Goal: Task Accomplishment & Management: Use online tool/utility

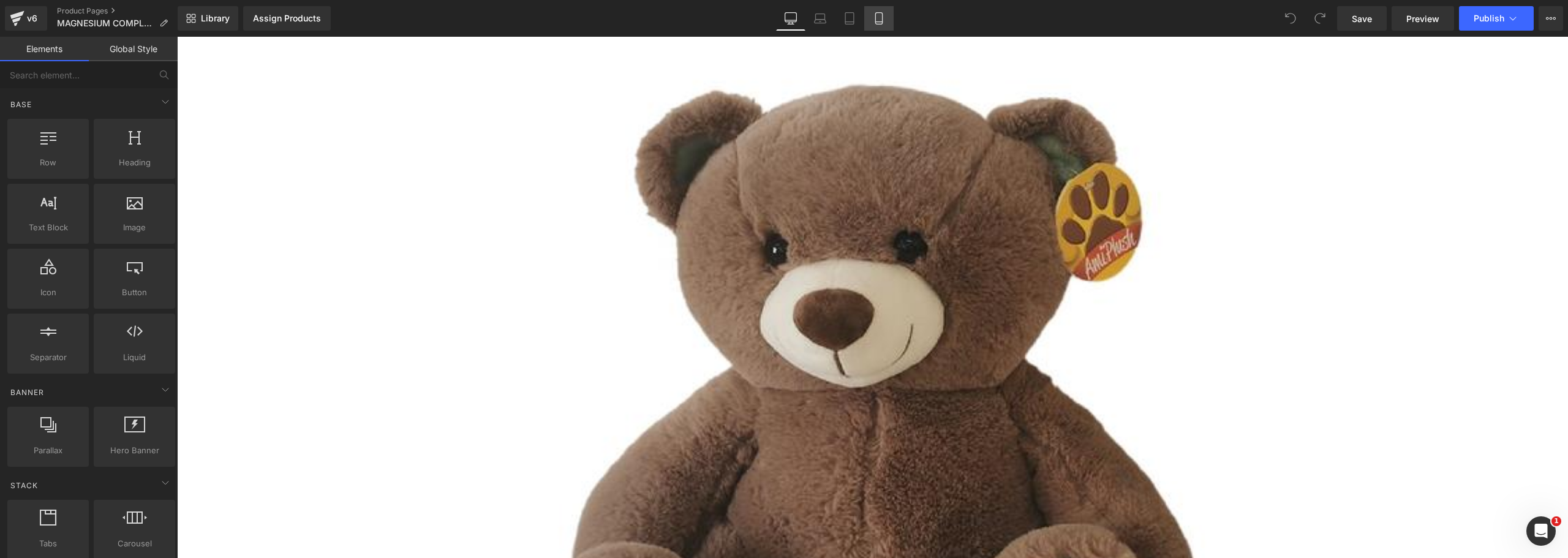
click at [877, 17] on icon at bounding box center [879, 18] width 12 height 12
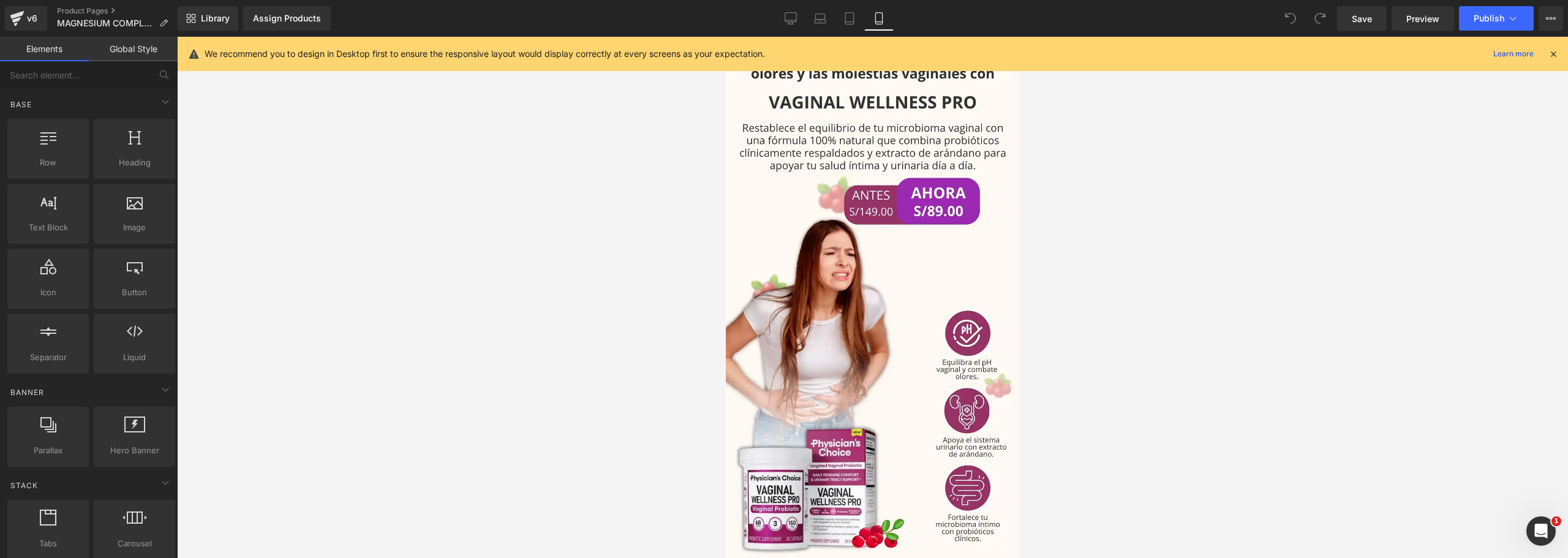
click at [1557, 51] on icon at bounding box center [1553, 53] width 11 height 11
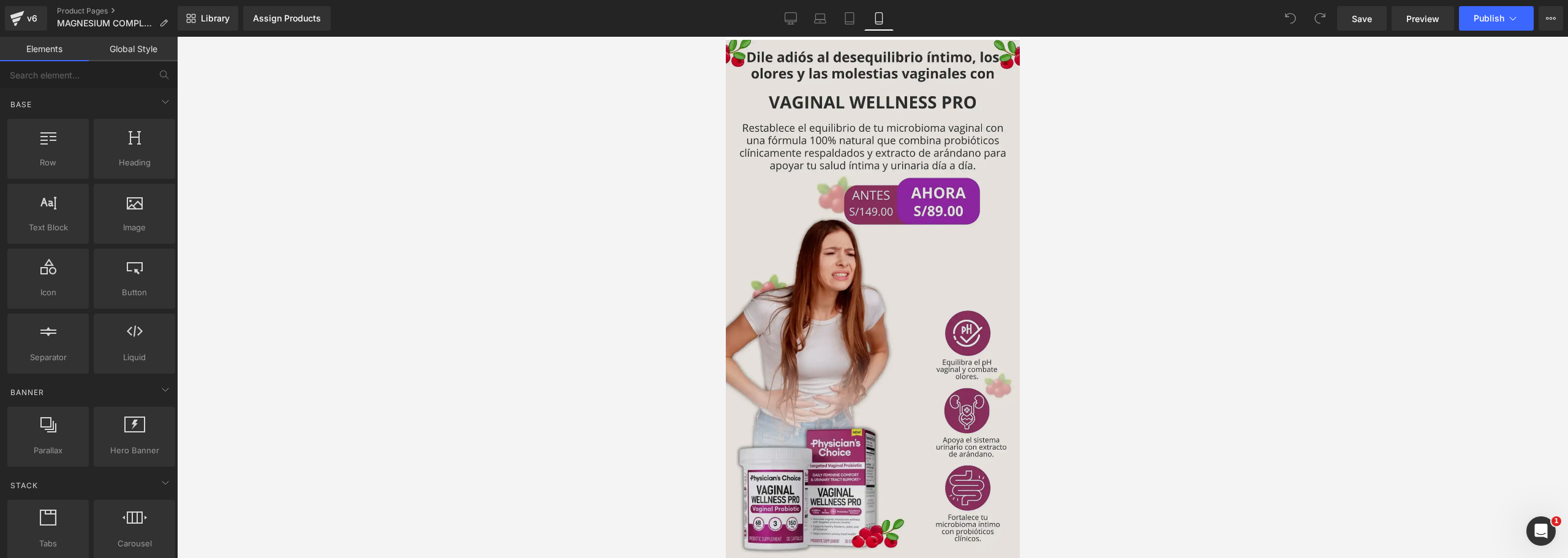
click at [813, 277] on img at bounding box center [872, 301] width 294 height 523
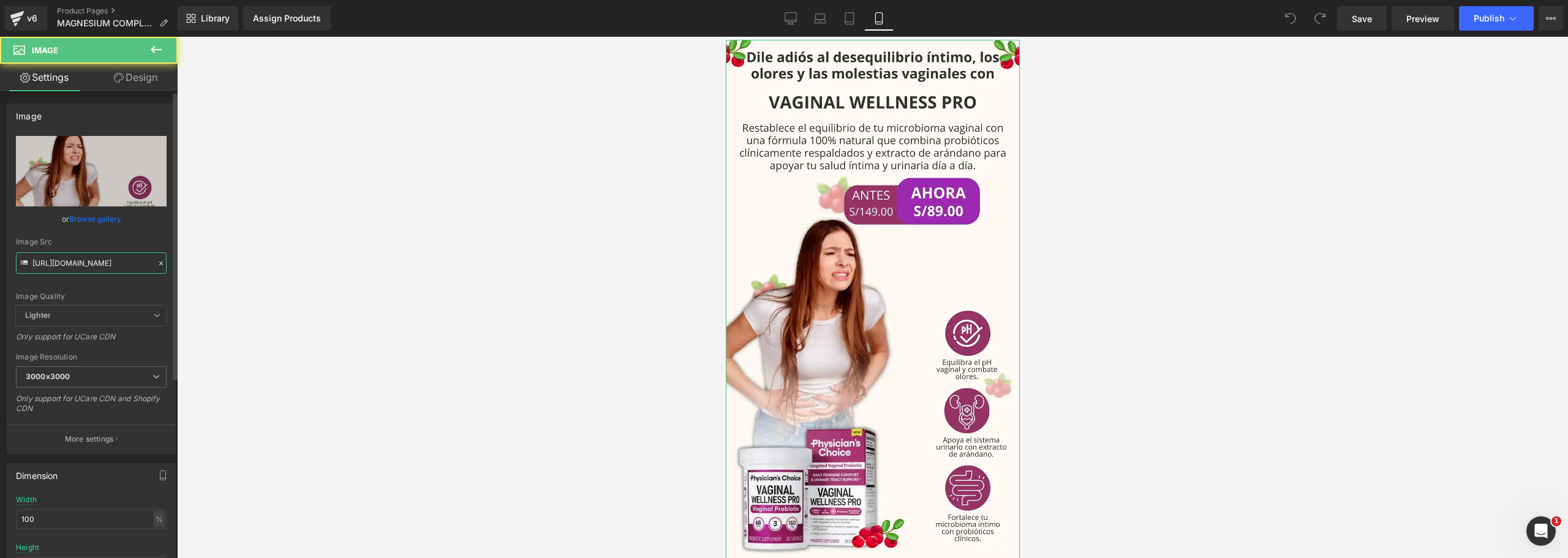
click at [69, 264] on input "[URL][DOMAIN_NAME]" at bounding box center [91, 263] width 151 height 21
paste input "Zz8Z5tK9/1"
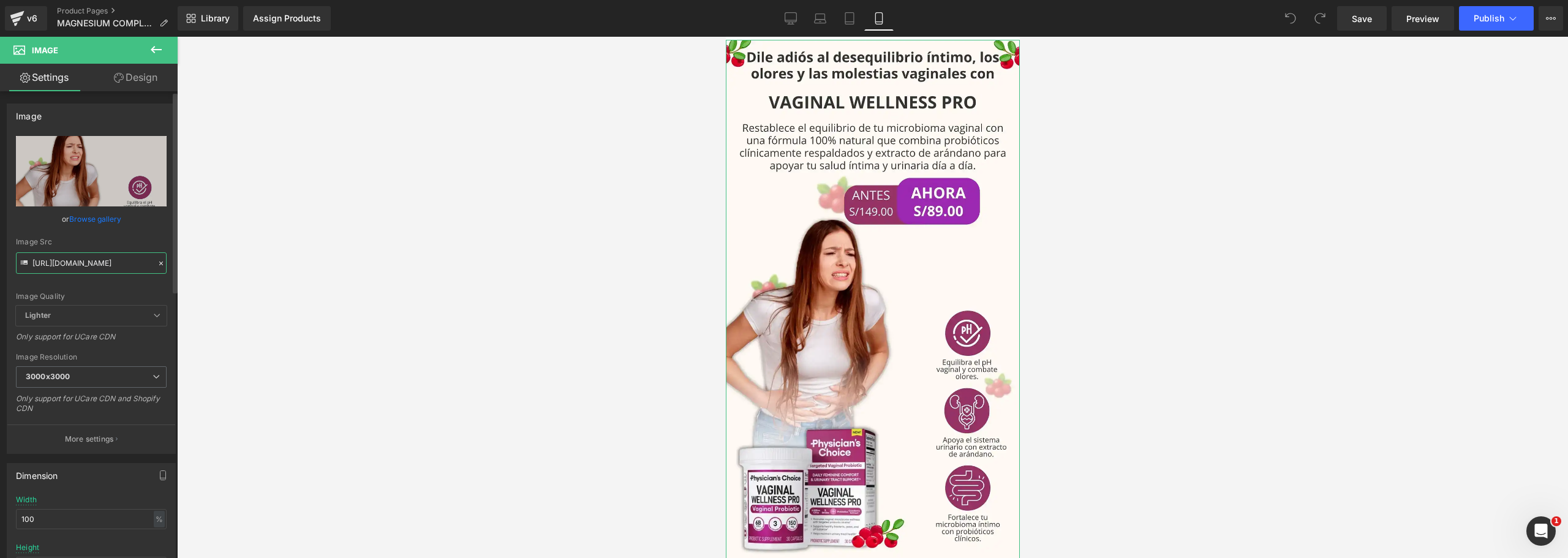
scroll to position [0, 1]
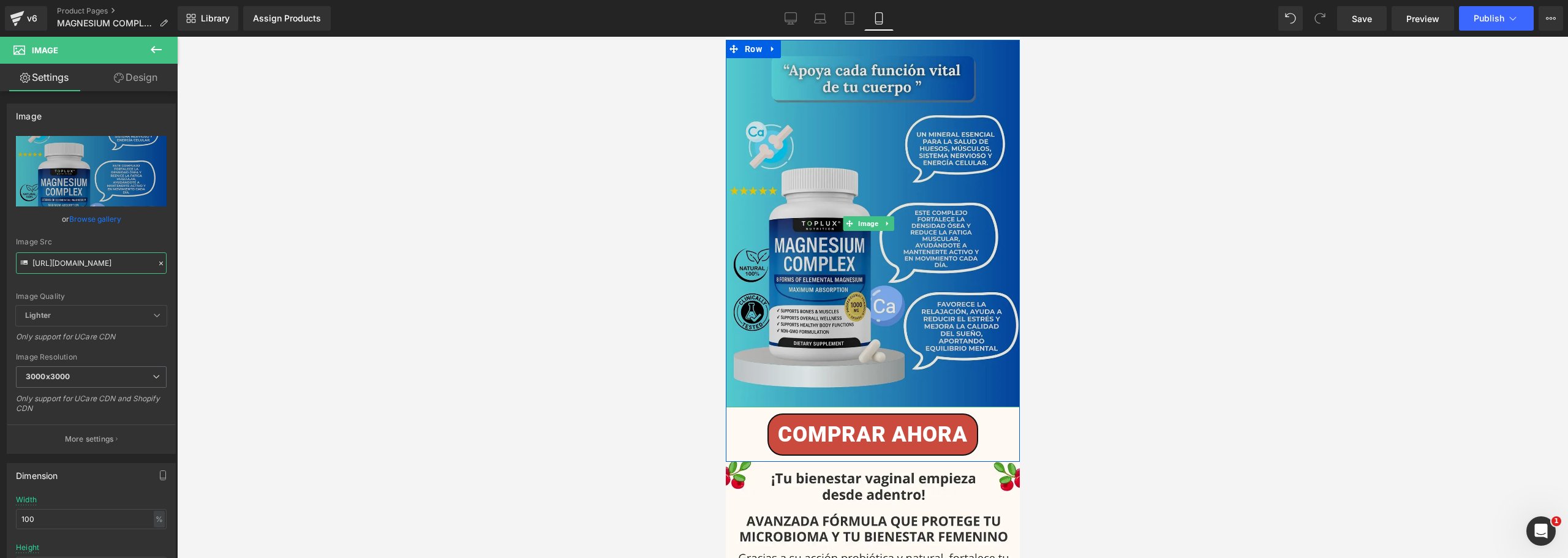
type input "[URL][DOMAIN_NAME]"
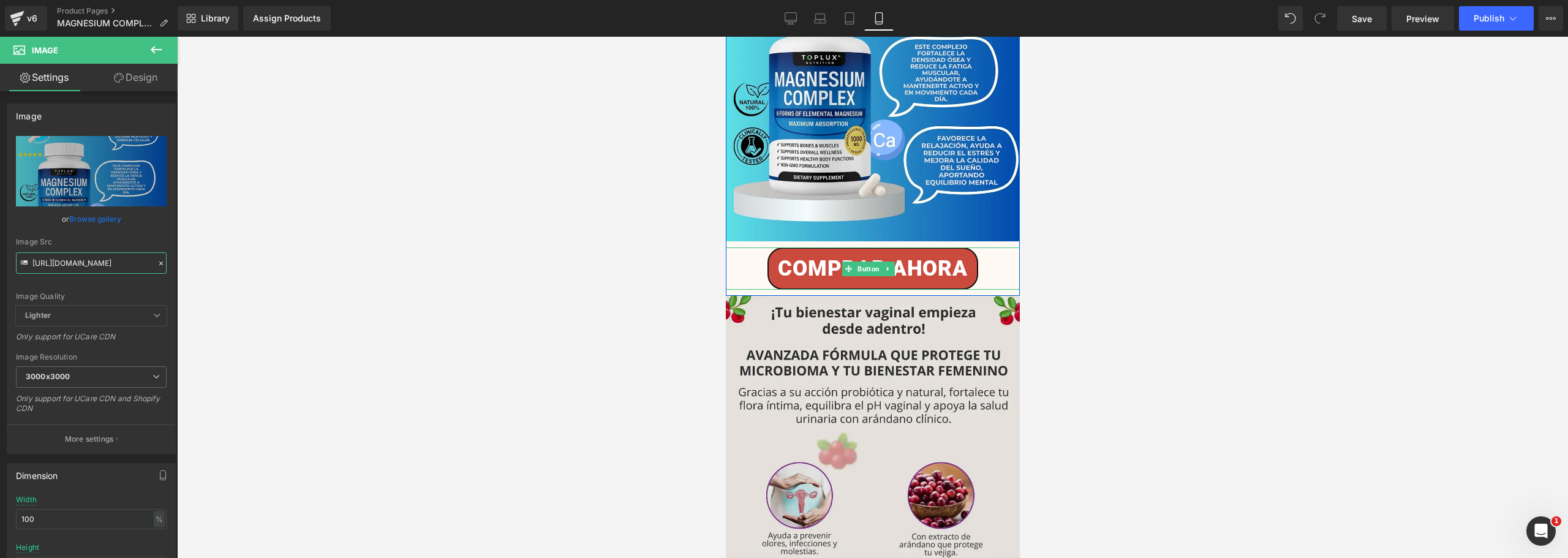
scroll to position [184, 0]
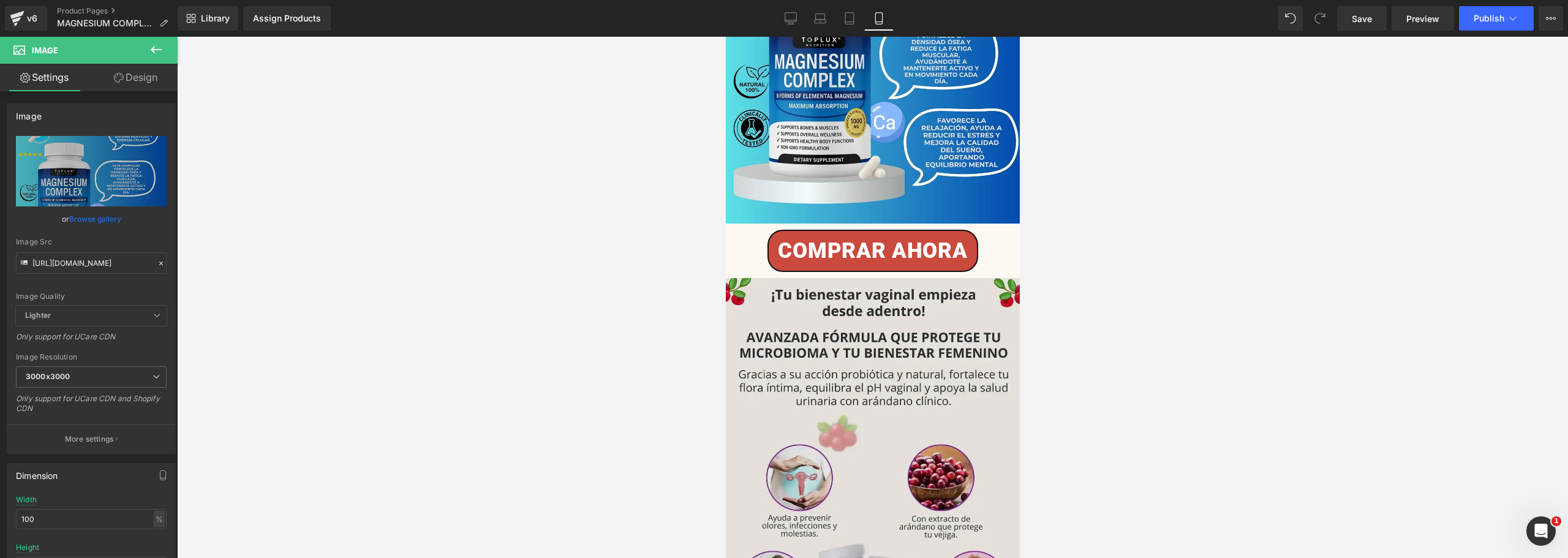
click at [840, 333] on img at bounding box center [872, 539] width 294 height 523
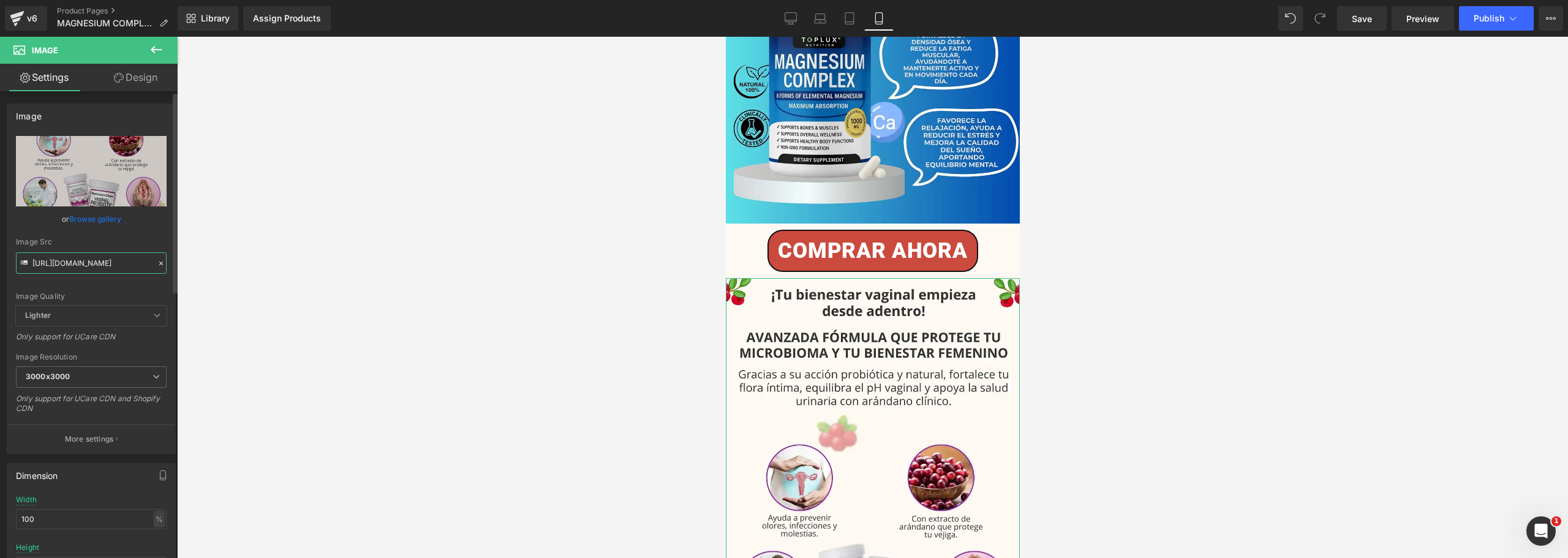
click at [87, 262] on input "[URL][DOMAIN_NAME]" at bounding box center [91, 263] width 151 height 21
paste input "[DOMAIN_NAME][URL]"
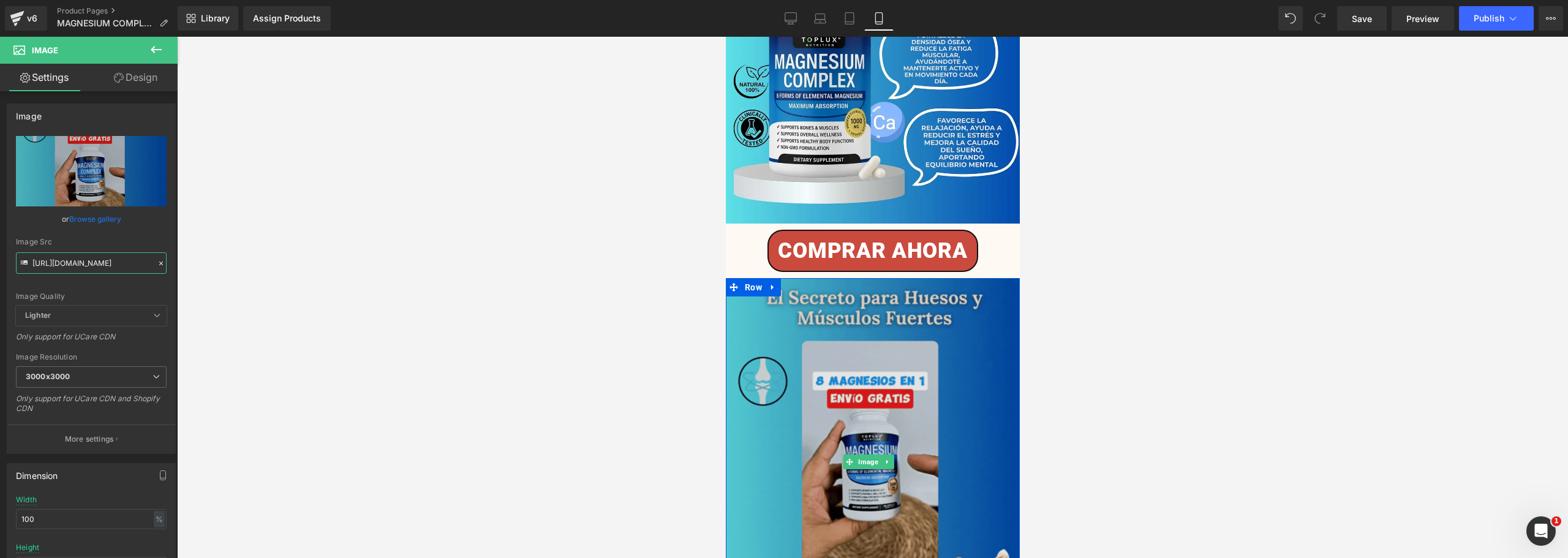
type input "[URL][DOMAIN_NAME]"
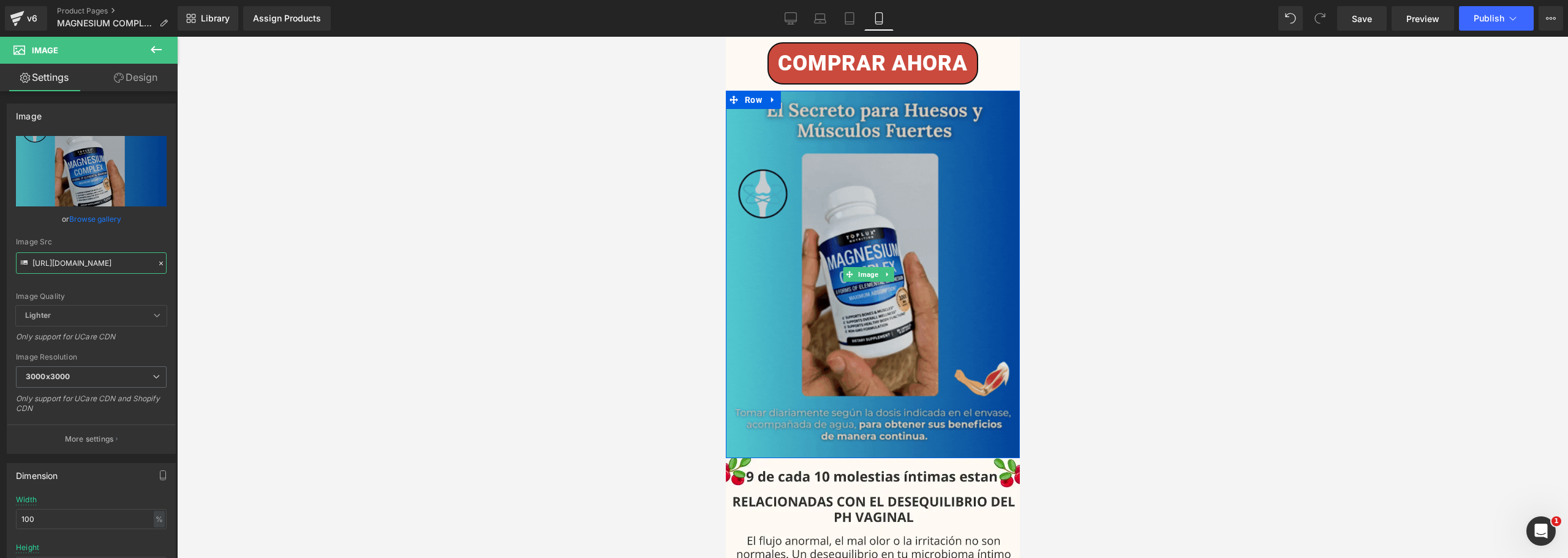
scroll to position [551, 0]
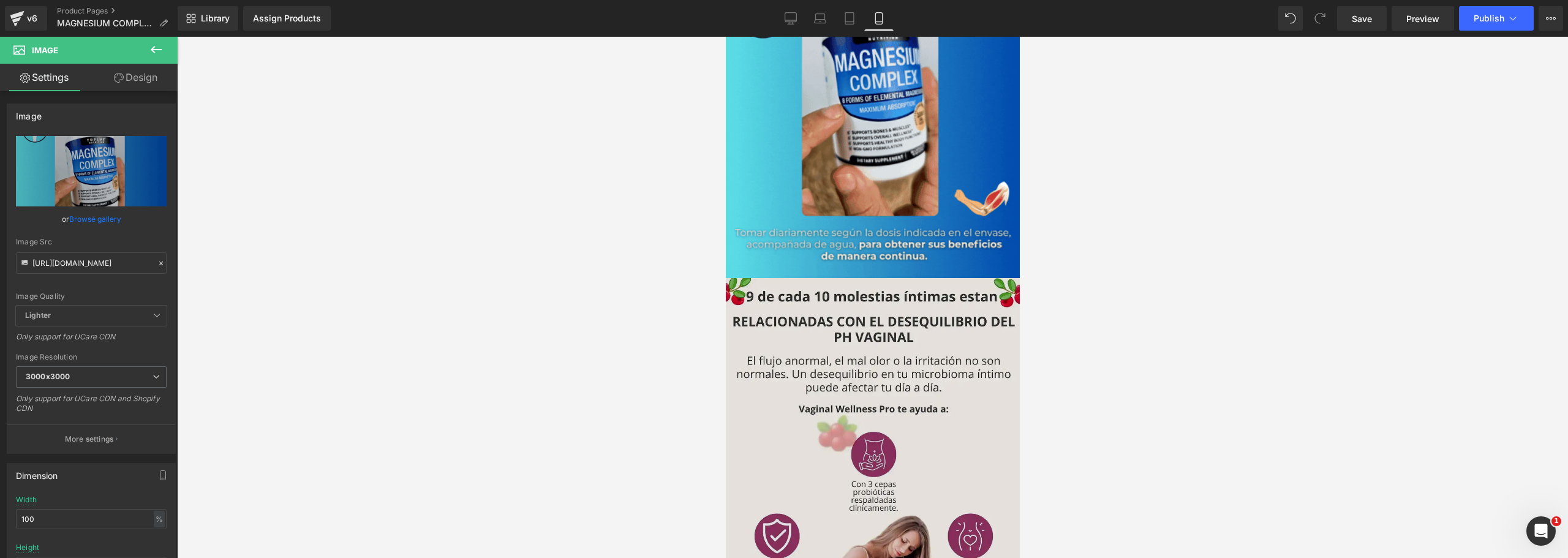
drag, startPoint x: 819, startPoint y: 331, endPoint x: 733, endPoint y: 333, distance: 86.0
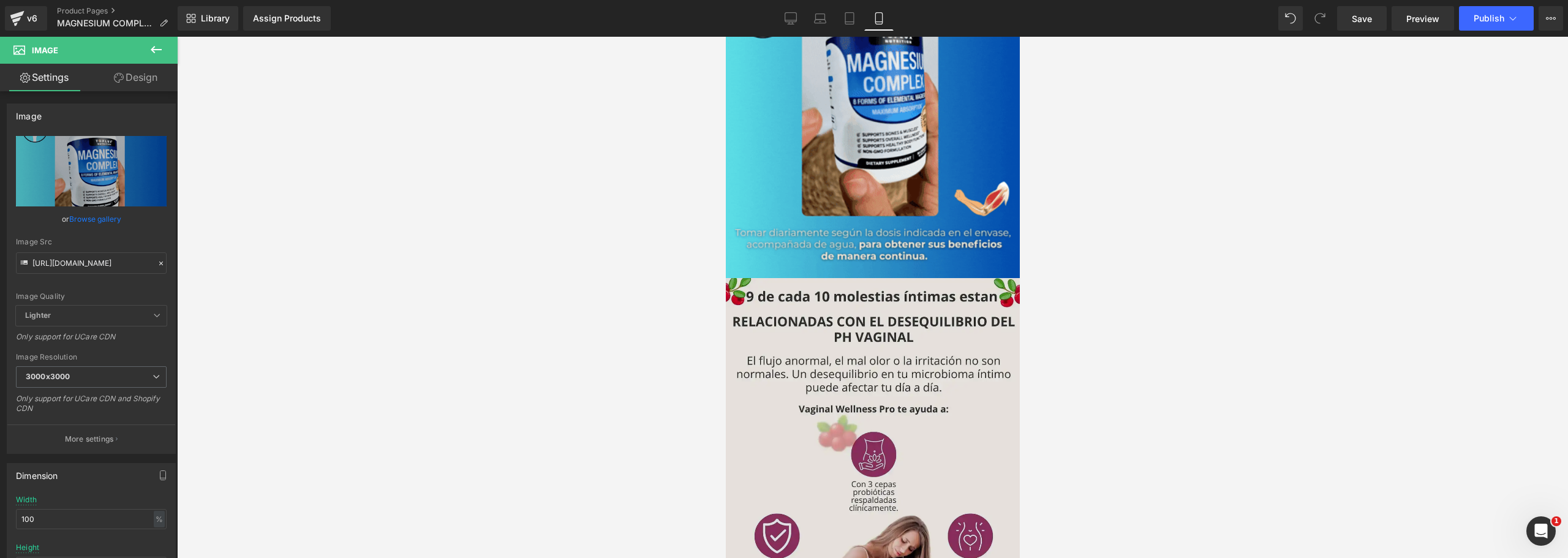
click at [819, 330] on img at bounding box center [872, 539] width 294 height 523
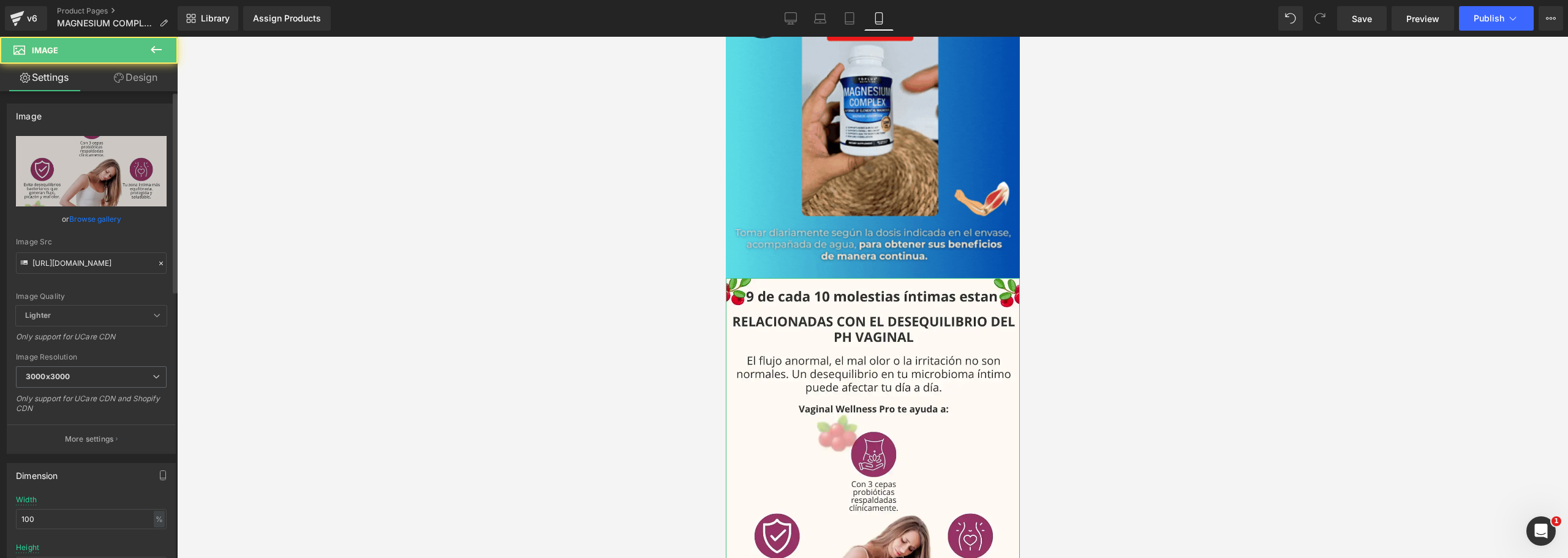
click at [85, 251] on div "Image Src [URL][DOMAIN_NAME]" at bounding box center [91, 255] width 151 height 36
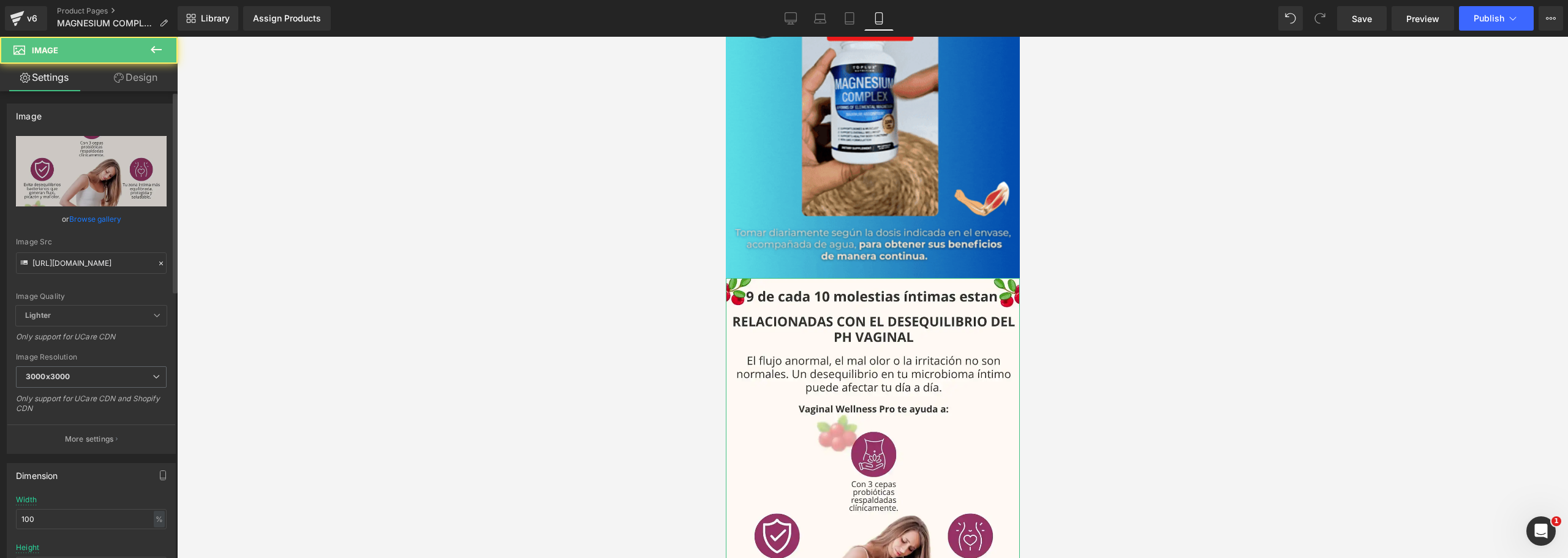
click at [85, 251] on div "Image Src [URL][DOMAIN_NAME]" at bounding box center [91, 255] width 151 height 36
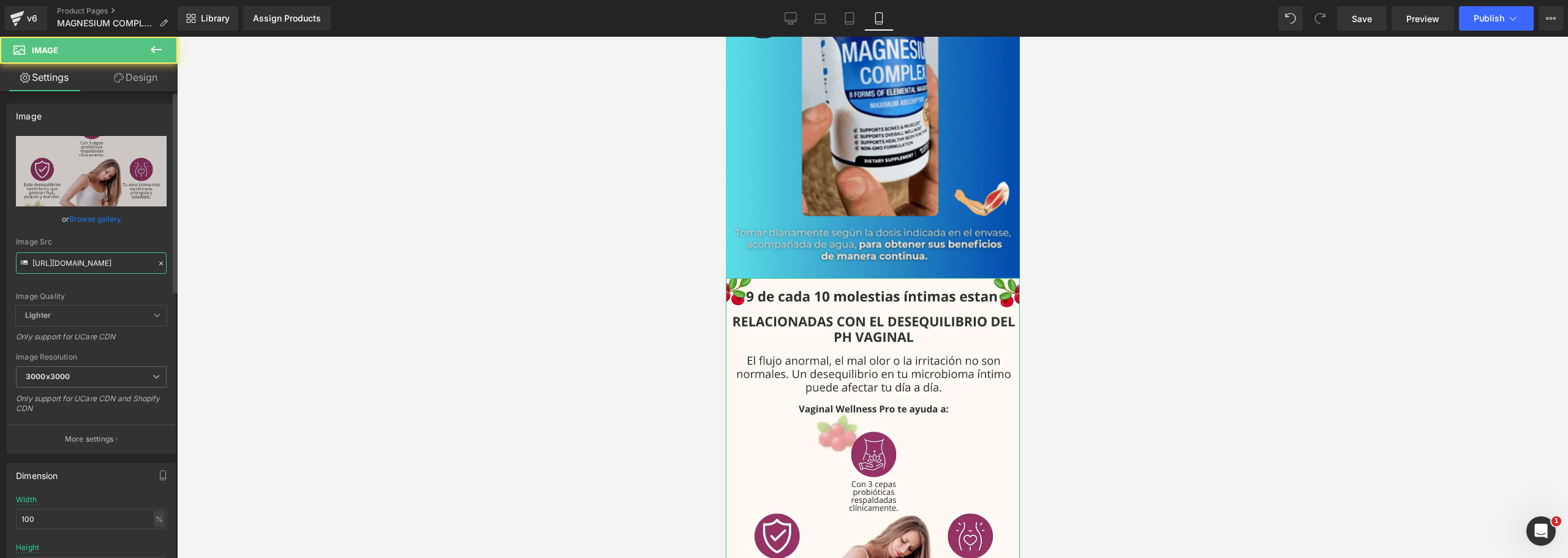
click at [85, 255] on input "[URL][DOMAIN_NAME]" at bounding box center [91, 263] width 151 height 21
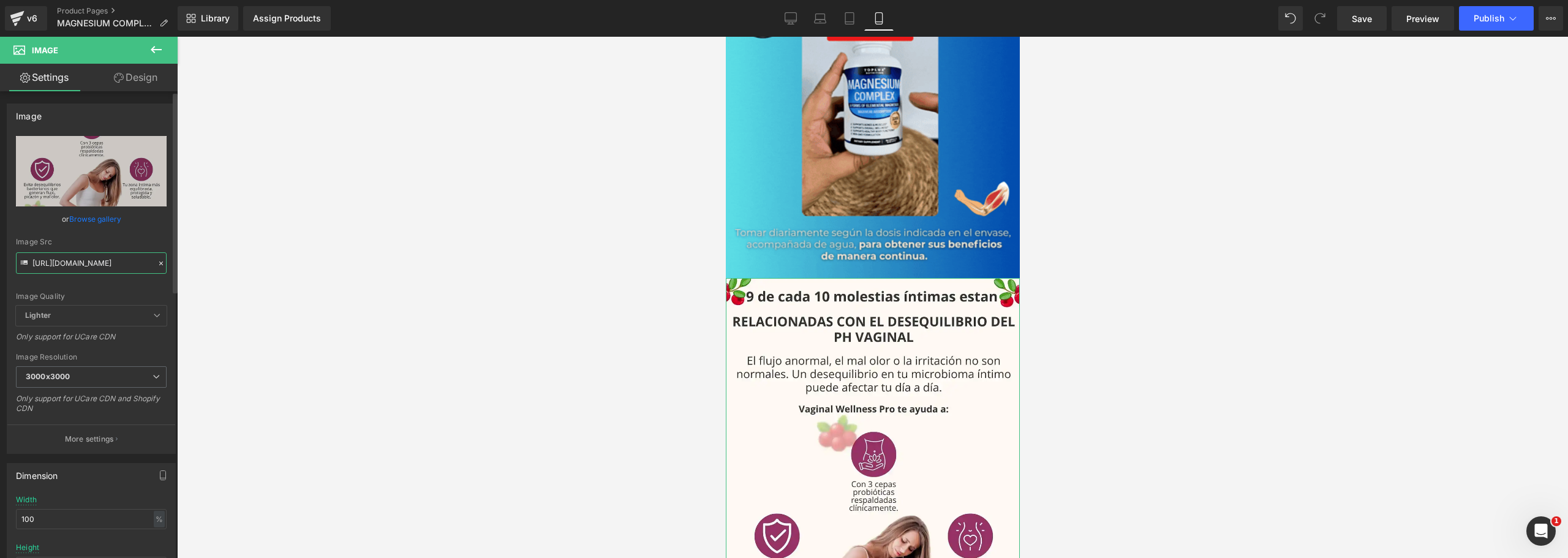
click at [85, 255] on input "[URL][DOMAIN_NAME]" at bounding box center [91, 263] width 151 height 21
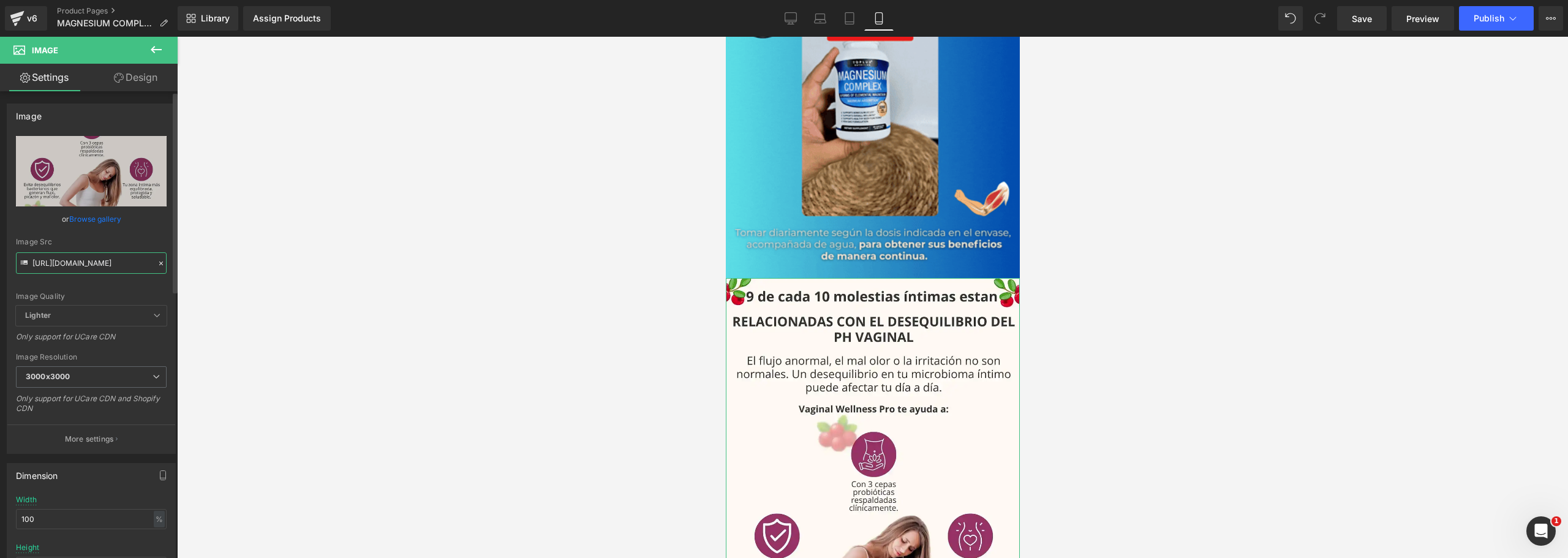
click at [85, 255] on input "[URL][DOMAIN_NAME]" at bounding box center [91, 263] width 151 height 21
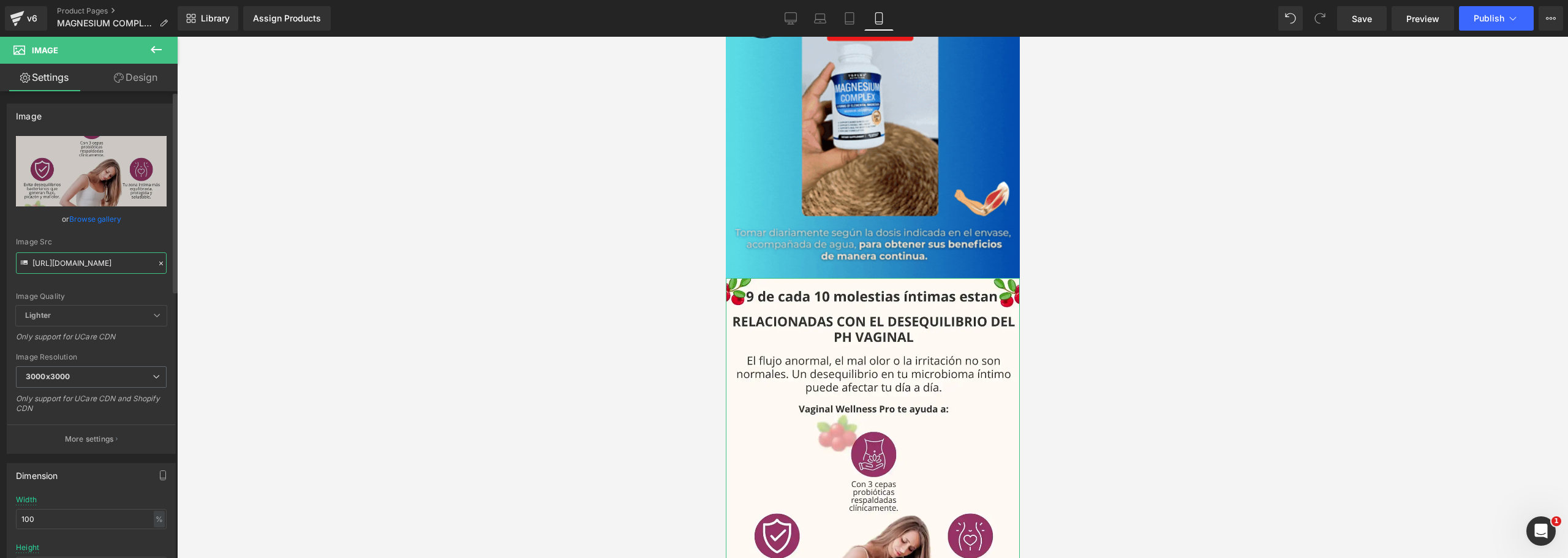
paste input "HLDvBSYq/3"
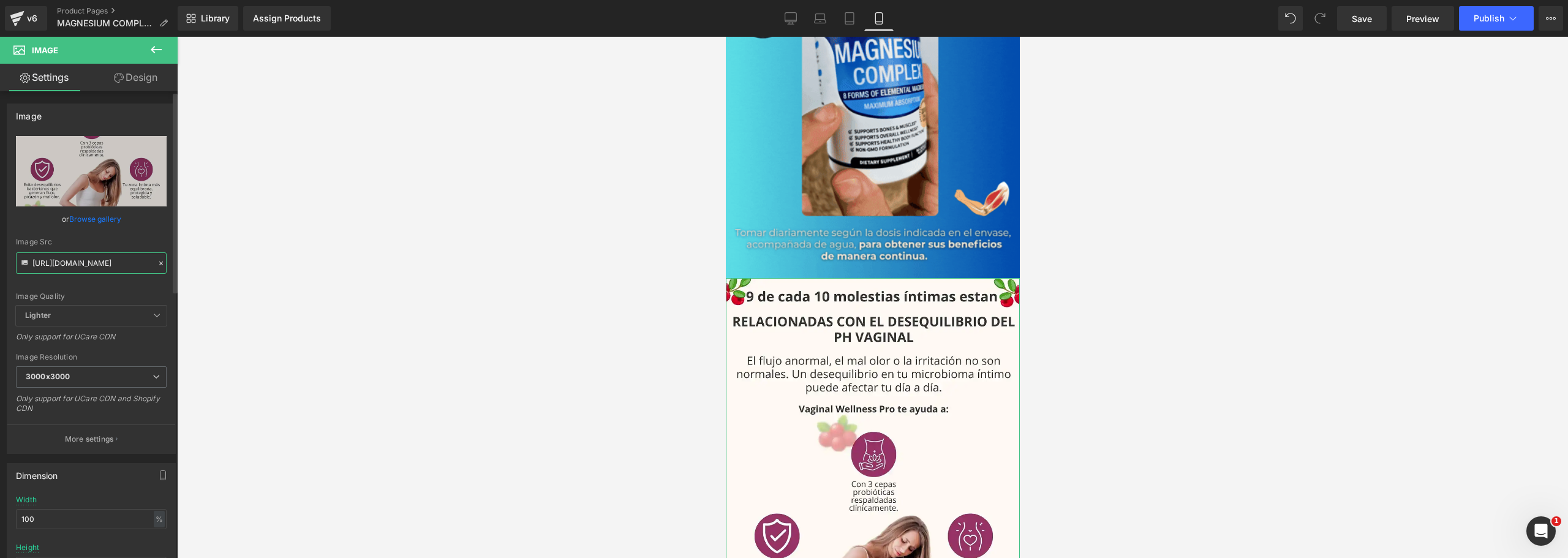
type input "[URL][DOMAIN_NAME]"
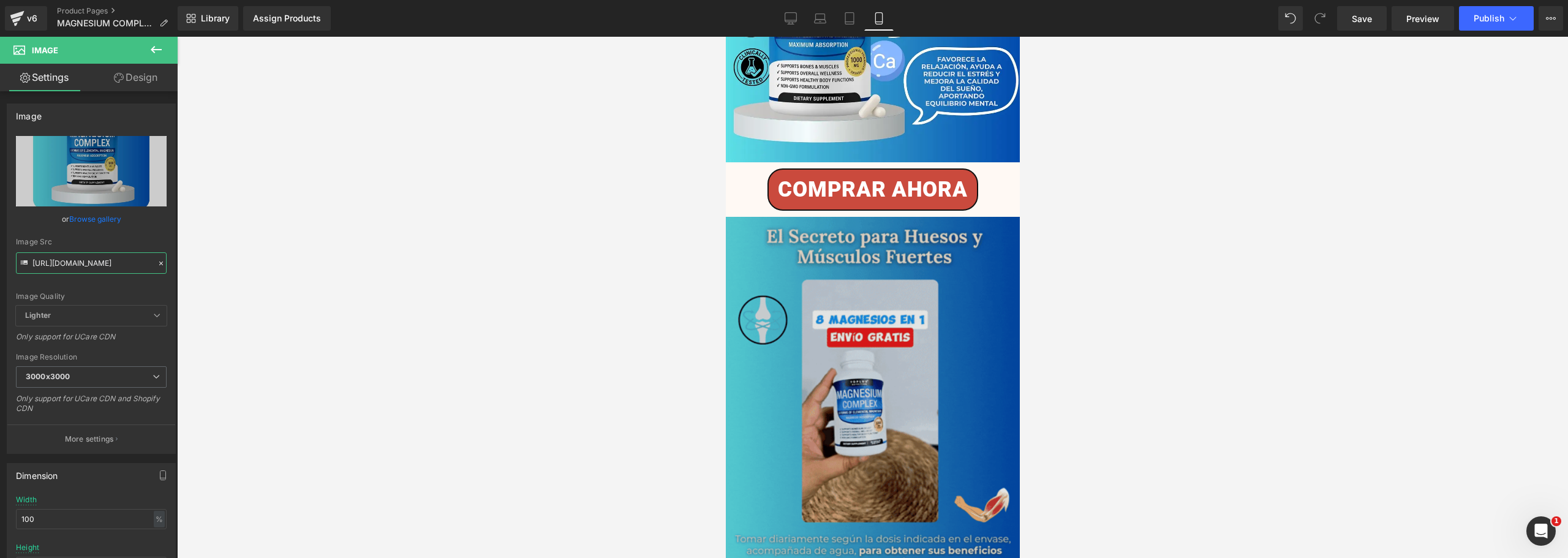
scroll to position [123, 0]
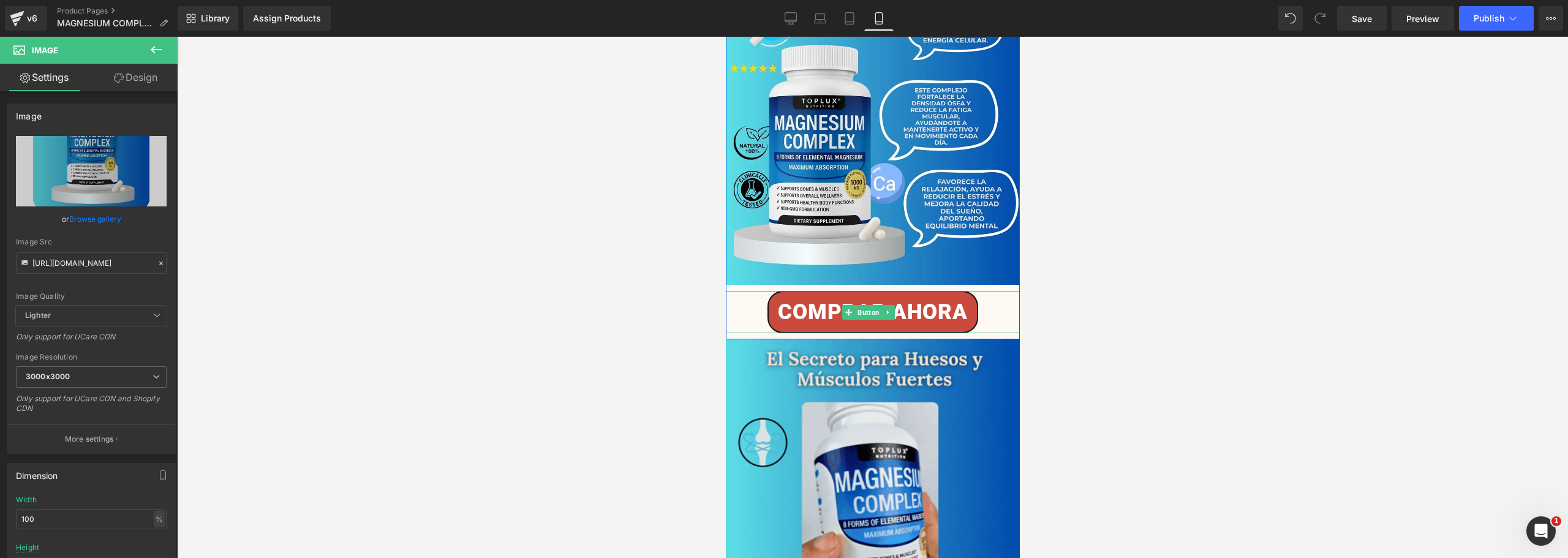
click at [981, 298] on div "COMPRAR AHORA" at bounding box center [872, 312] width 294 height 42
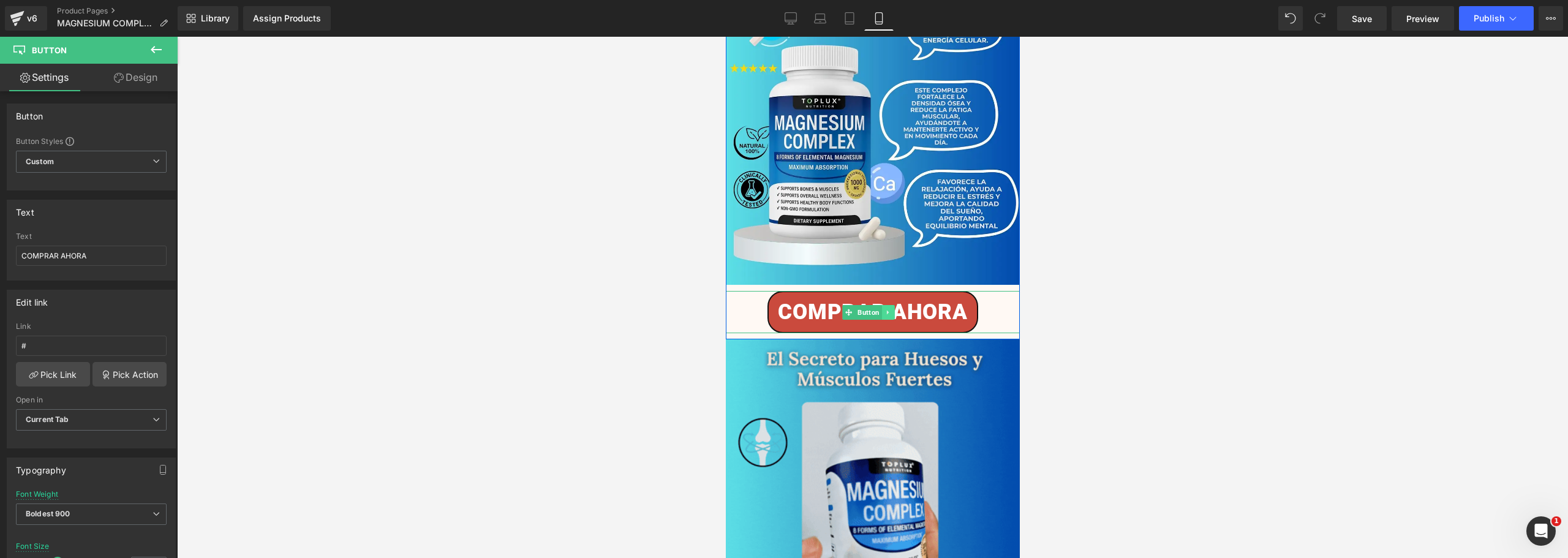
click at [887, 310] on icon at bounding box center [886, 312] width 2 height 4
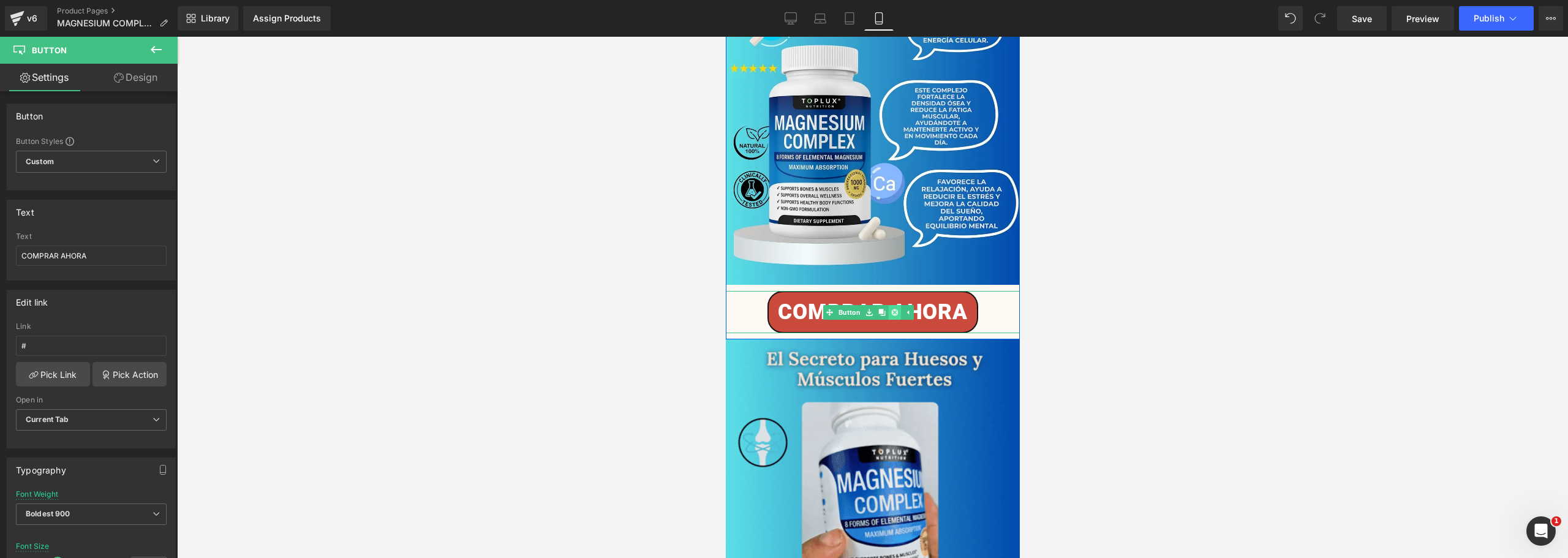
click at [891, 309] on icon at bounding box center [894, 312] width 7 height 7
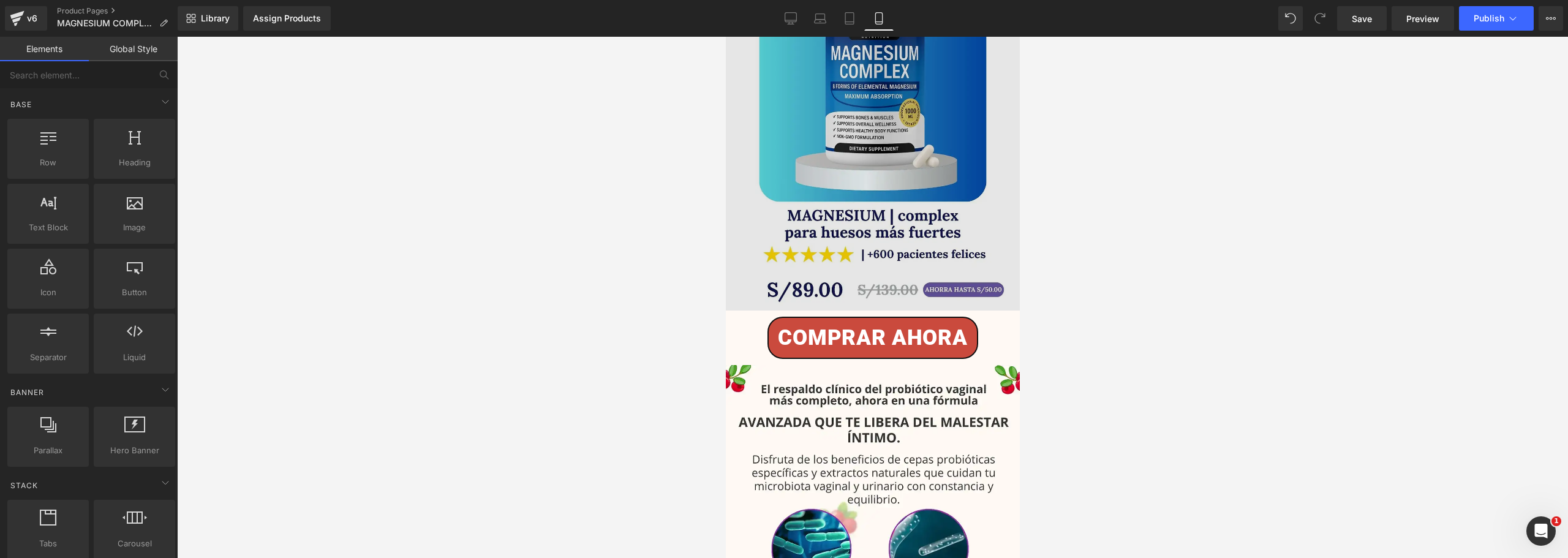
scroll to position [858, 0]
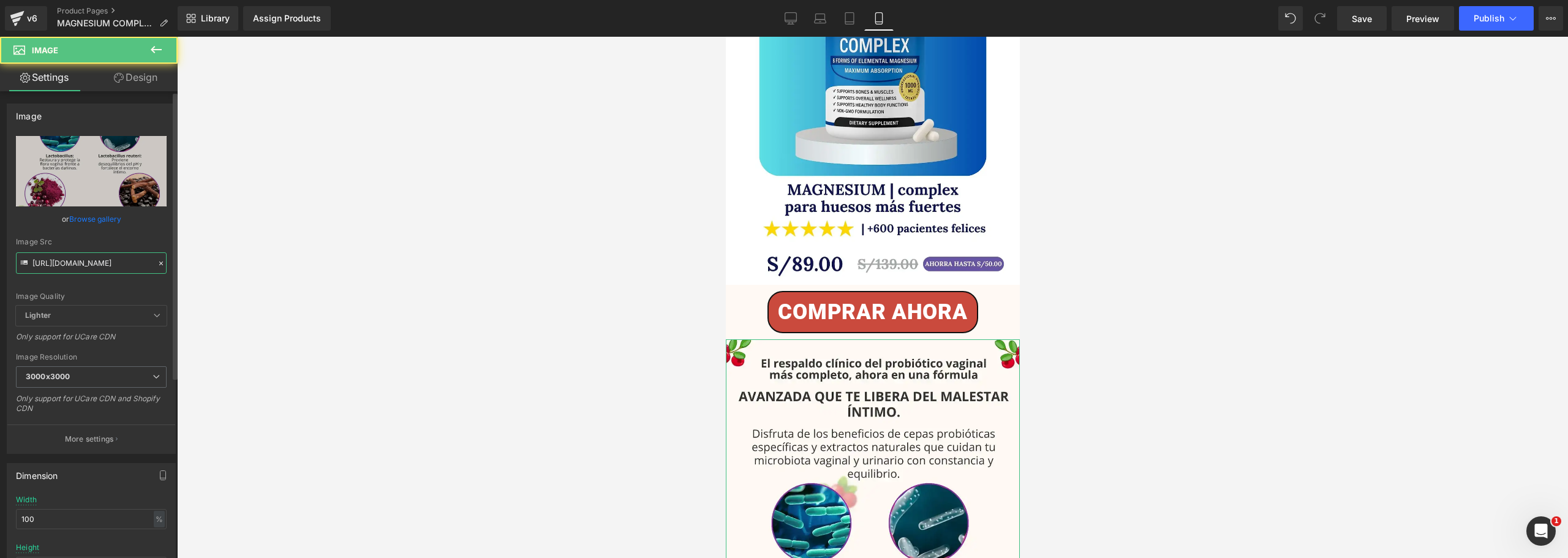
click at [87, 262] on input "[URL][DOMAIN_NAME]" at bounding box center [91, 263] width 151 height 21
paste input "[DOMAIN_NAME][URL]"
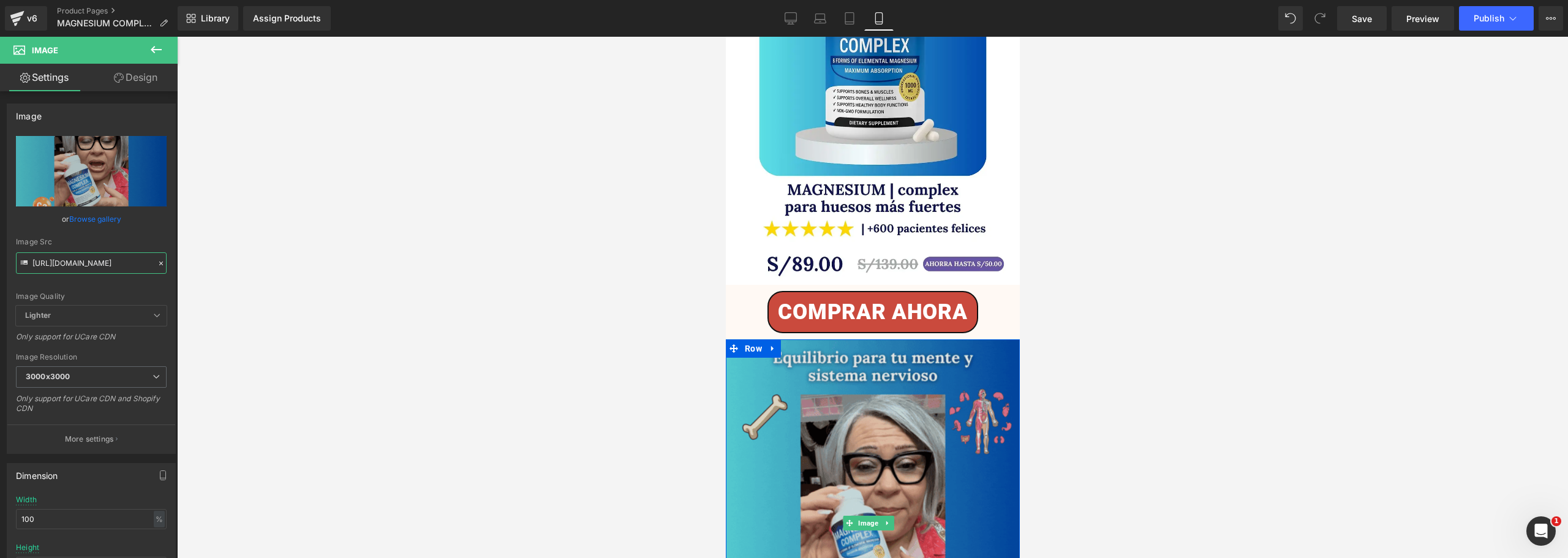
type input "[URL][DOMAIN_NAME]"
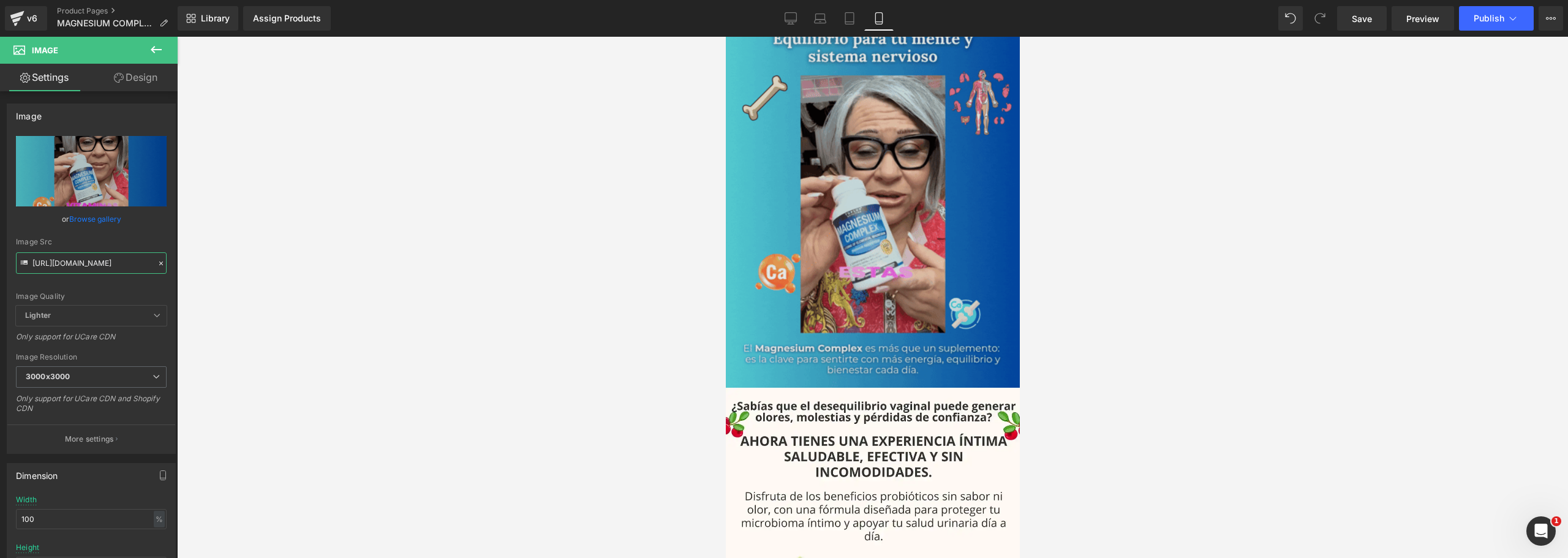
scroll to position [1225, 0]
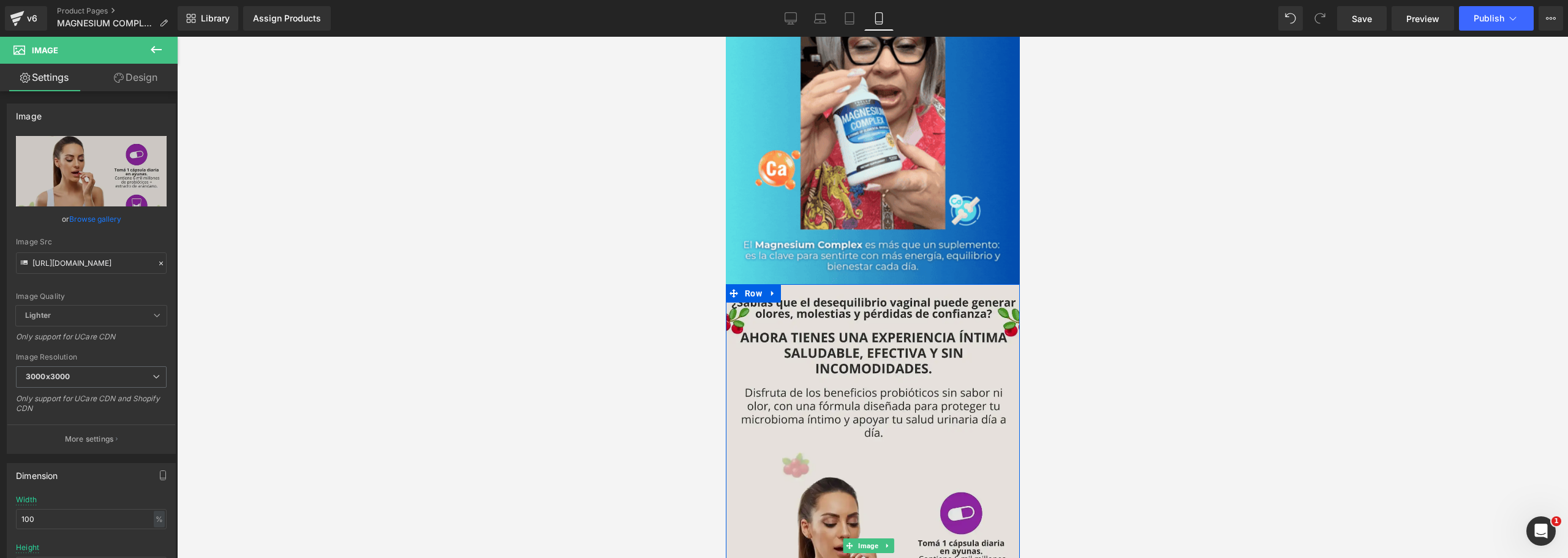
scroll to position [1348, 0]
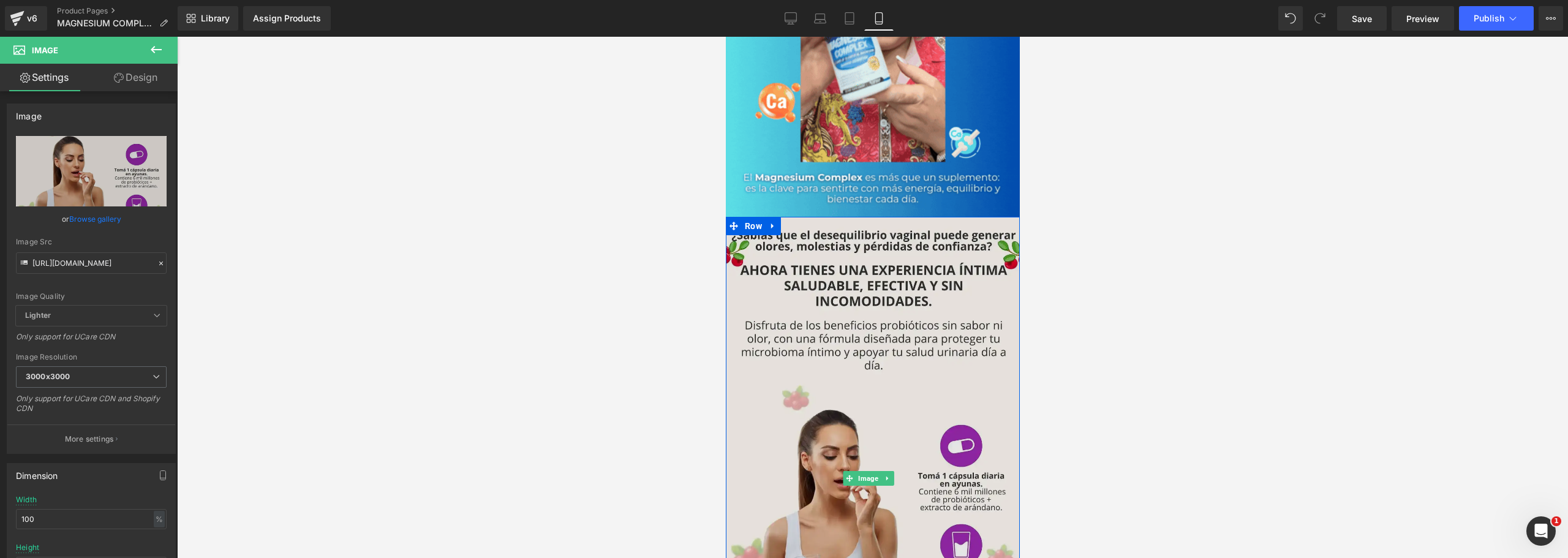
click at [870, 361] on img at bounding box center [872, 478] width 294 height 523
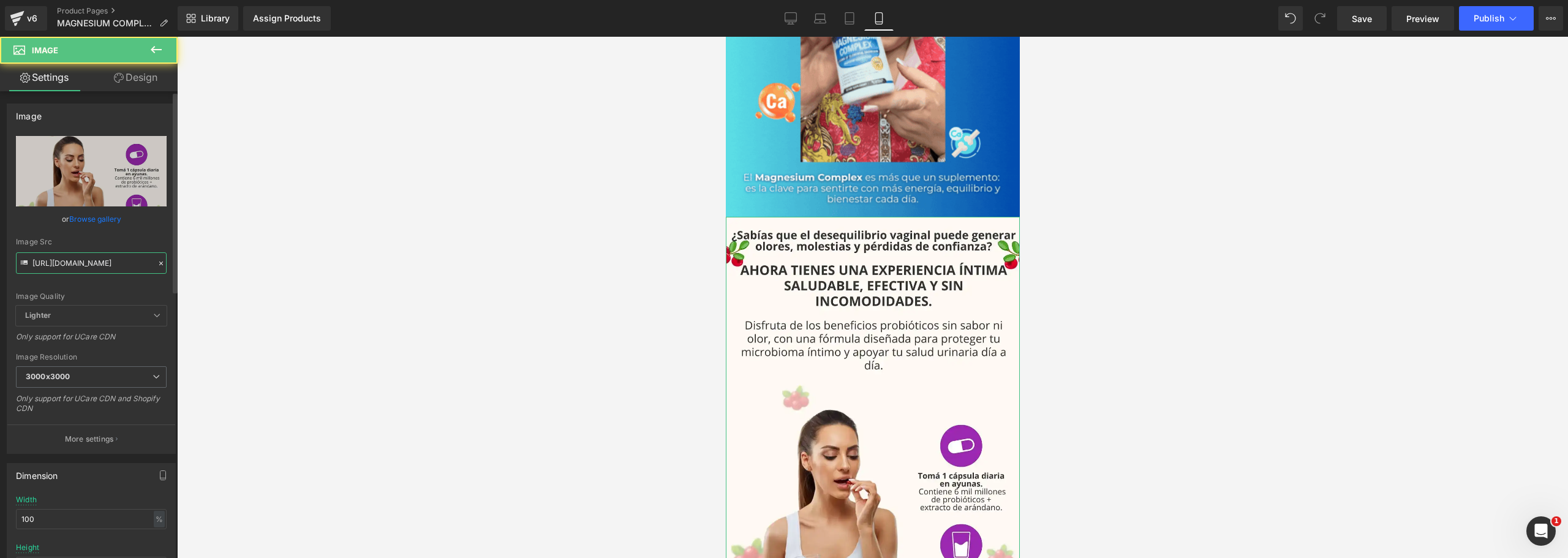
click at [77, 268] on input "[URL][DOMAIN_NAME]" at bounding box center [91, 263] width 151 height 21
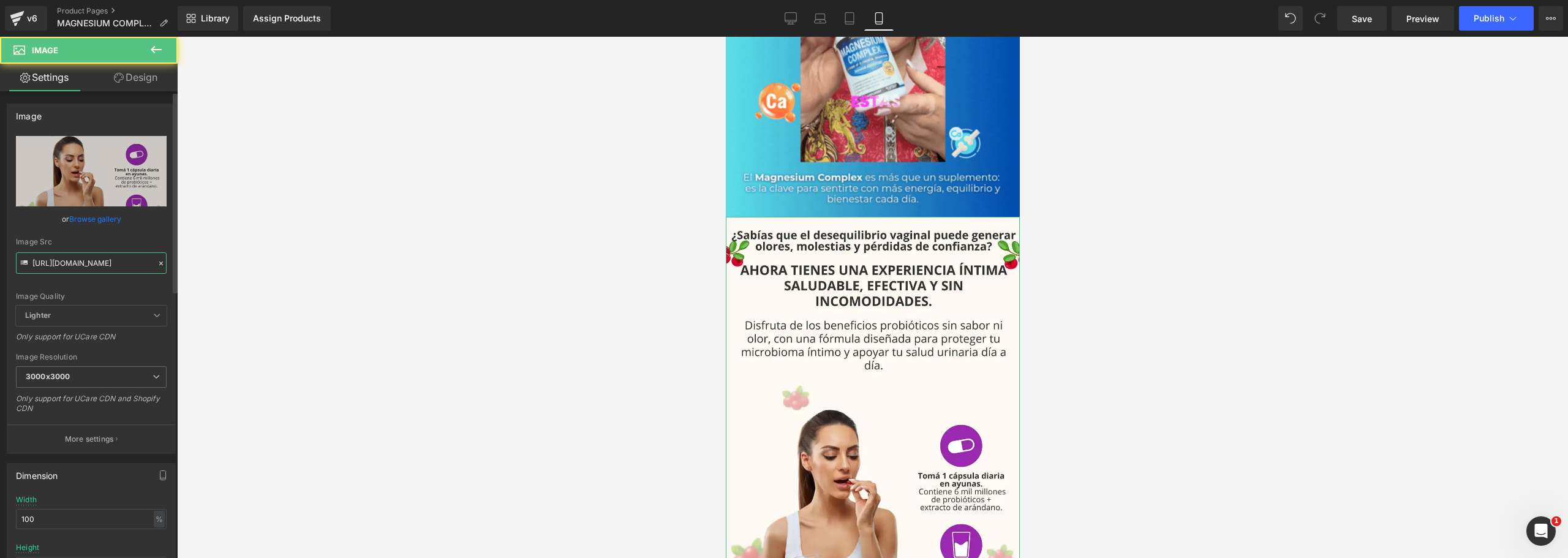
click at [77, 268] on input "[URL][DOMAIN_NAME]" at bounding box center [91, 263] width 151 height 21
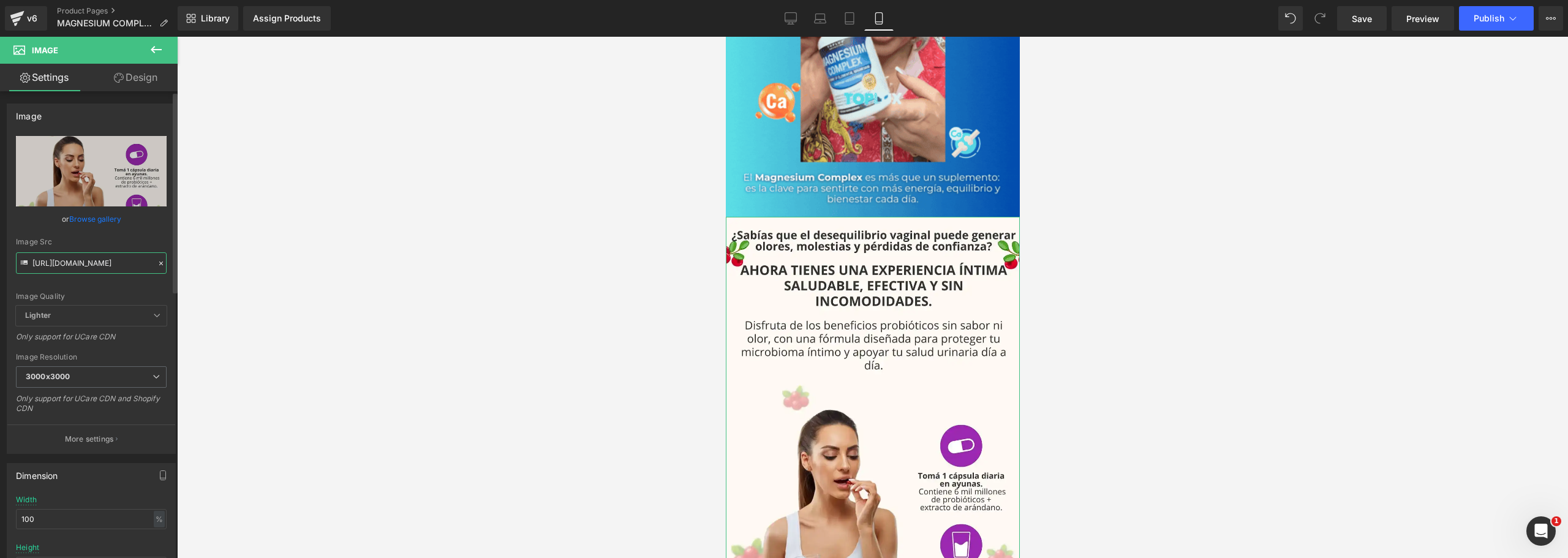
paste input "QFqmvCrH/5"
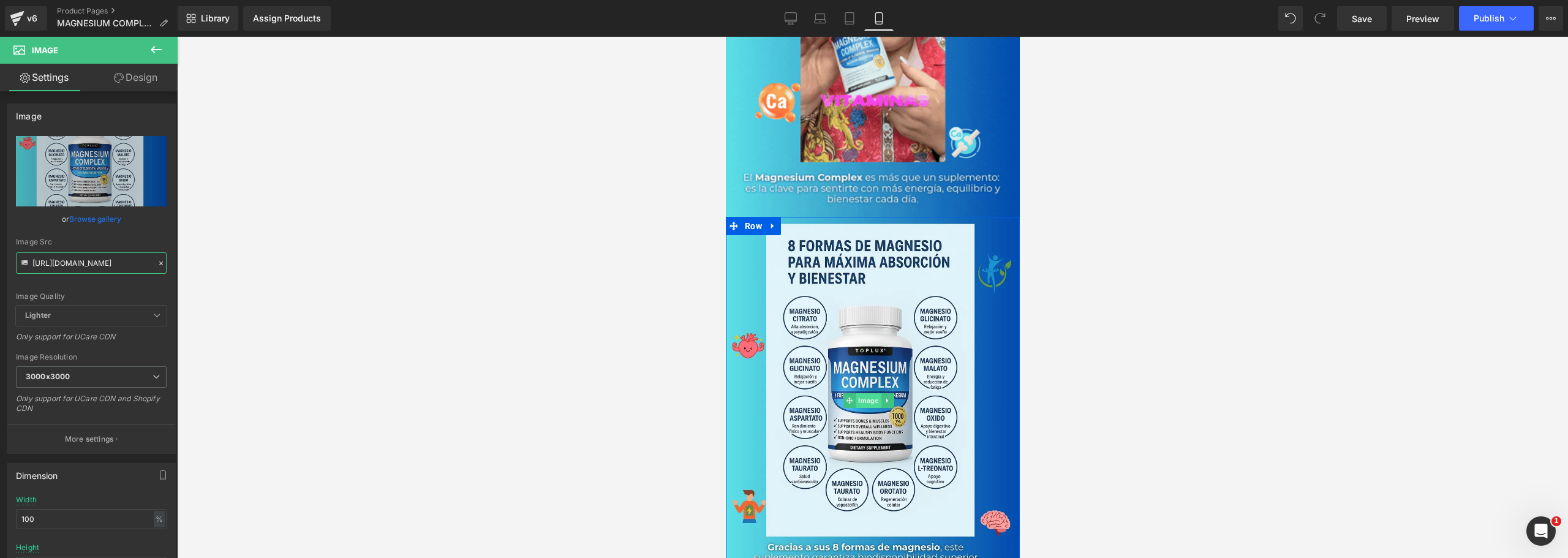
type input "[URL][DOMAIN_NAME]"
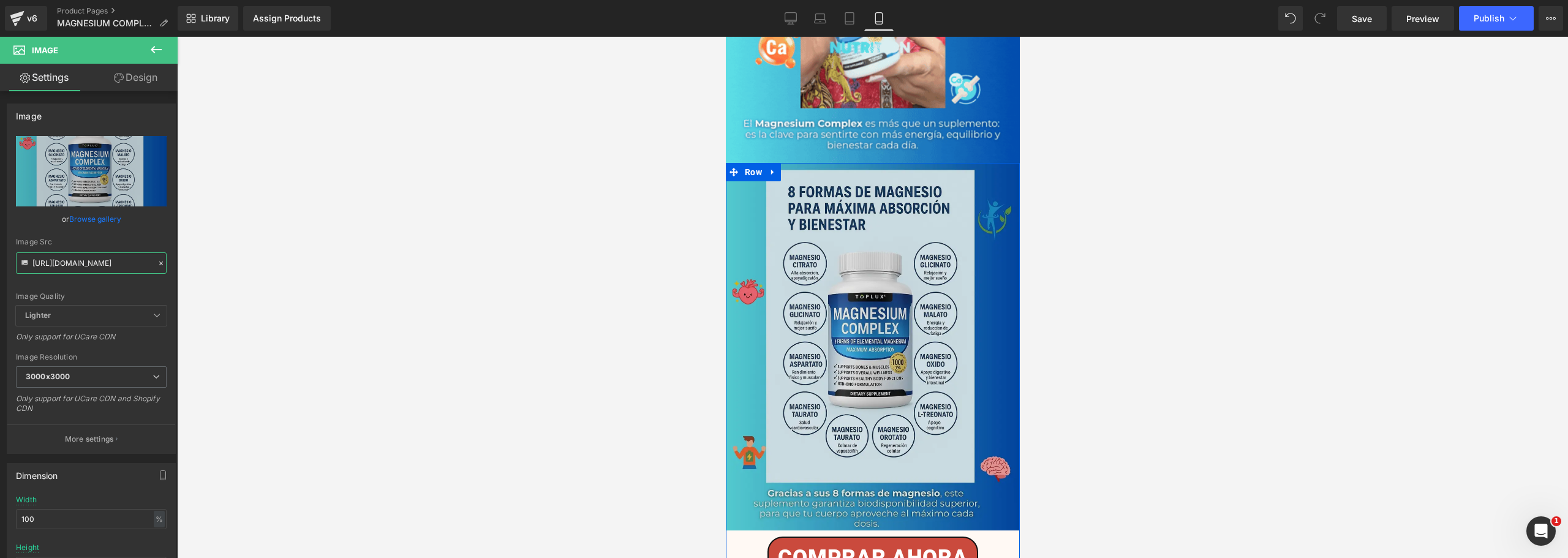
scroll to position [1470, 0]
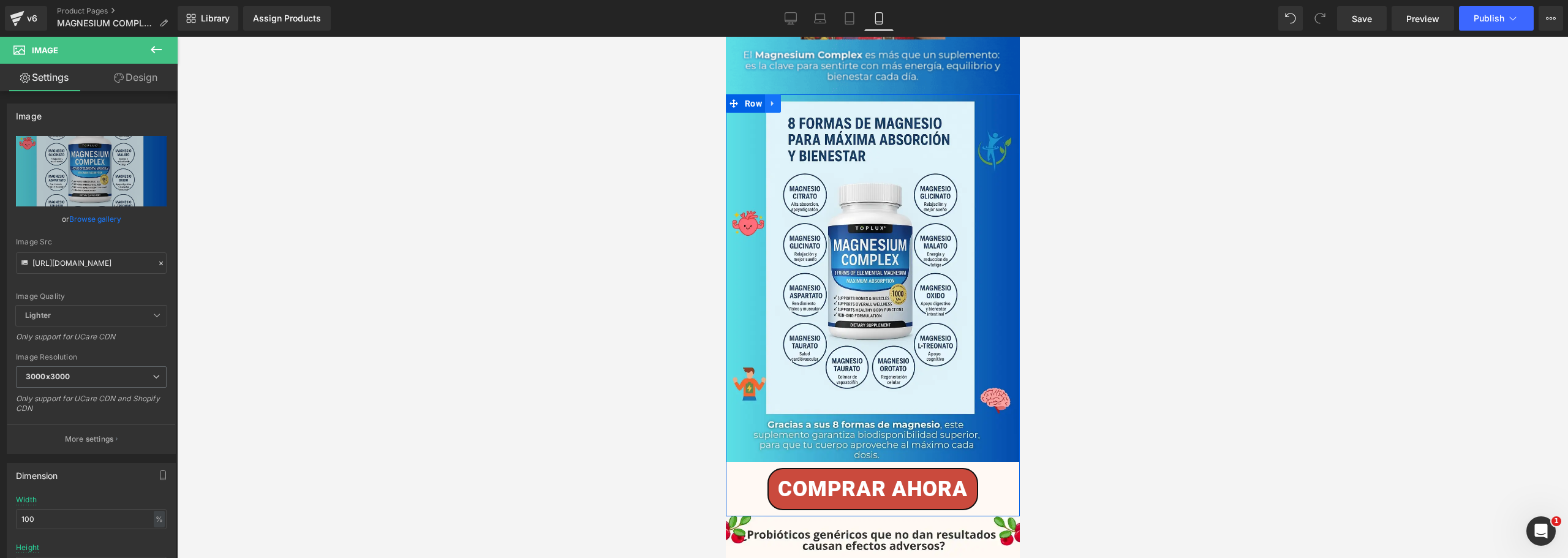
click at [772, 101] on icon at bounding box center [772, 104] width 2 height 6
click at [787, 99] on icon at bounding box center [788, 104] width 9 height 9
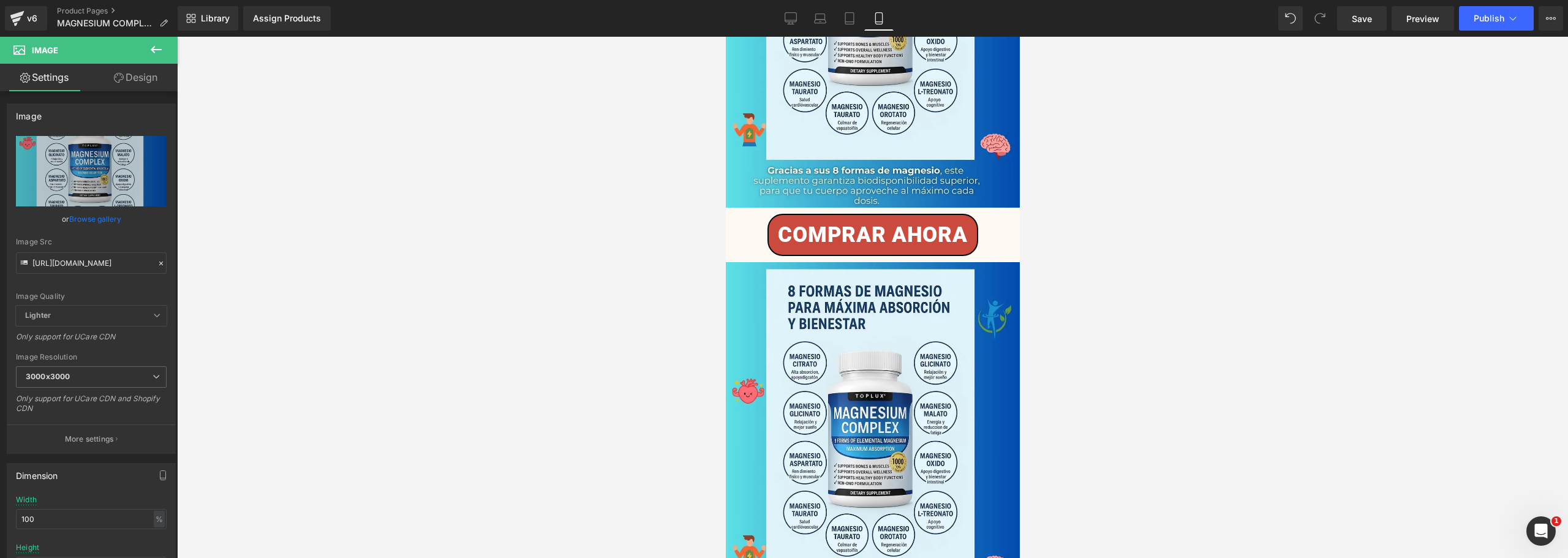
scroll to position [1659, 0]
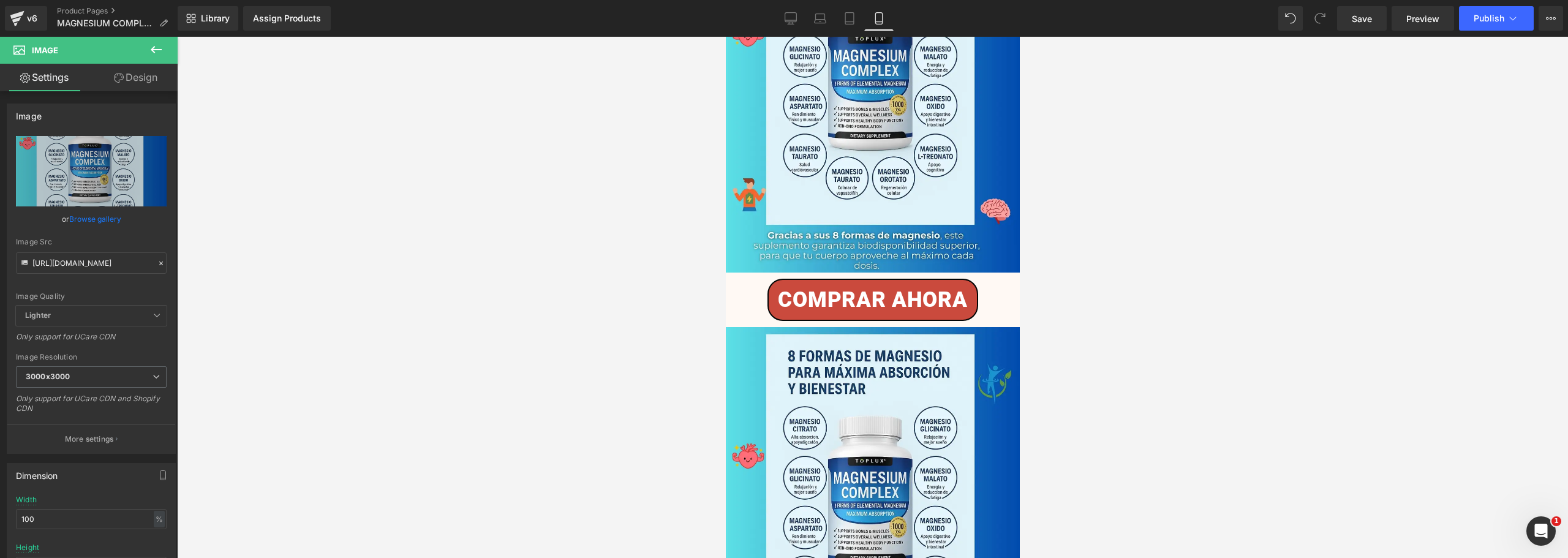
click at [938, 289] on span "COMPRAR AHORA" at bounding box center [872, 299] width 189 height 21
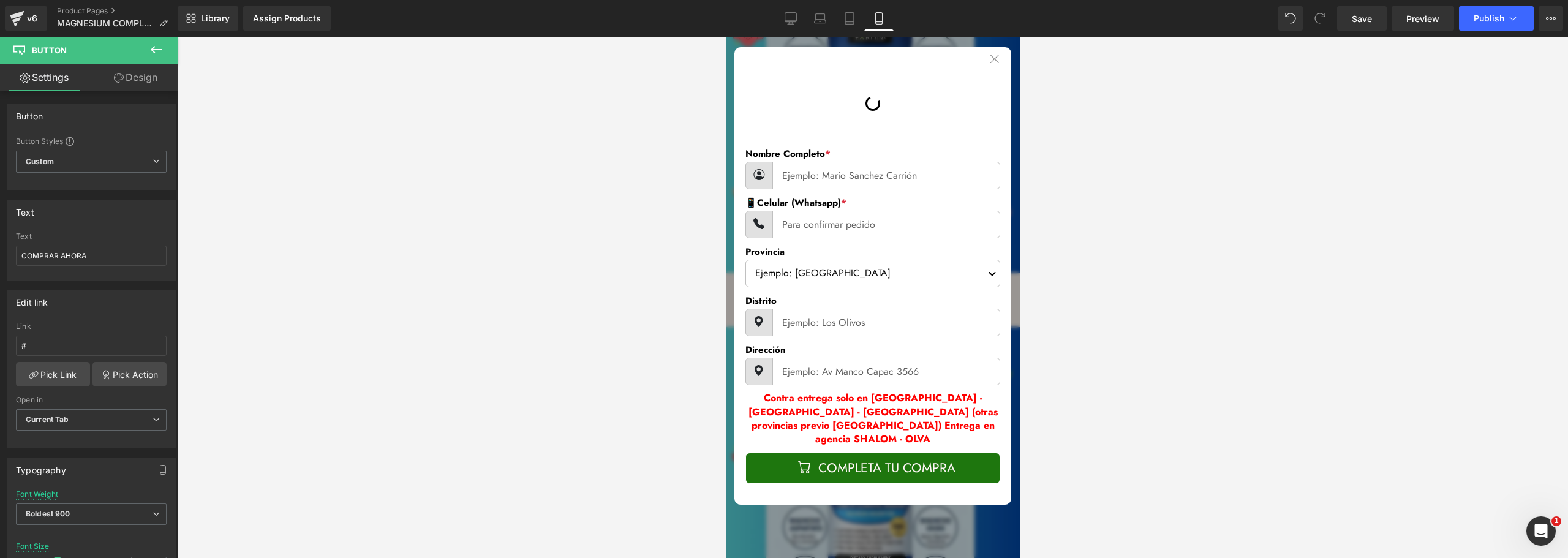
click at [989, 55] on icon at bounding box center [994, 60] width 11 height 13
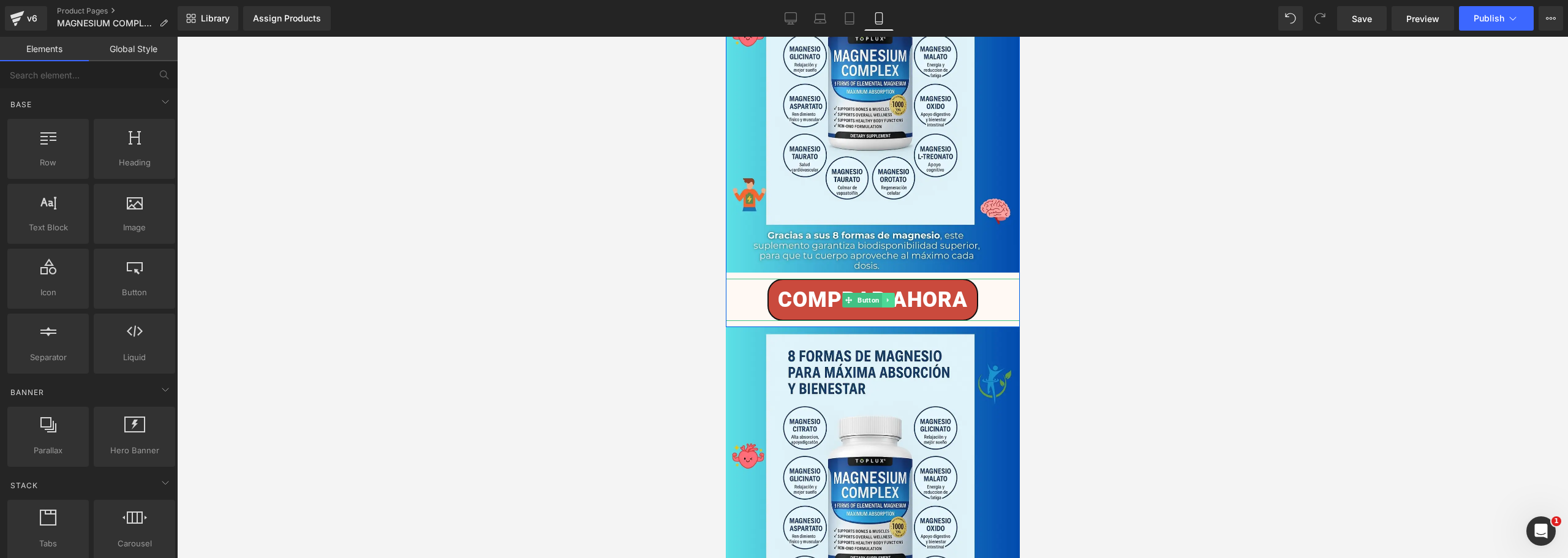
click at [888, 296] on icon at bounding box center [887, 300] width 7 height 7
click at [896, 296] on icon at bounding box center [894, 299] width 7 height 7
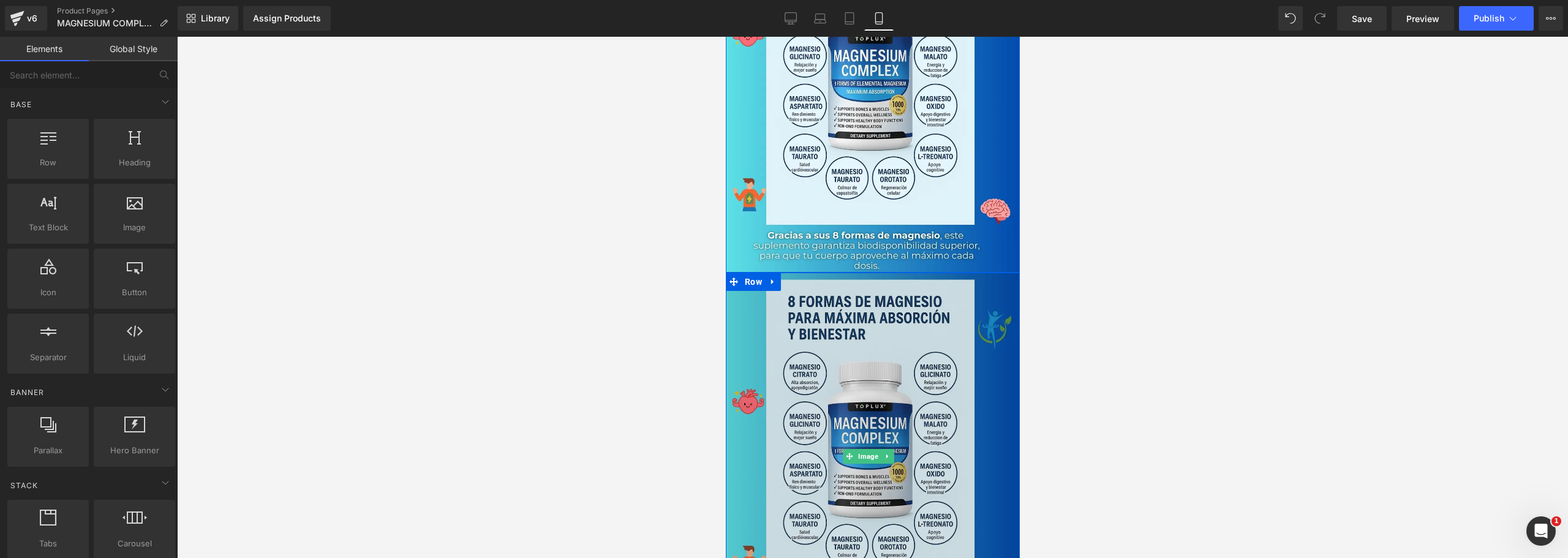
click at [842, 273] on img at bounding box center [872, 456] width 294 height 368
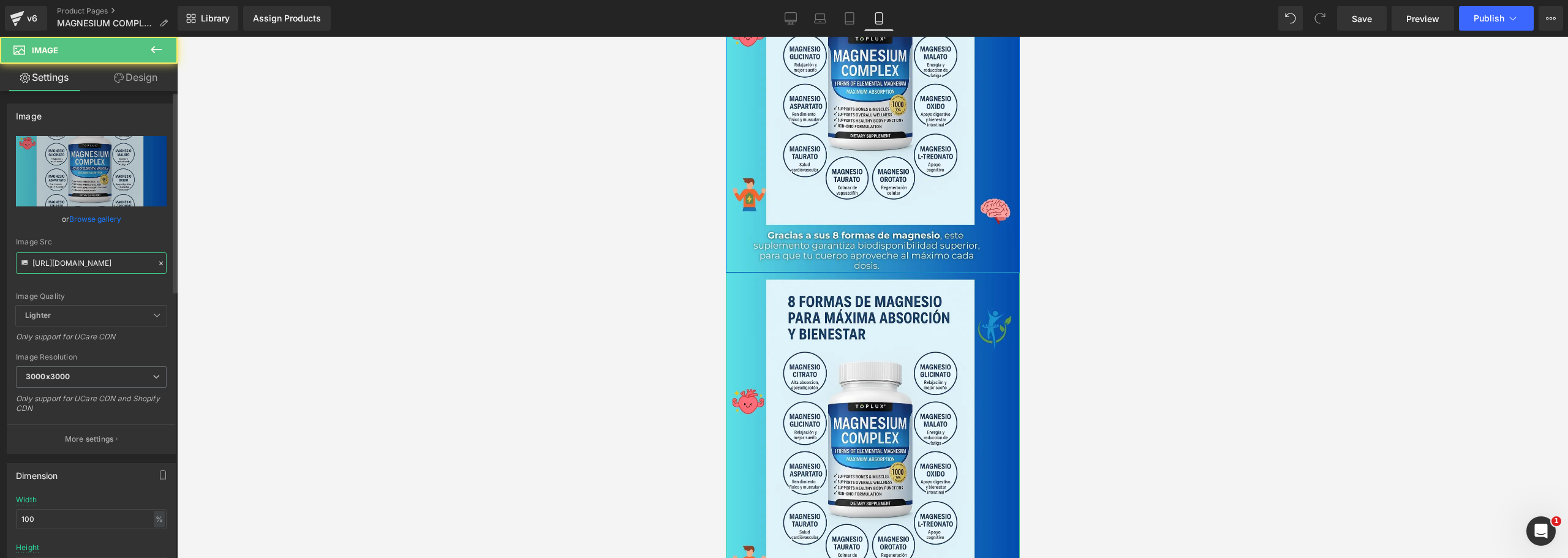
click at [81, 258] on input "[URL][DOMAIN_NAME]" at bounding box center [91, 263] width 151 height 21
click at [81, 257] on input "[URL][DOMAIN_NAME]" at bounding box center [91, 263] width 151 height 21
paste input "vC6BhXSq/6"
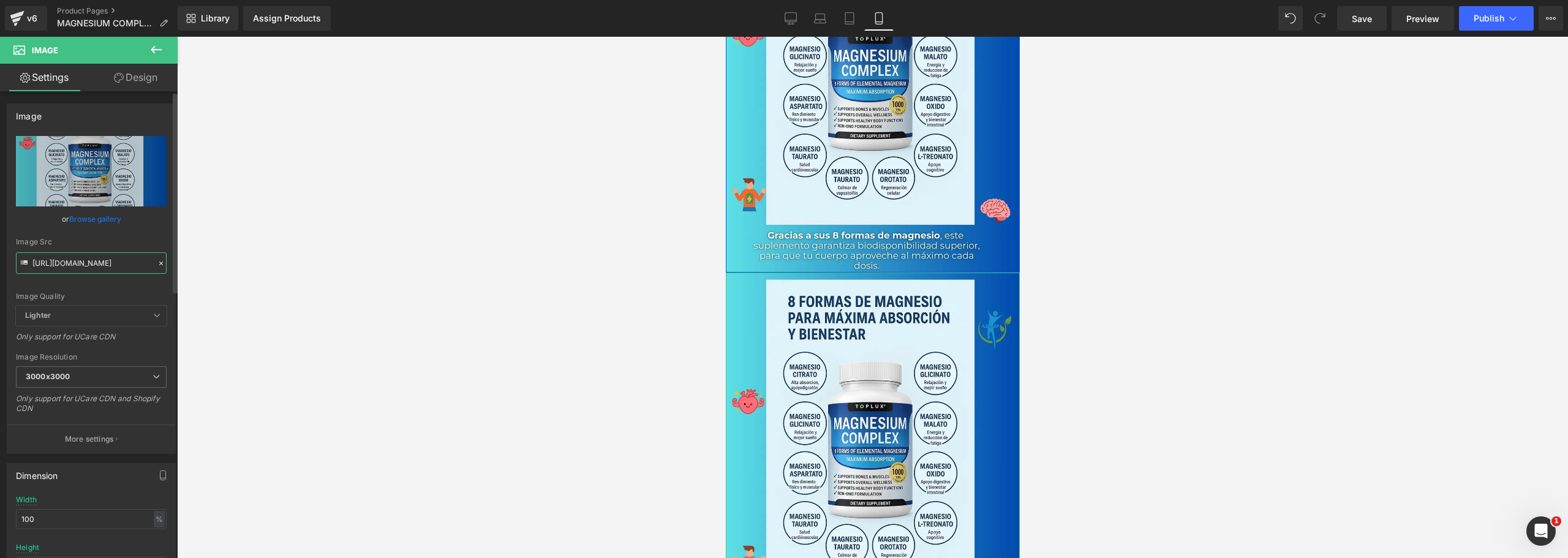
scroll to position [0, 6]
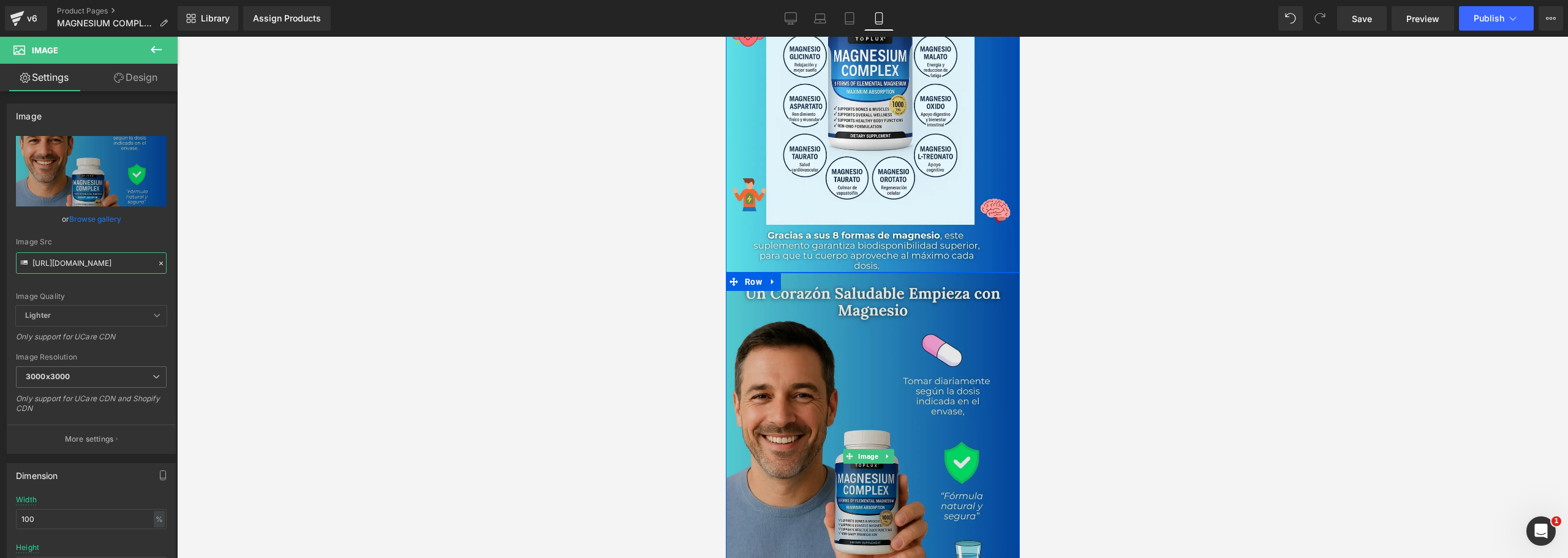
type input "[URL][DOMAIN_NAME]"
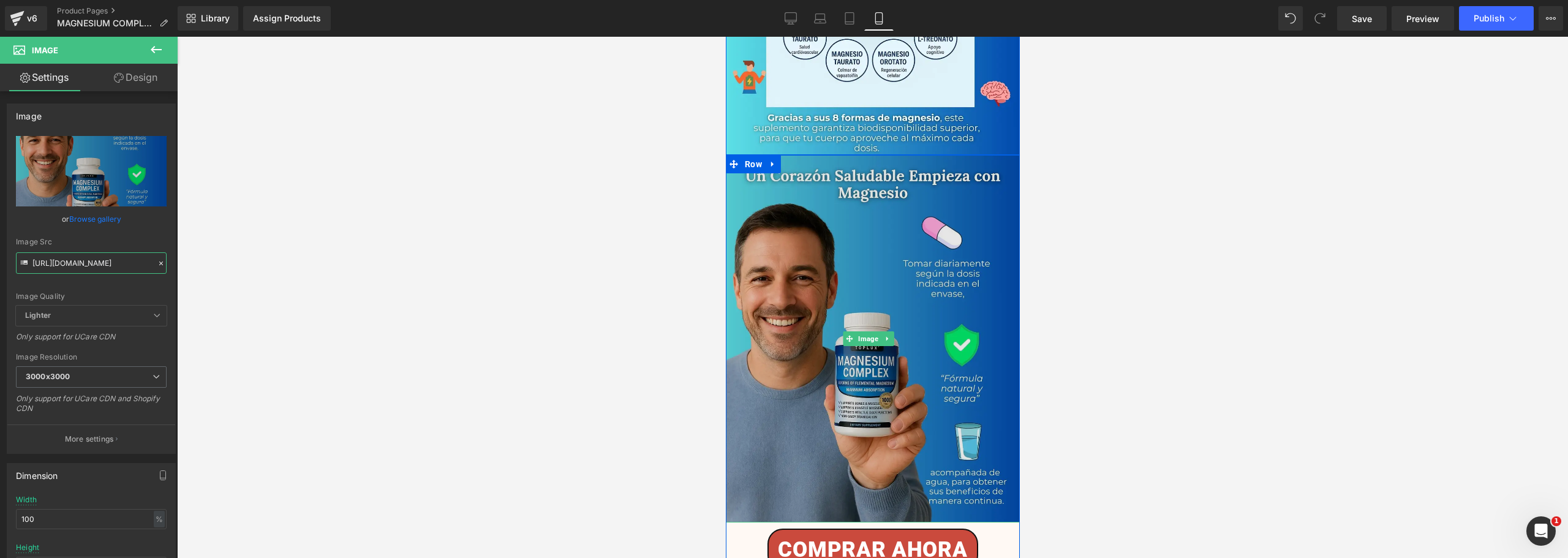
scroll to position [1782, 0]
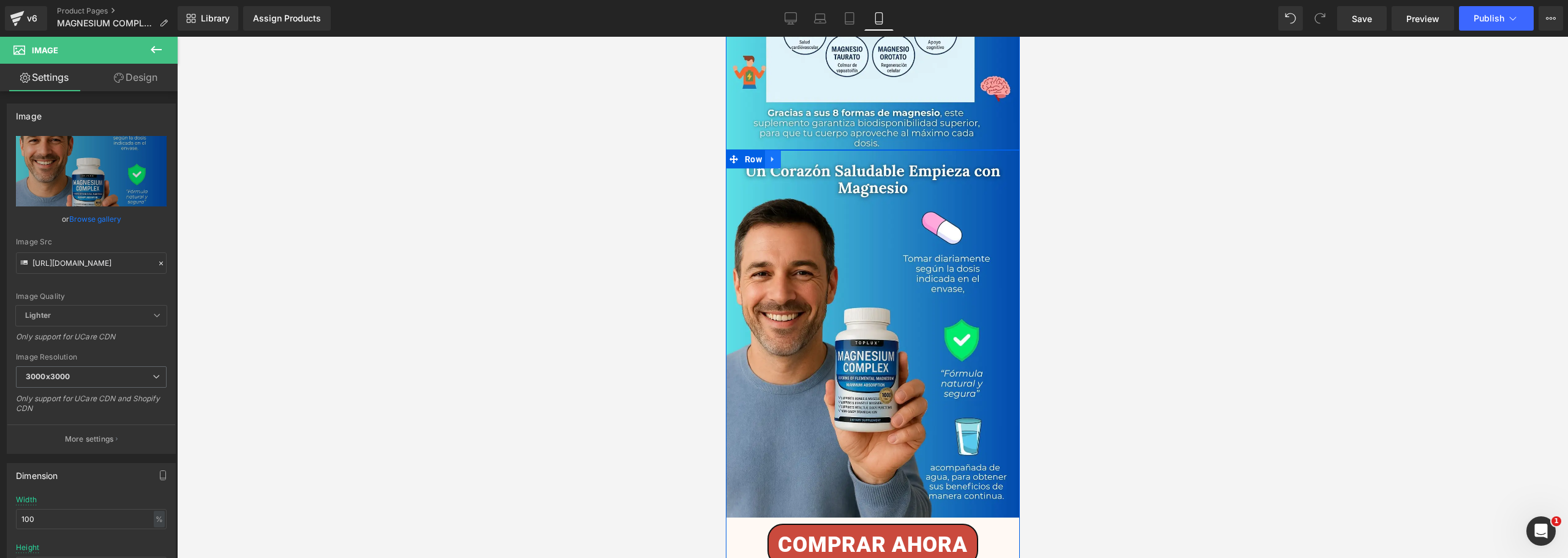
click at [774, 155] on icon at bounding box center [772, 159] width 9 height 10
click at [789, 155] on icon at bounding box center [788, 159] width 9 height 9
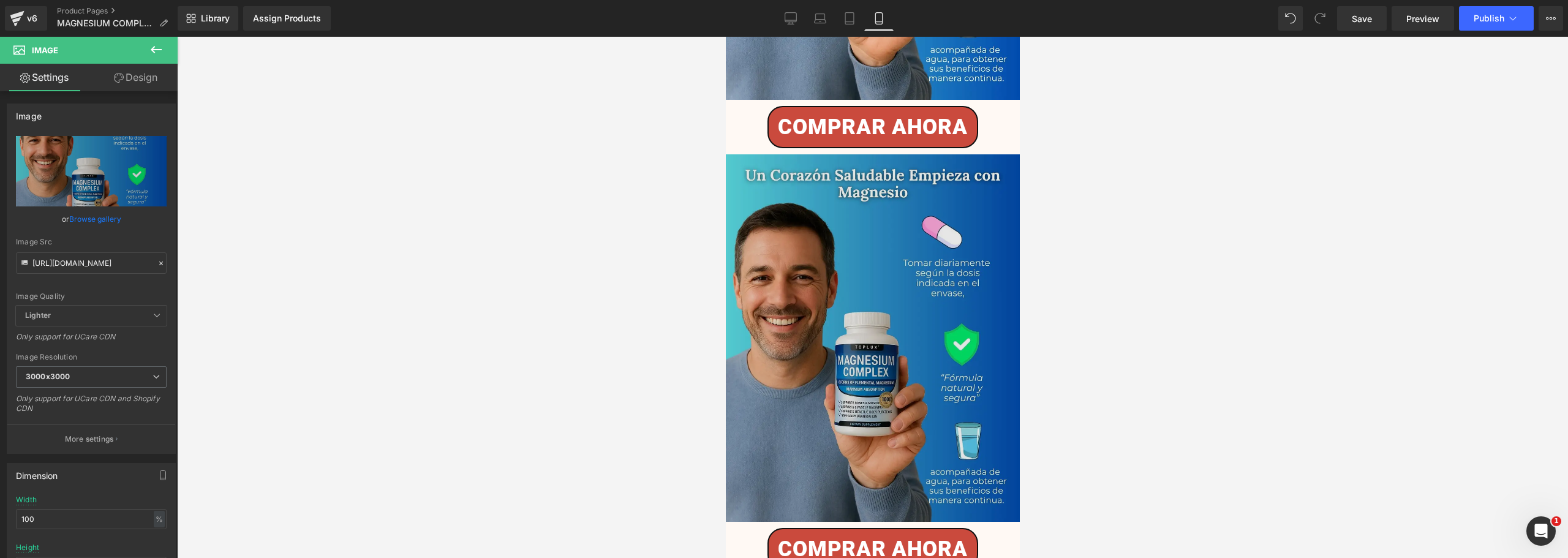
scroll to position [2152, 0]
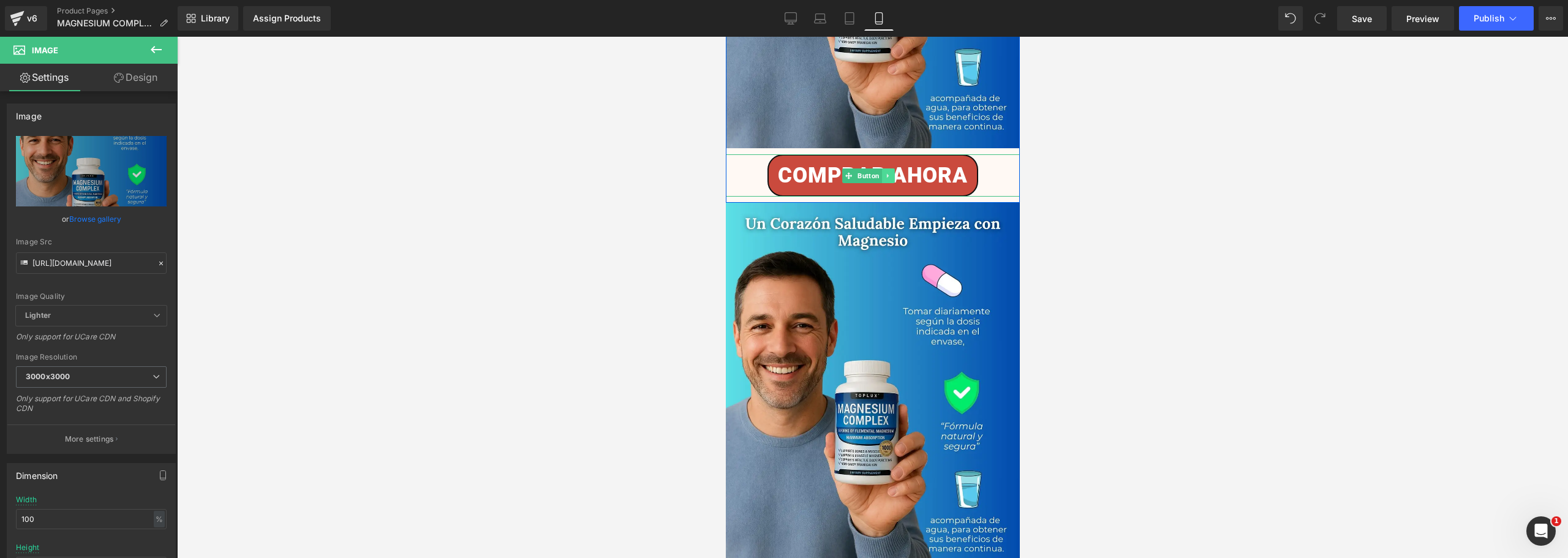
click at [887, 172] on icon at bounding box center [887, 176] width 7 height 7
click at [891, 172] on icon at bounding box center [894, 176] width 7 height 7
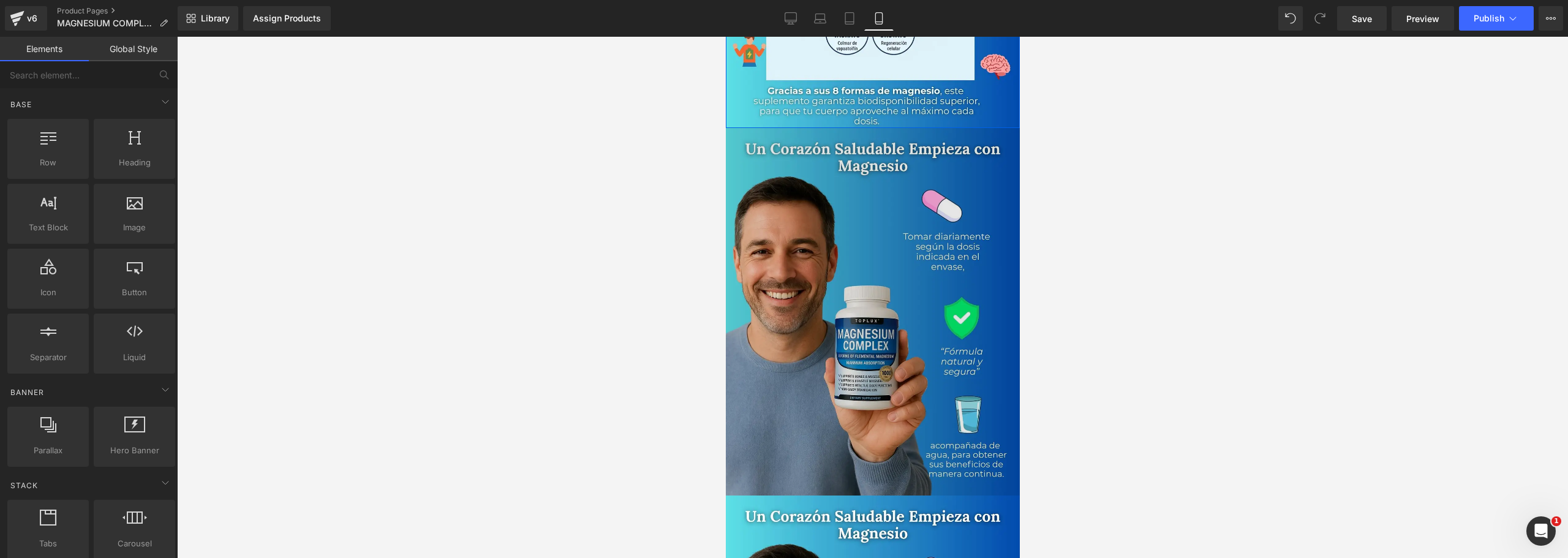
scroll to position [1784, 0]
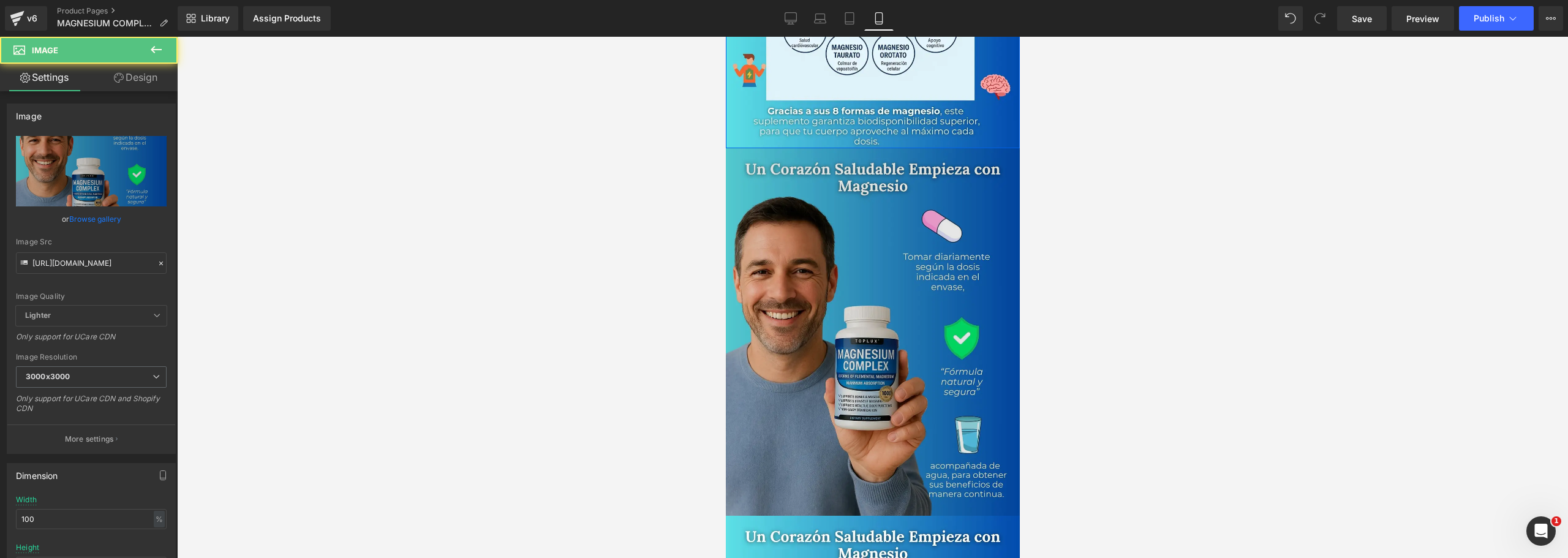
click at [853, 253] on img at bounding box center [872, 332] width 294 height 368
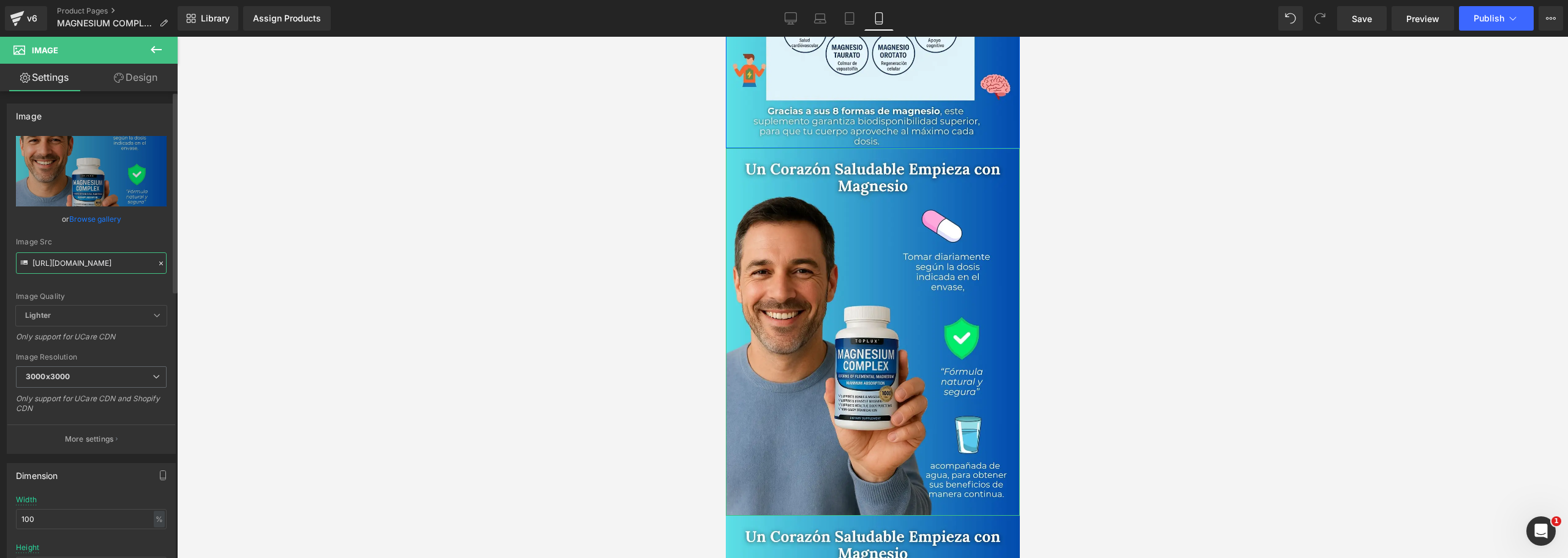
click at [70, 258] on input "[URL][DOMAIN_NAME]" at bounding box center [91, 263] width 151 height 21
paste input "[DOMAIN_NAME][URL]"
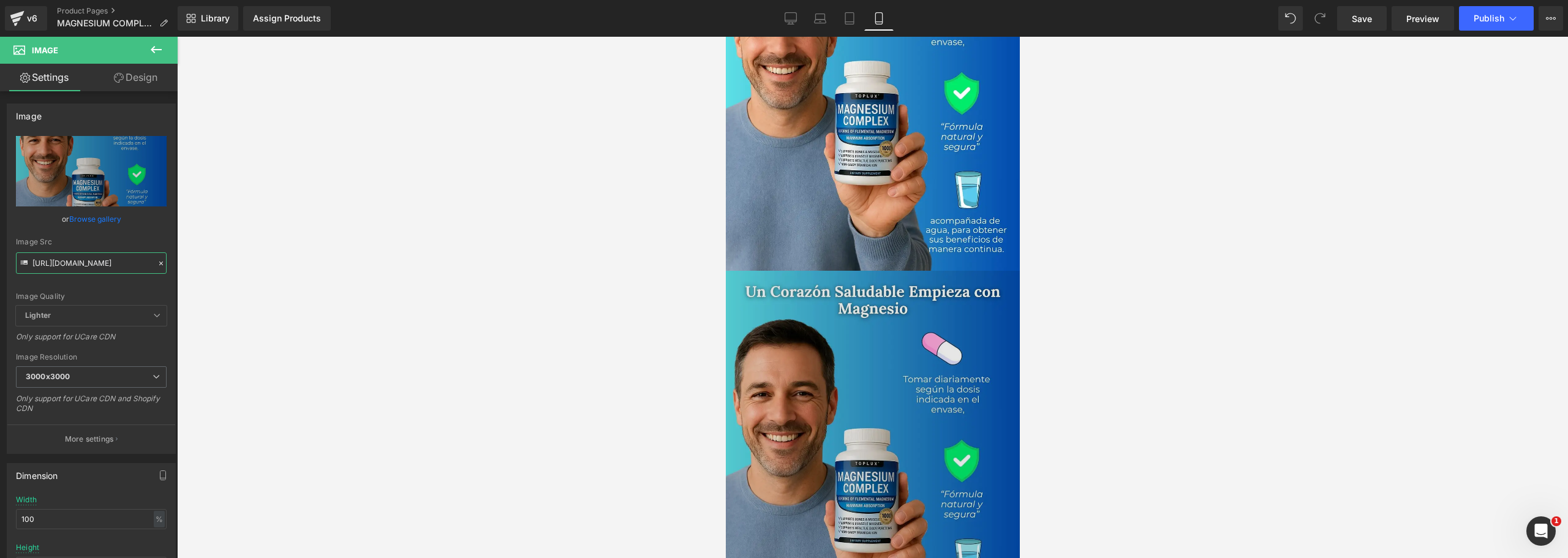
scroll to position [2152, 0]
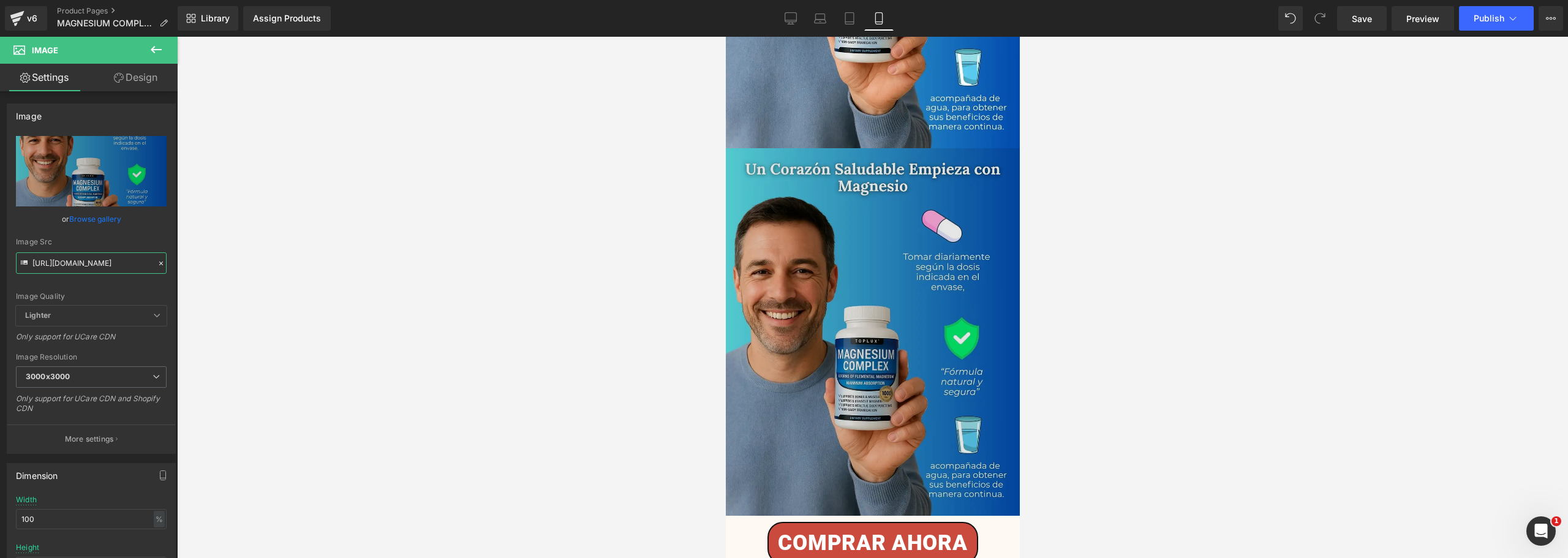
type input "[URL][DOMAIN_NAME]"
click at [810, 284] on img at bounding box center [872, 332] width 294 height 368
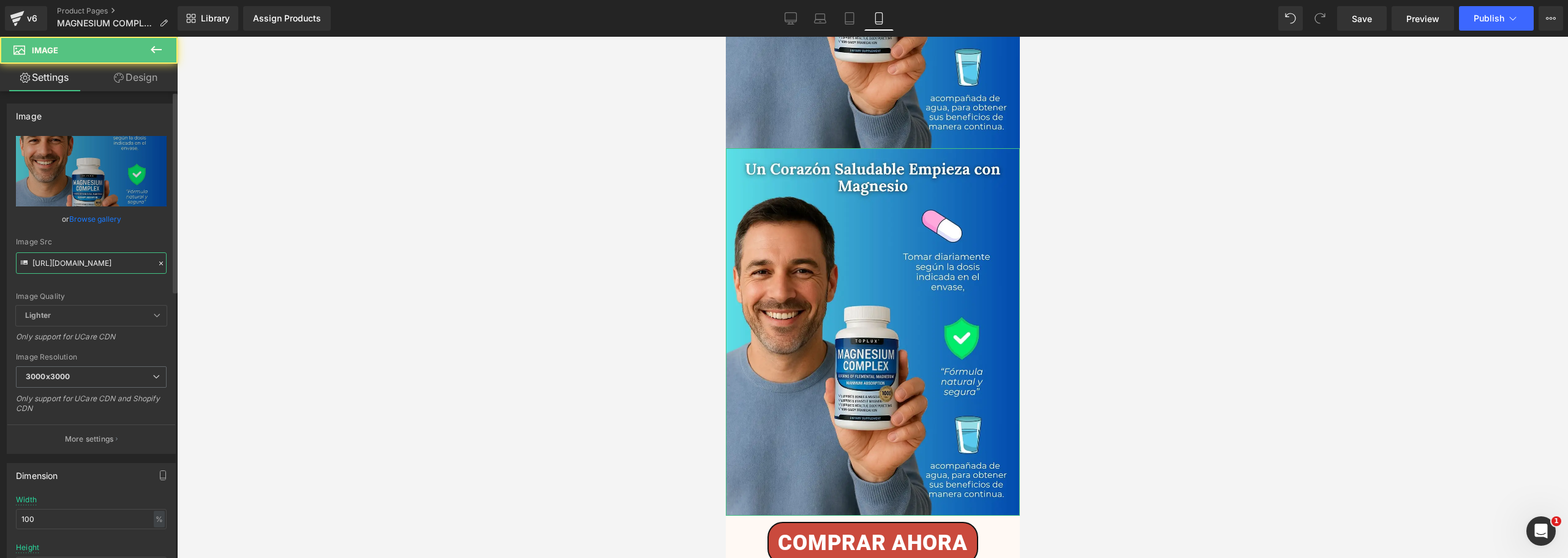
click at [88, 257] on input "[URL][DOMAIN_NAME]" at bounding box center [91, 263] width 151 height 21
click at [88, 256] on input "[URL][DOMAIN_NAME]" at bounding box center [91, 263] width 151 height 21
paste input "[DOMAIN_NAME][URL]"
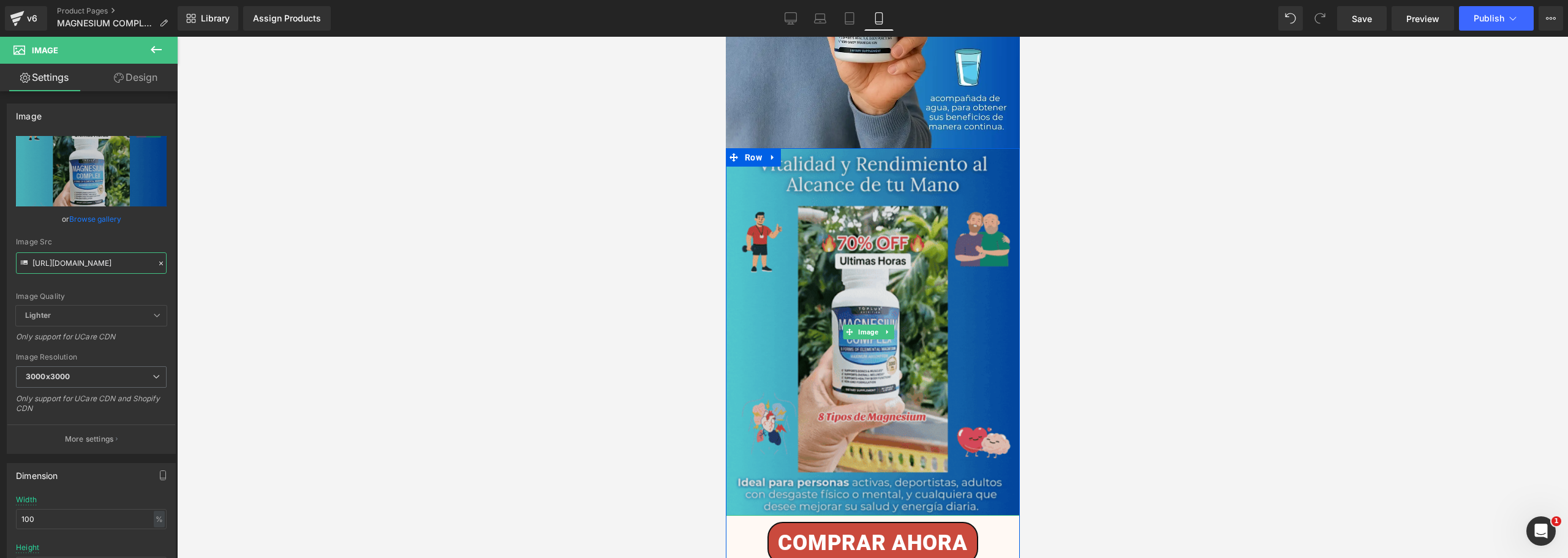
type input "[URL][DOMAIN_NAME]"
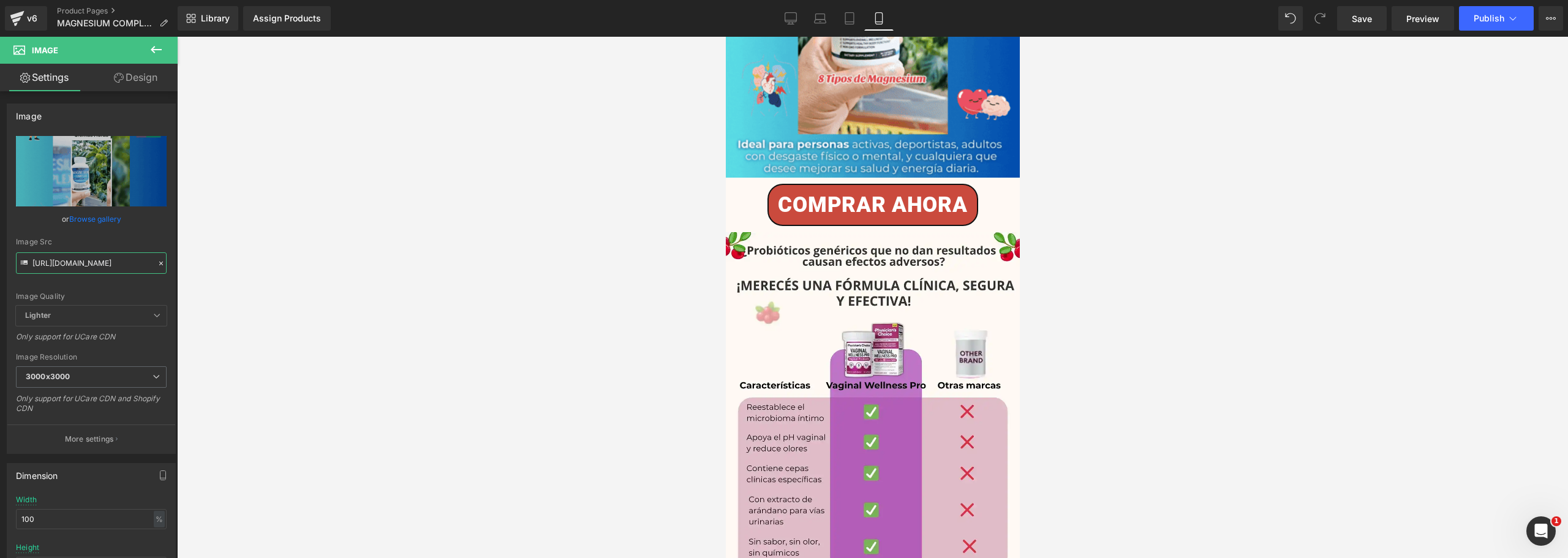
scroll to position [2519, 0]
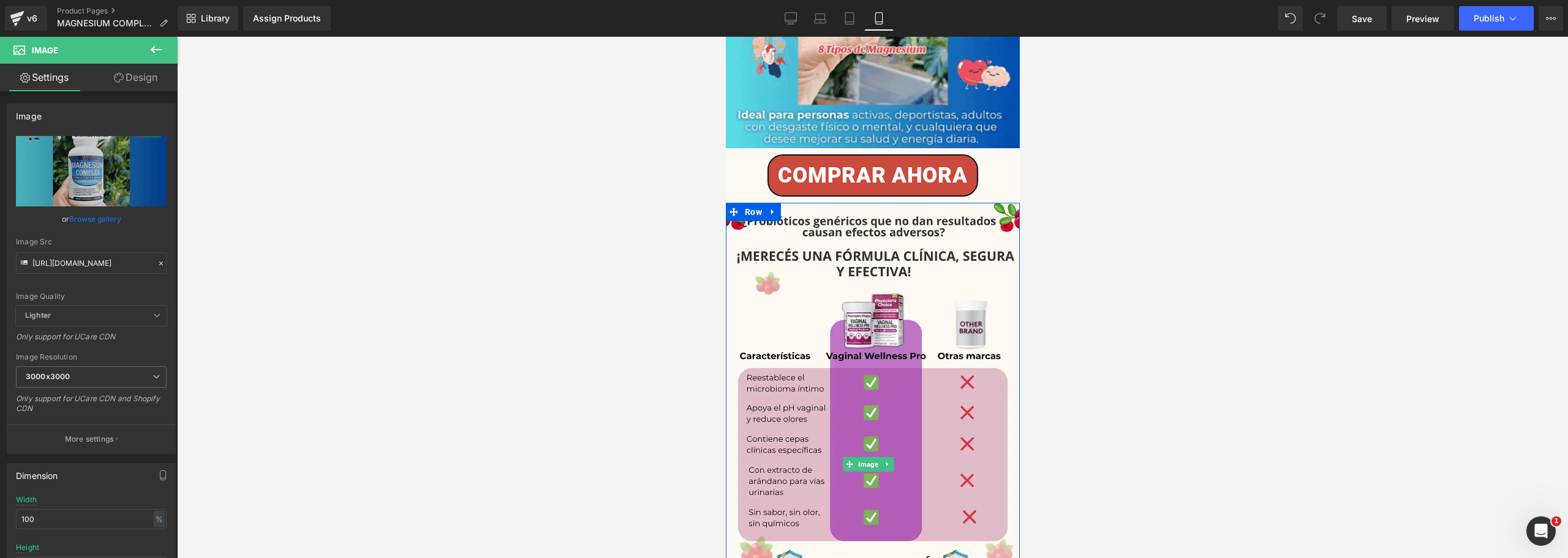
click at [860, 283] on img at bounding box center [872, 464] width 294 height 523
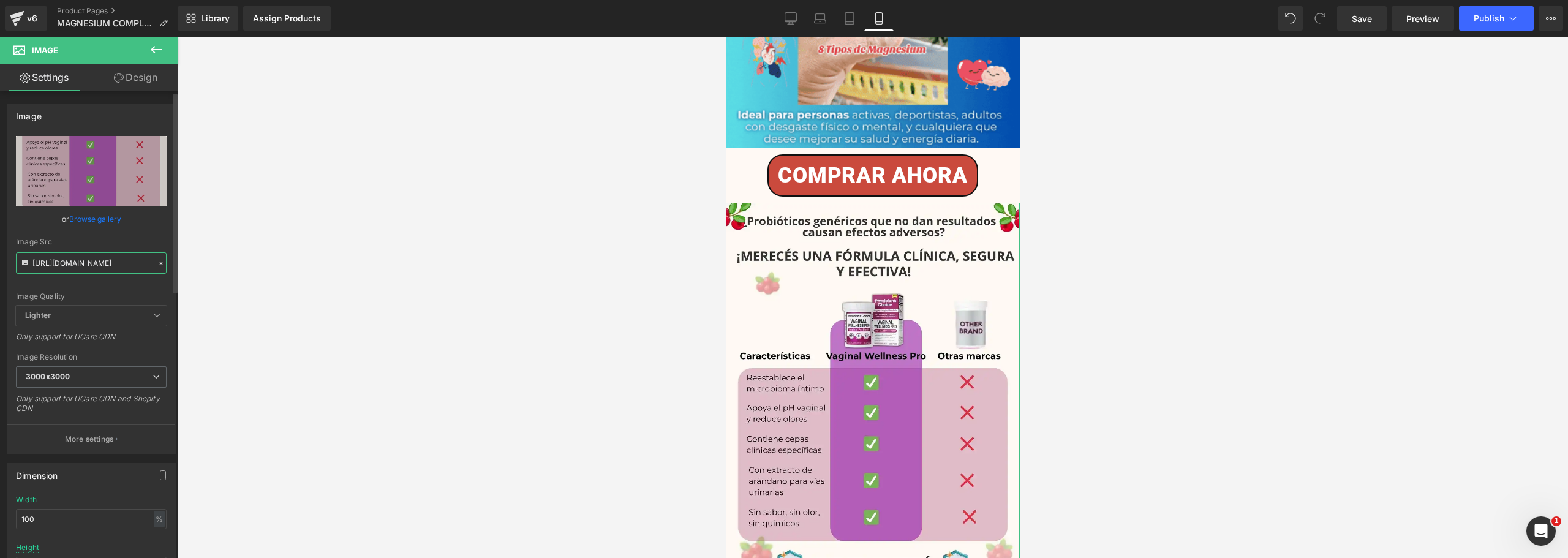
click at [80, 266] on input "[URL][DOMAIN_NAME]" at bounding box center [91, 263] width 151 height 21
paste input "Tx7WdsdD/8"
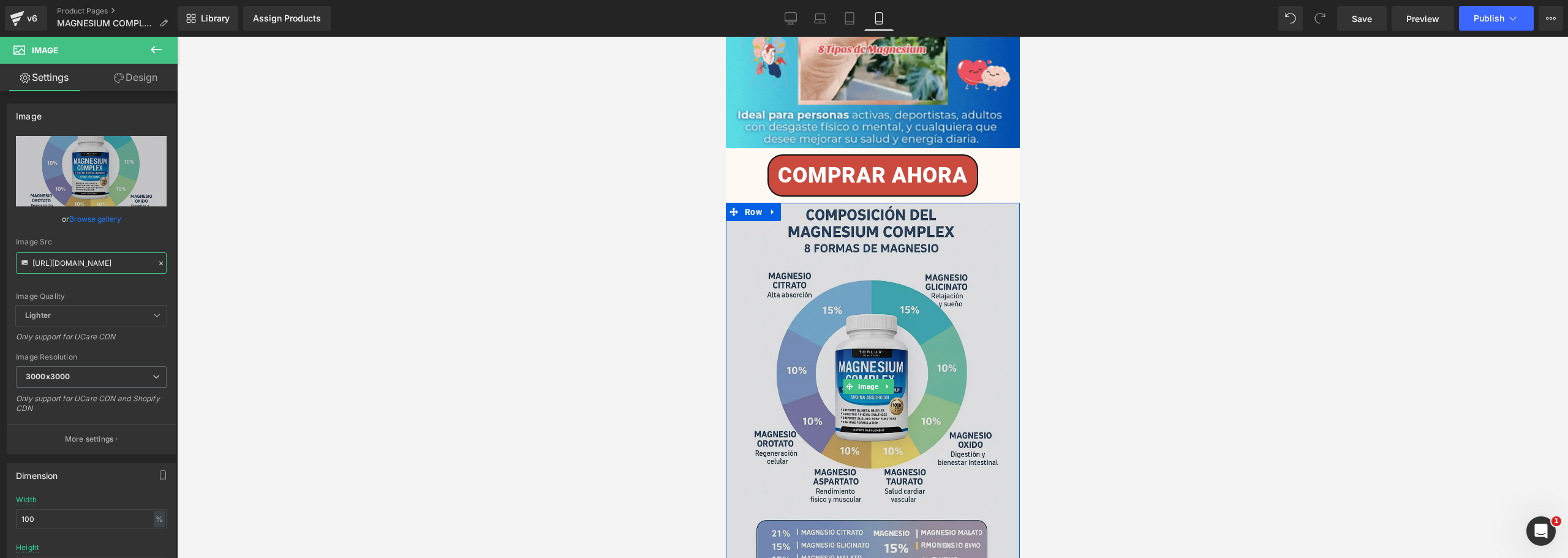
type input "[URL][DOMAIN_NAME]"
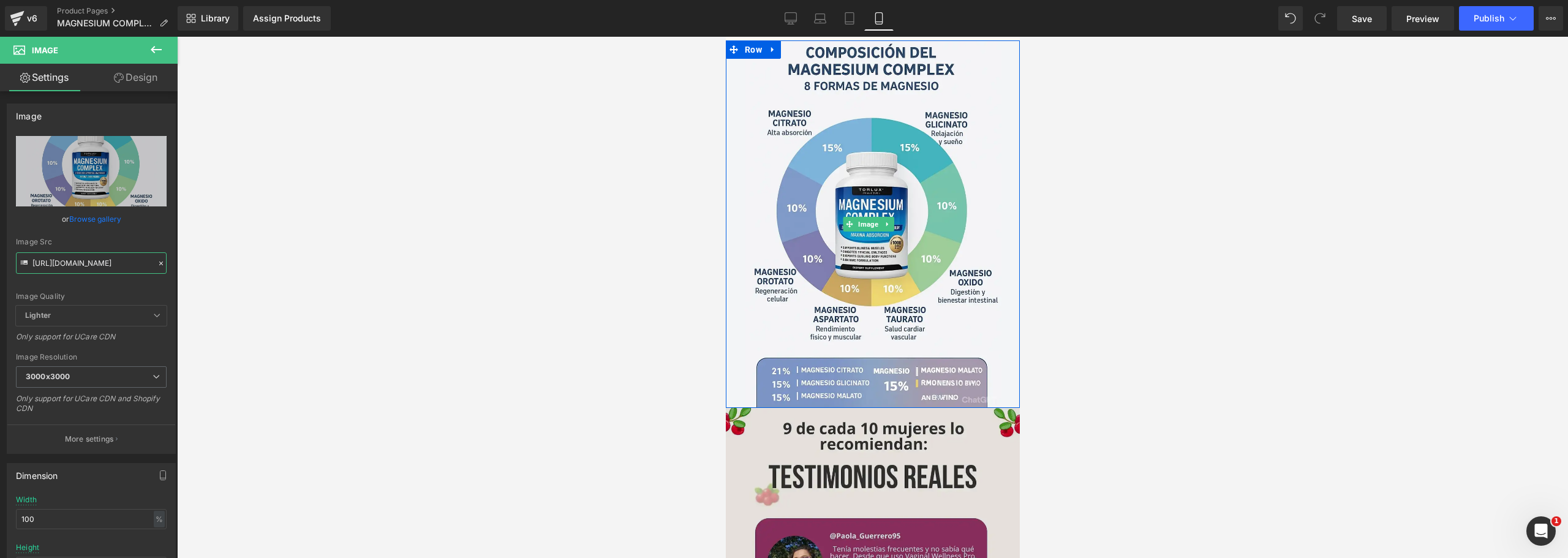
scroll to position [2764, 0]
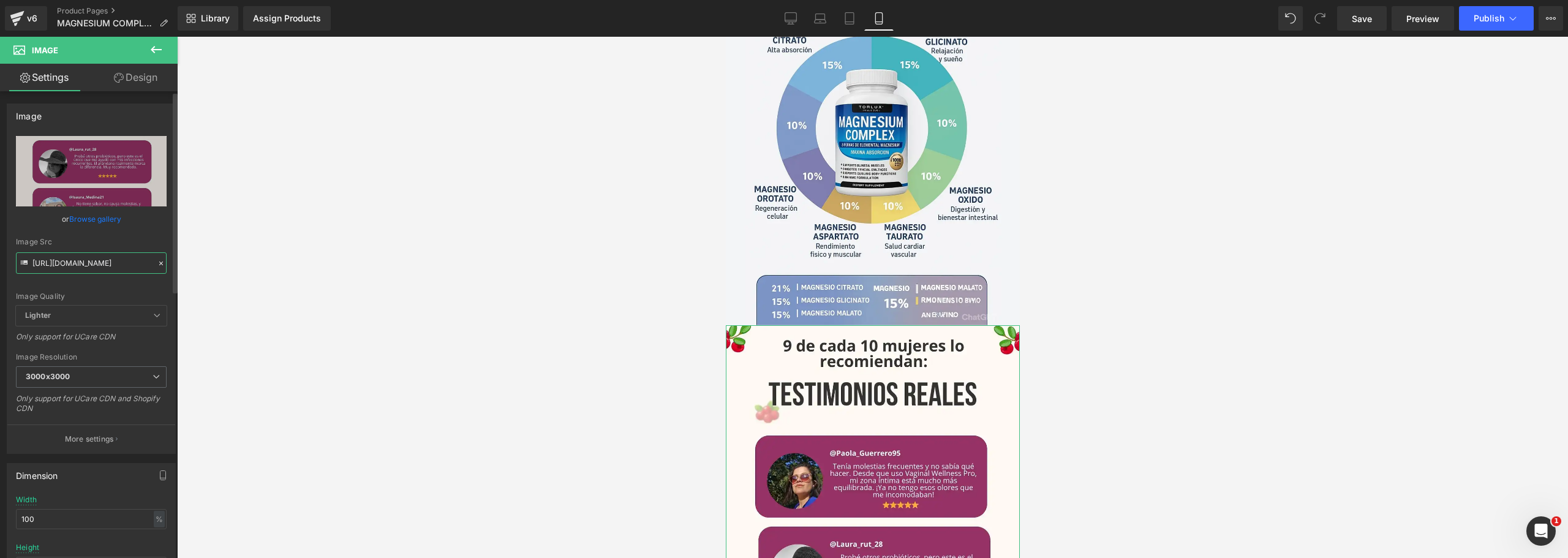
click at [71, 266] on input "[URL][DOMAIN_NAME]" at bounding box center [91, 263] width 151 height 21
paste input "7JKxZCLB/9"
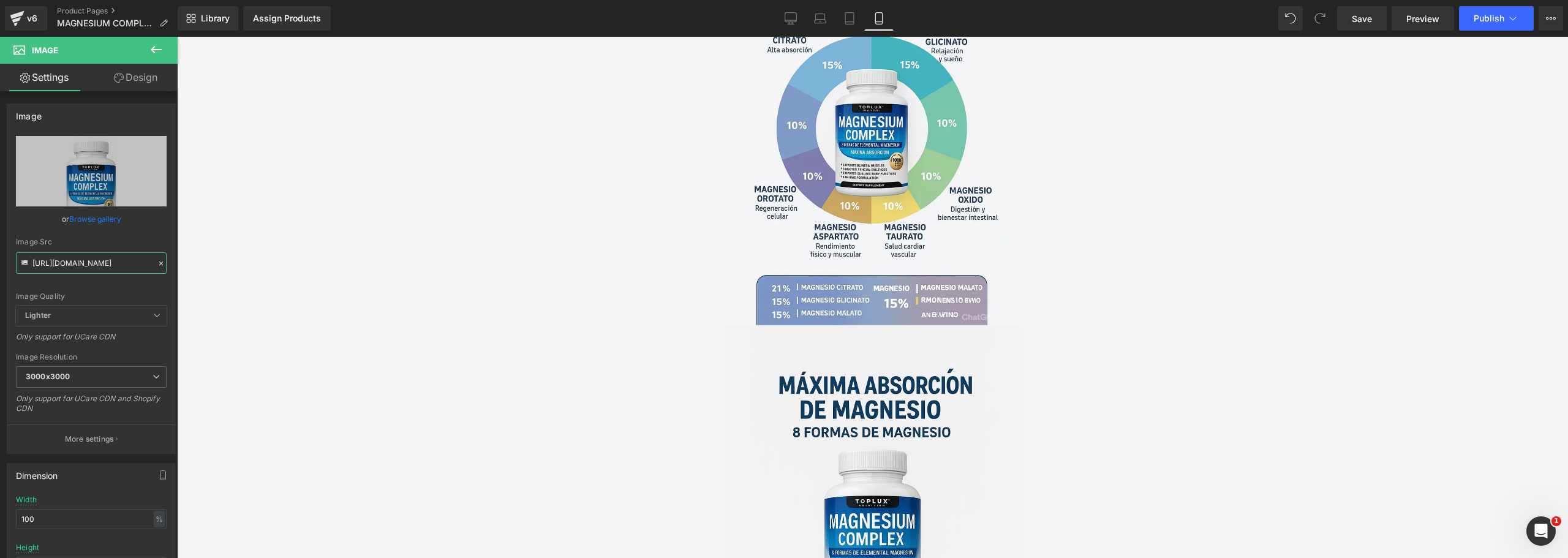
type input "[URL][DOMAIN_NAME]"
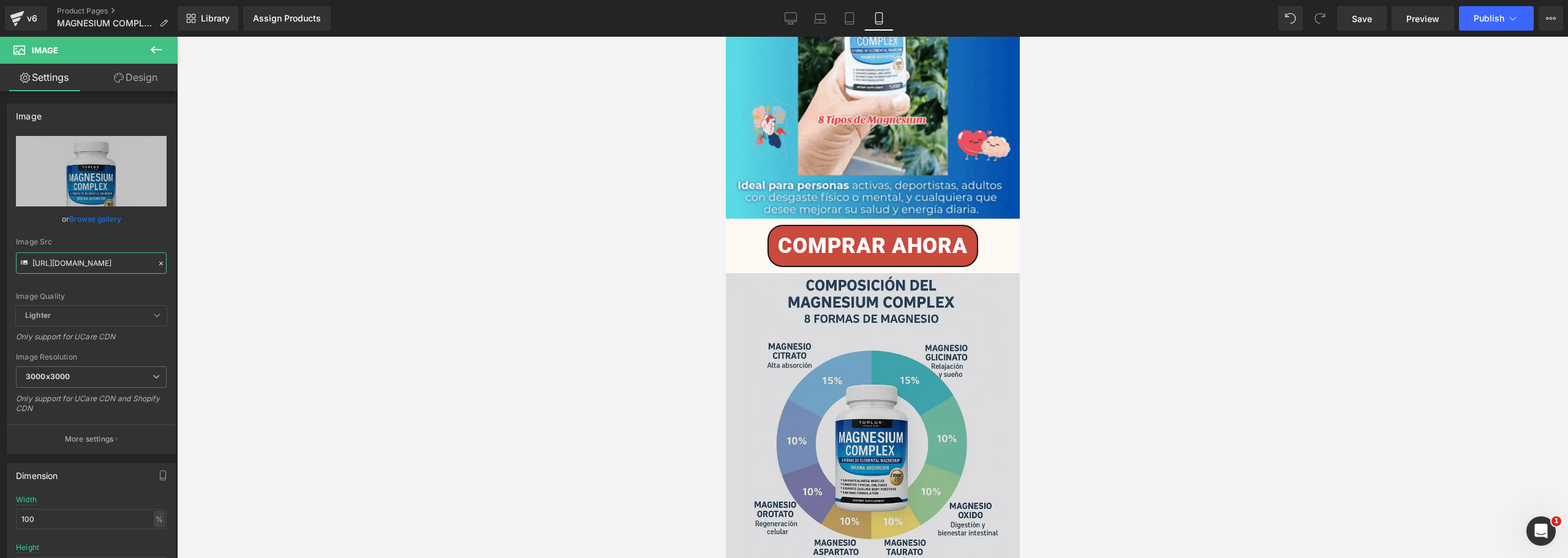
scroll to position [2397, 0]
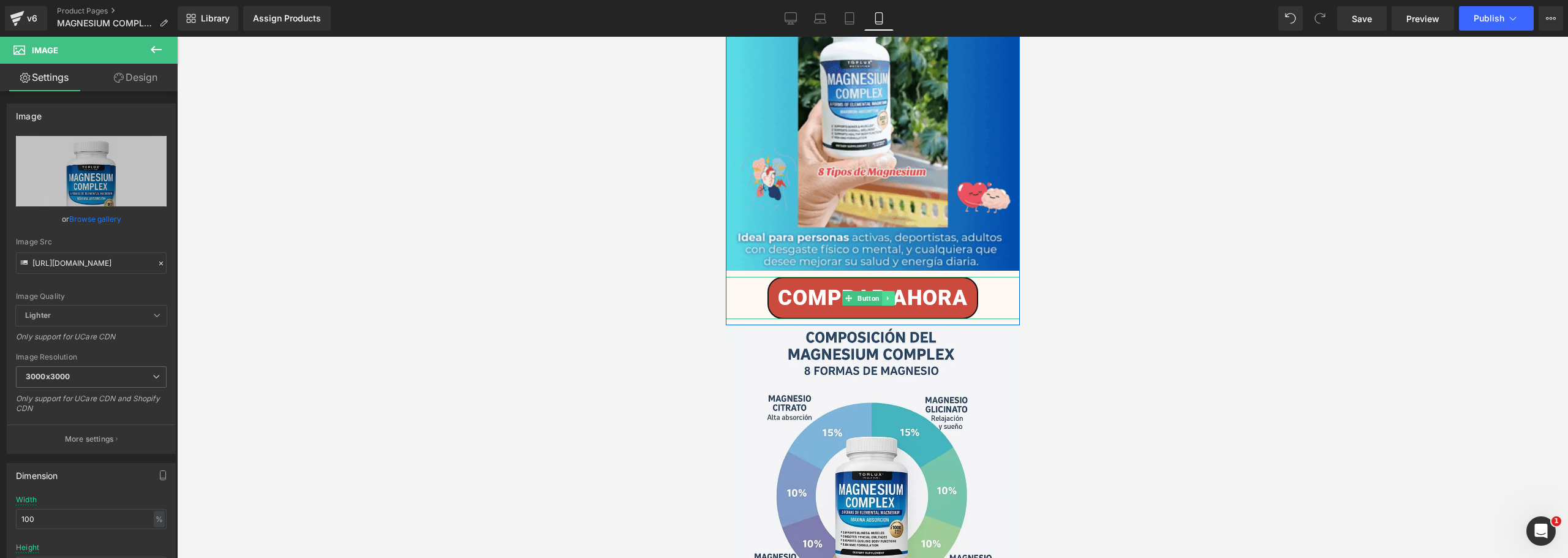
click at [882, 291] on link at bounding box center [887, 298] width 13 height 15
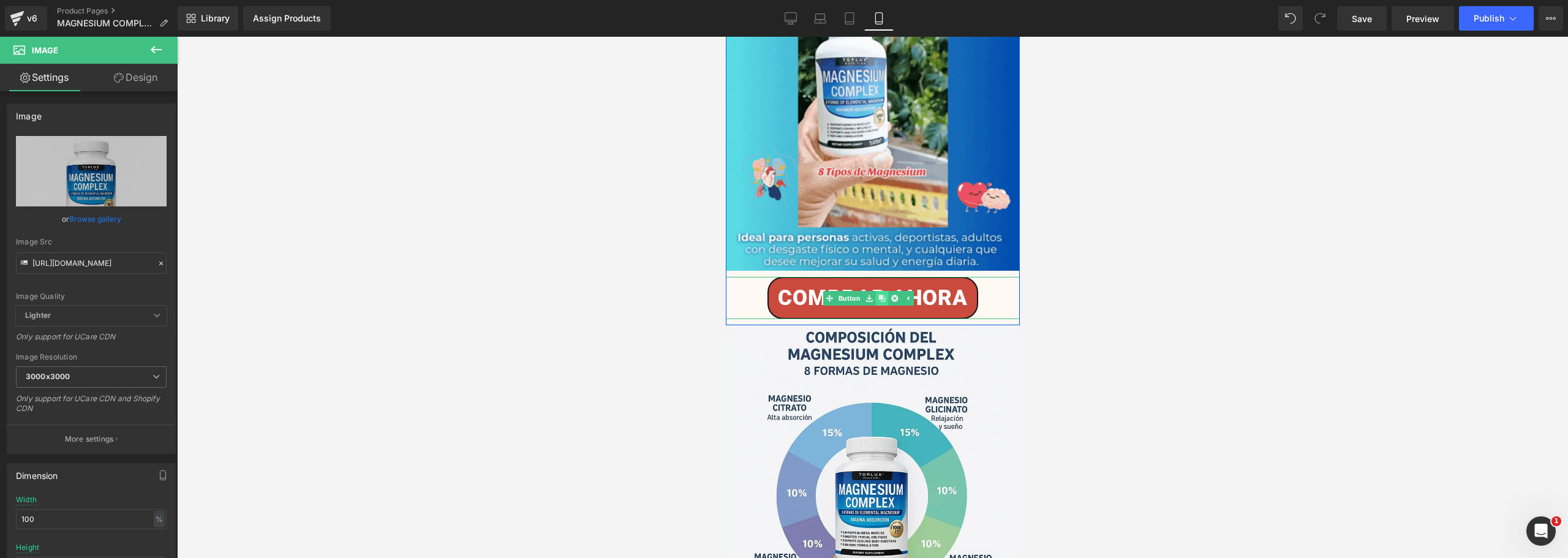
click at [882, 295] on icon at bounding box center [881, 298] width 7 height 7
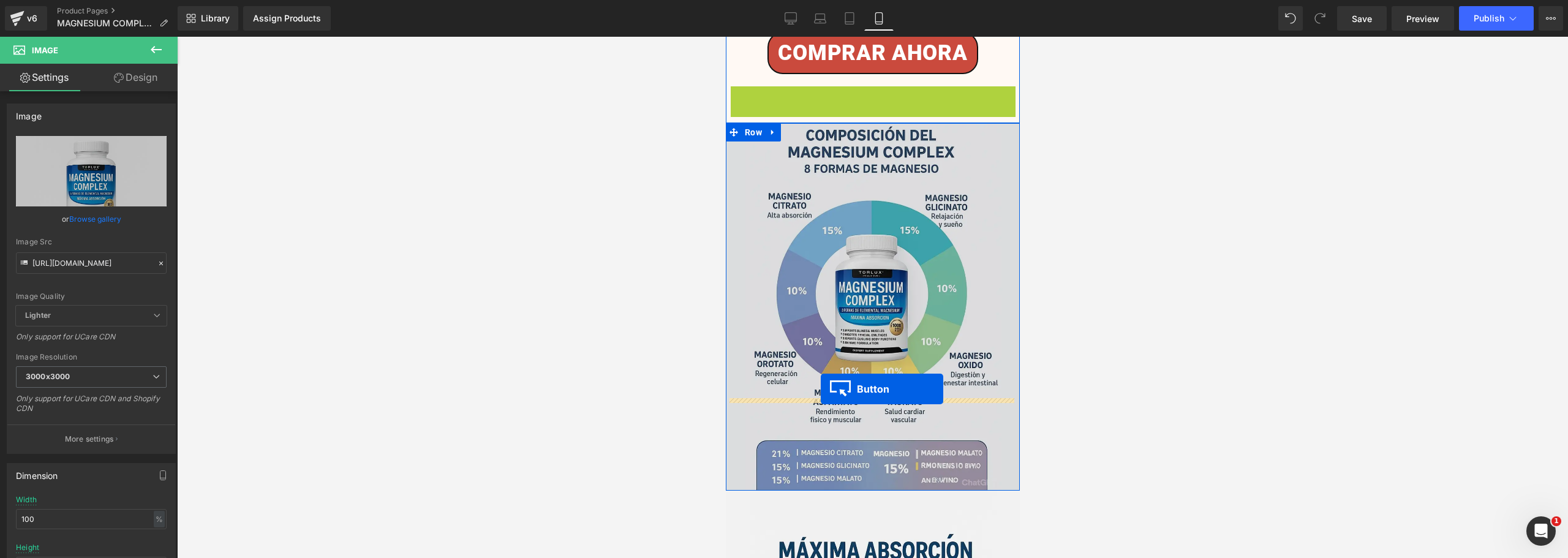
scroll to position [2825, 0]
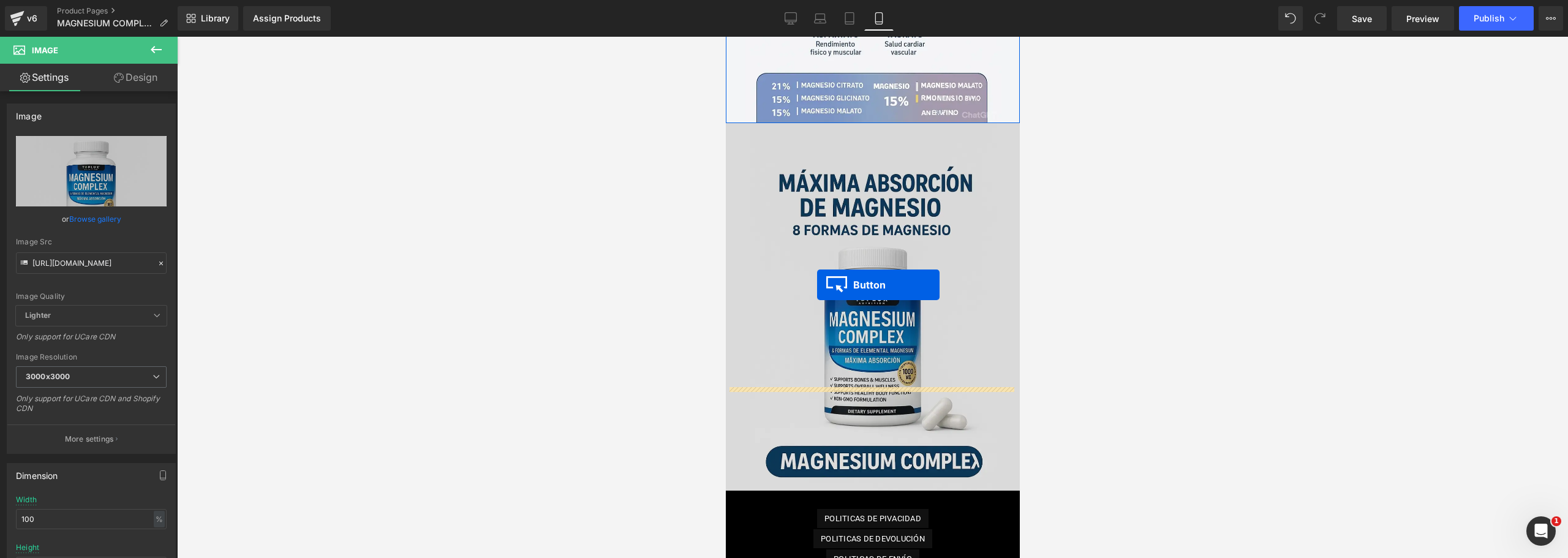
drag, startPoint x: 843, startPoint y: 271, endPoint x: 817, endPoint y: 284, distance: 29.1
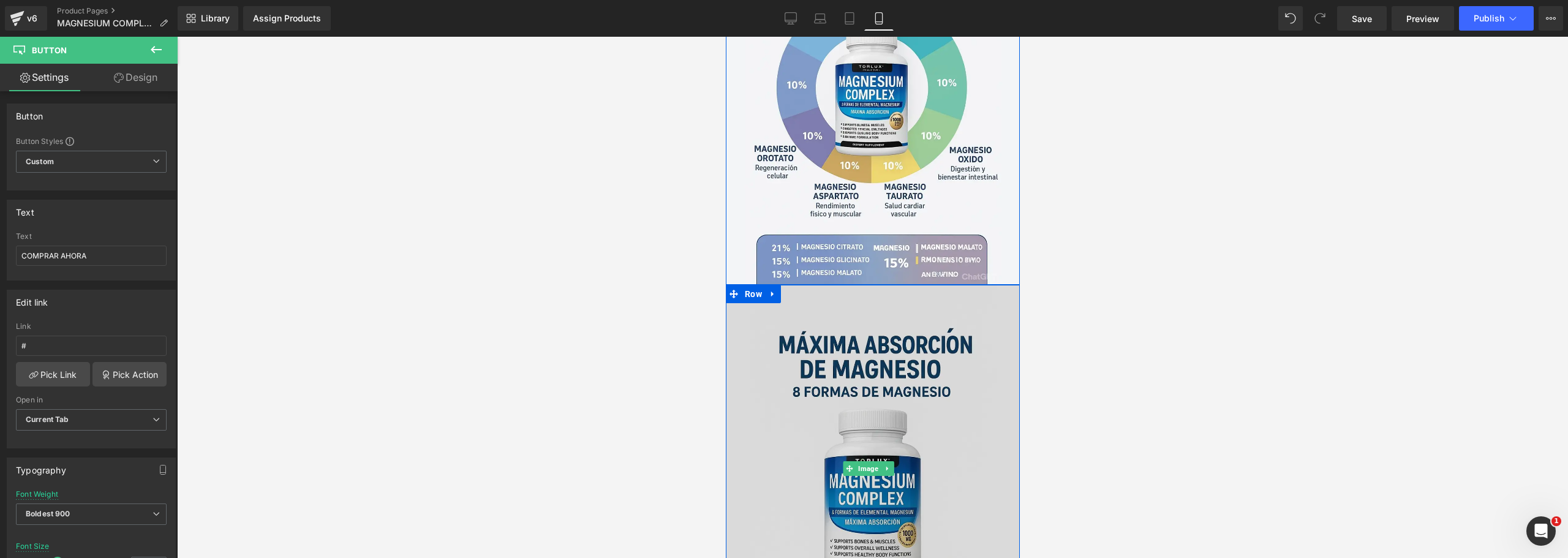
scroll to position [2782, 0]
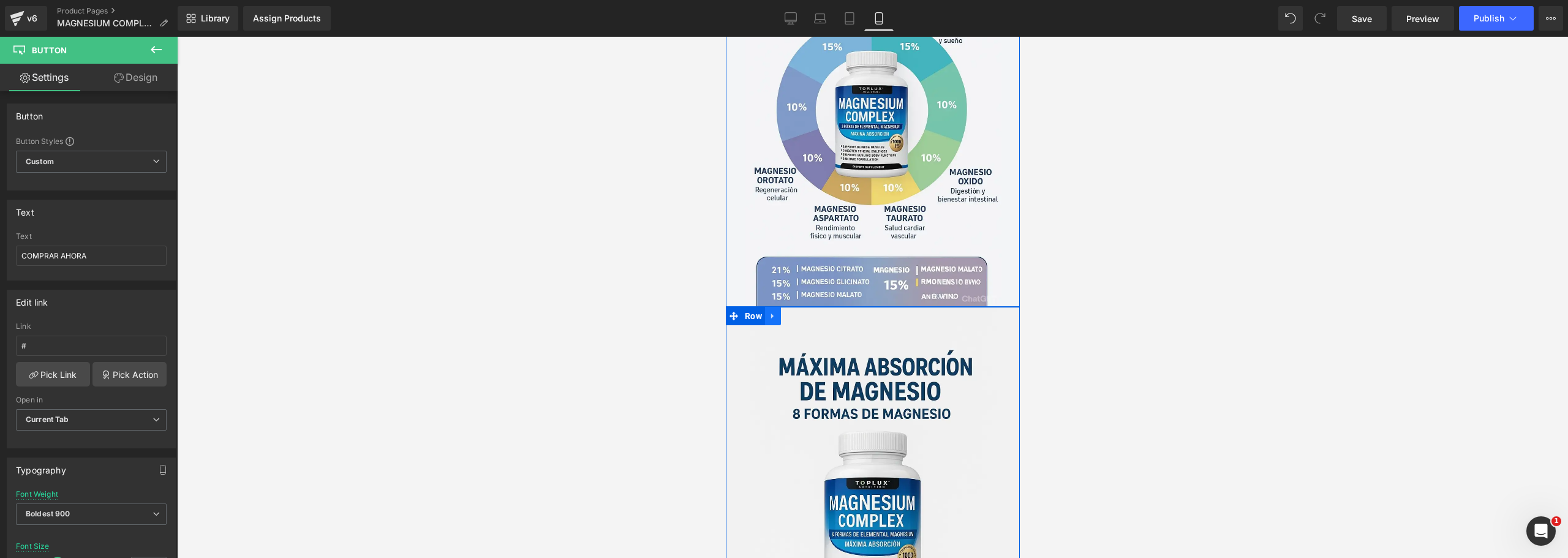
click at [771, 314] on icon at bounding box center [772, 317] width 2 height 6
click at [787, 312] on icon at bounding box center [788, 316] width 9 height 9
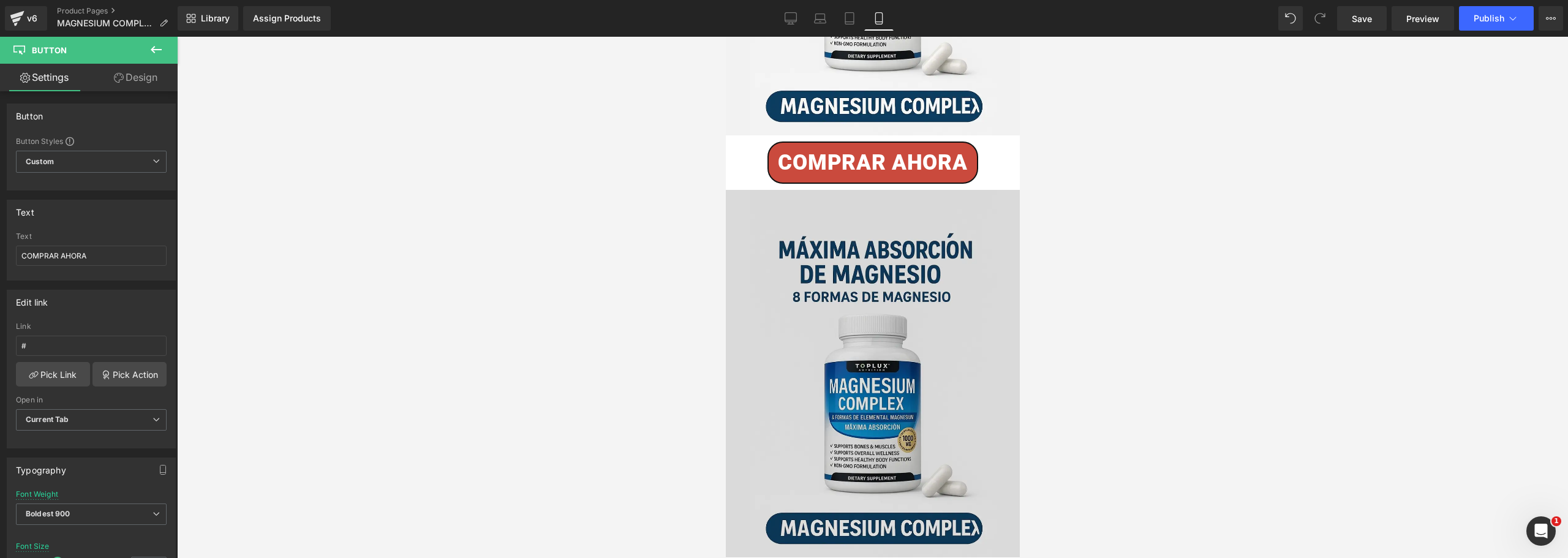
scroll to position [3322, 0]
click at [845, 339] on img at bounding box center [872, 373] width 294 height 368
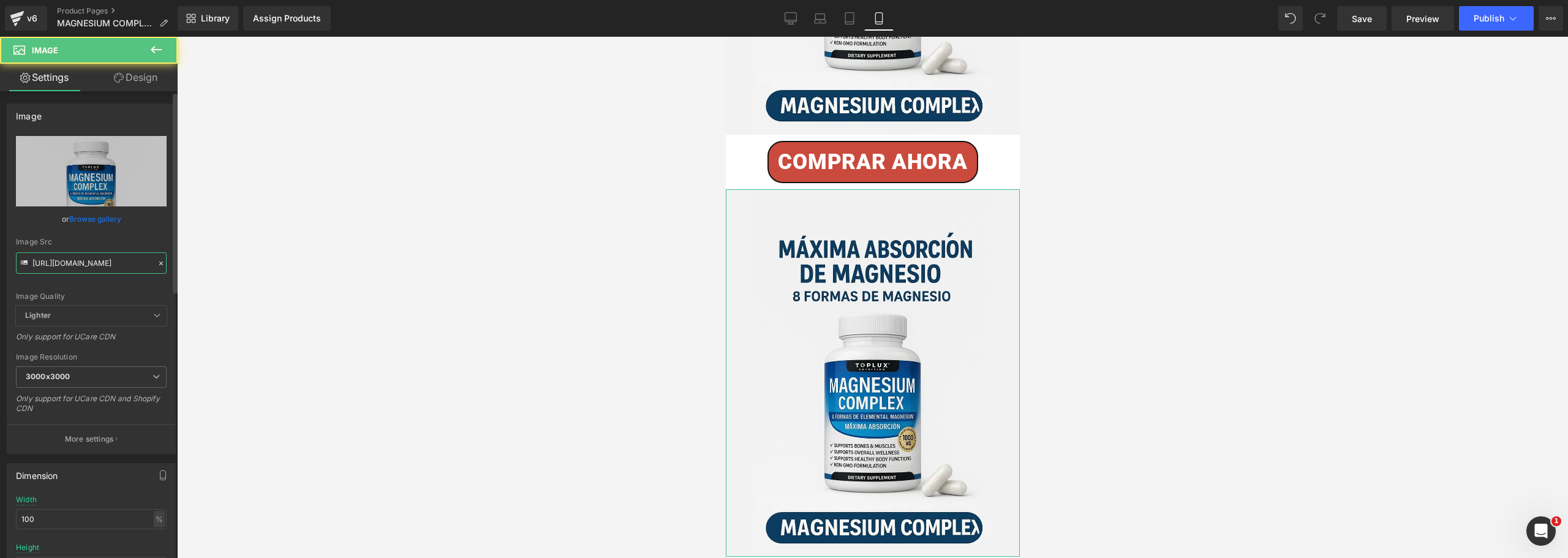
click at [86, 269] on input "[URL][DOMAIN_NAME]" at bounding box center [91, 263] width 151 height 21
click at [85, 269] on input "[URL][DOMAIN_NAME]" at bounding box center [91, 263] width 151 height 21
paste input "fdMWDr2W/10"
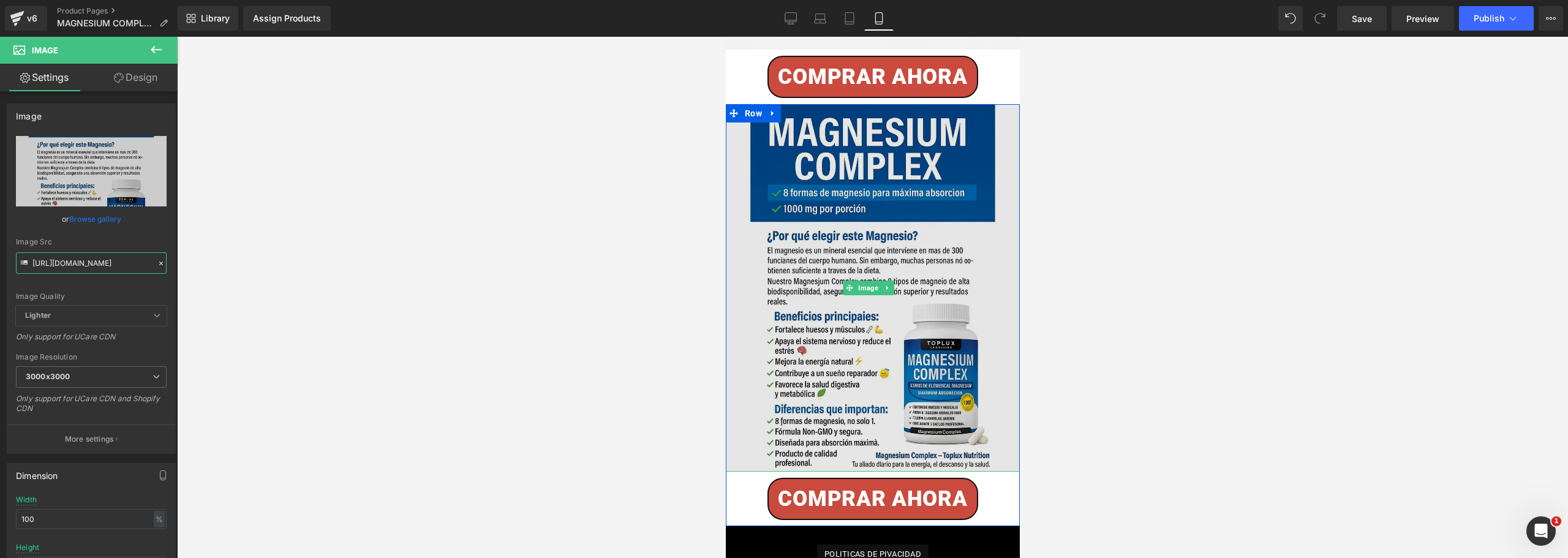
scroll to position [3445, 0]
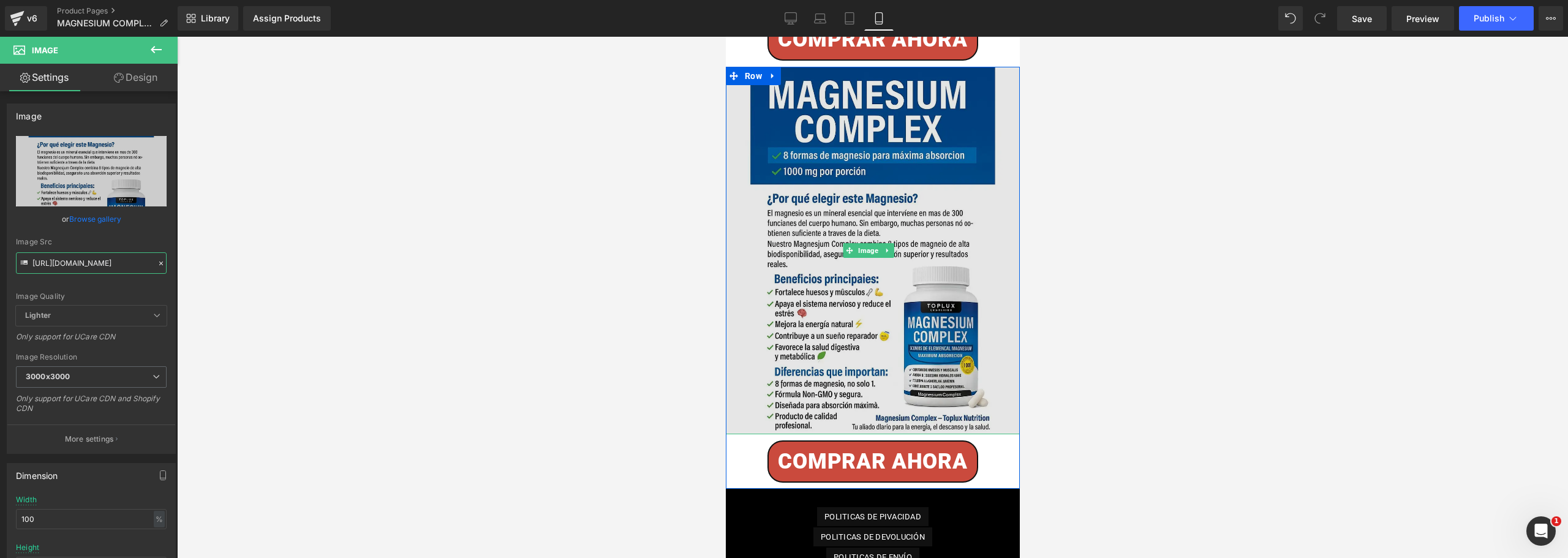
type input "[URL][DOMAIN_NAME]"
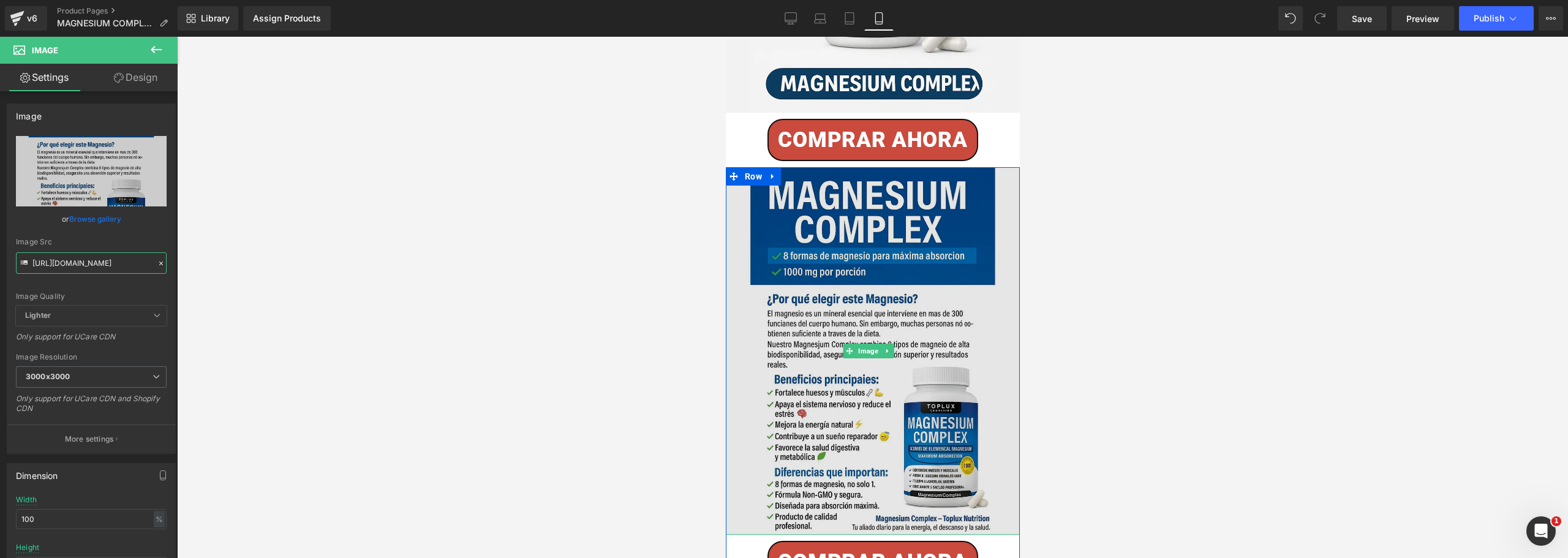
scroll to position [3322, 0]
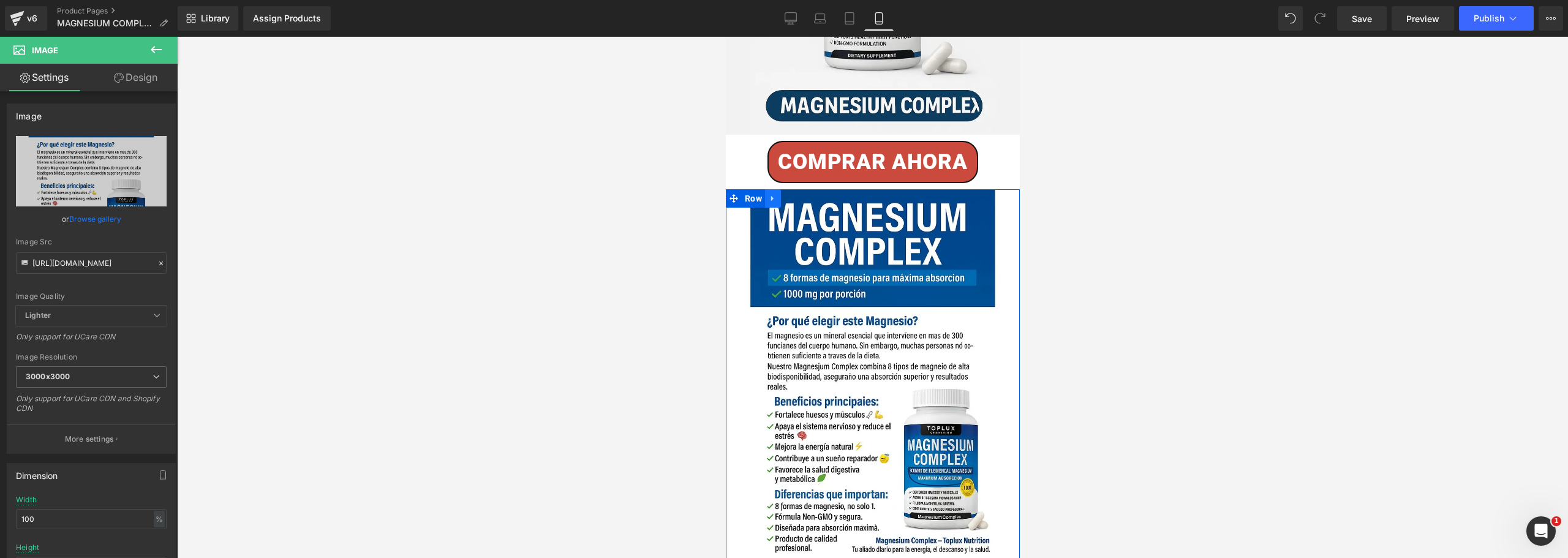
click at [771, 195] on icon at bounding box center [772, 199] width 9 height 10
click at [785, 195] on icon at bounding box center [788, 199] width 9 height 10
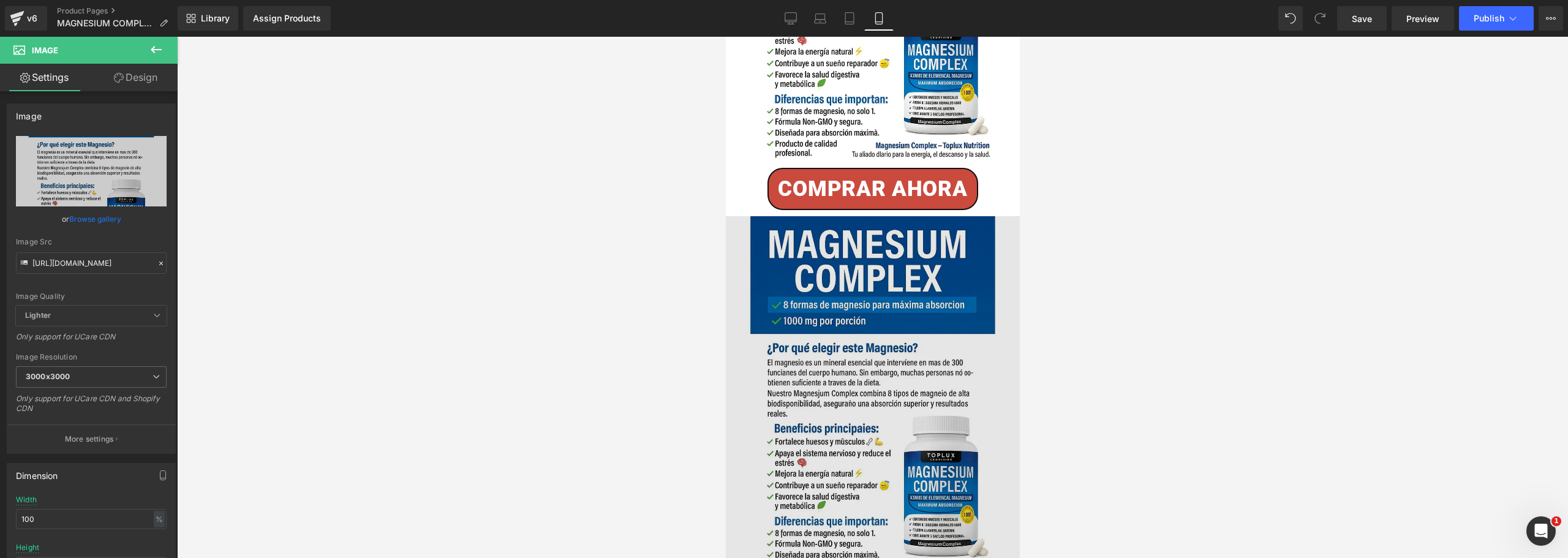
scroll to position [3611, 0]
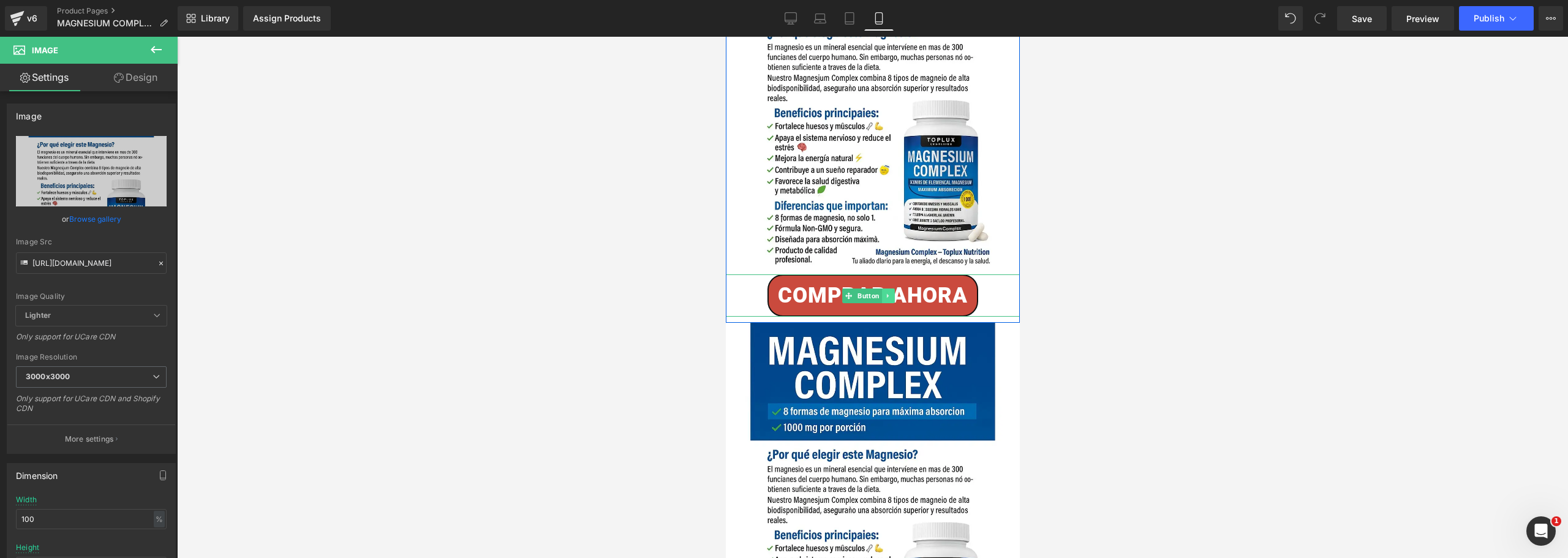
click at [884, 293] on icon at bounding box center [887, 296] width 7 height 7
click at [892, 293] on icon at bounding box center [894, 295] width 7 height 7
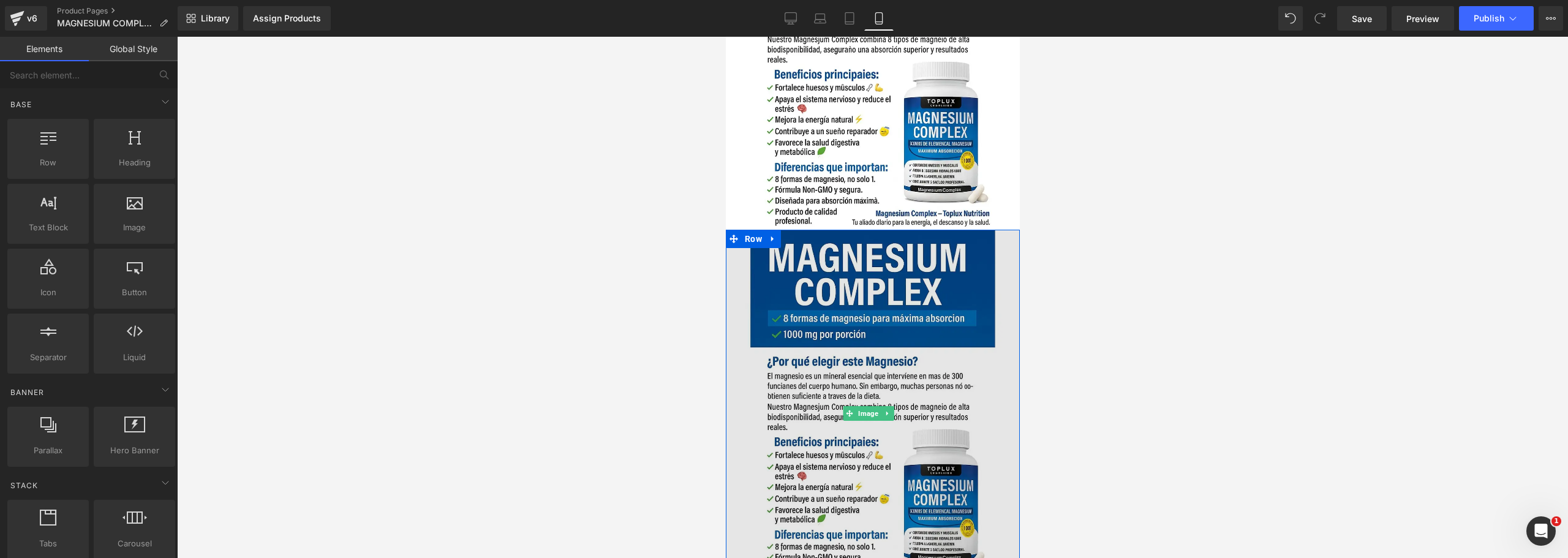
scroll to position [3672, 0]
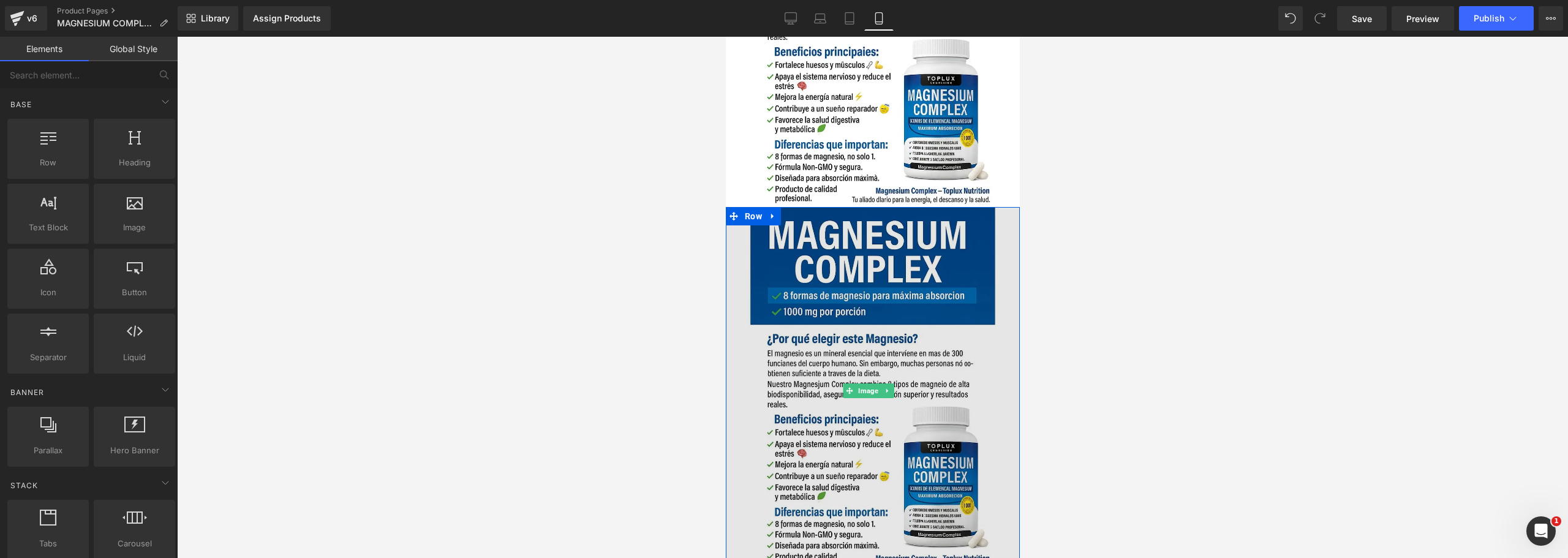
click at [838, 225] on img at bounding box center [872, 391] width 294 height 368
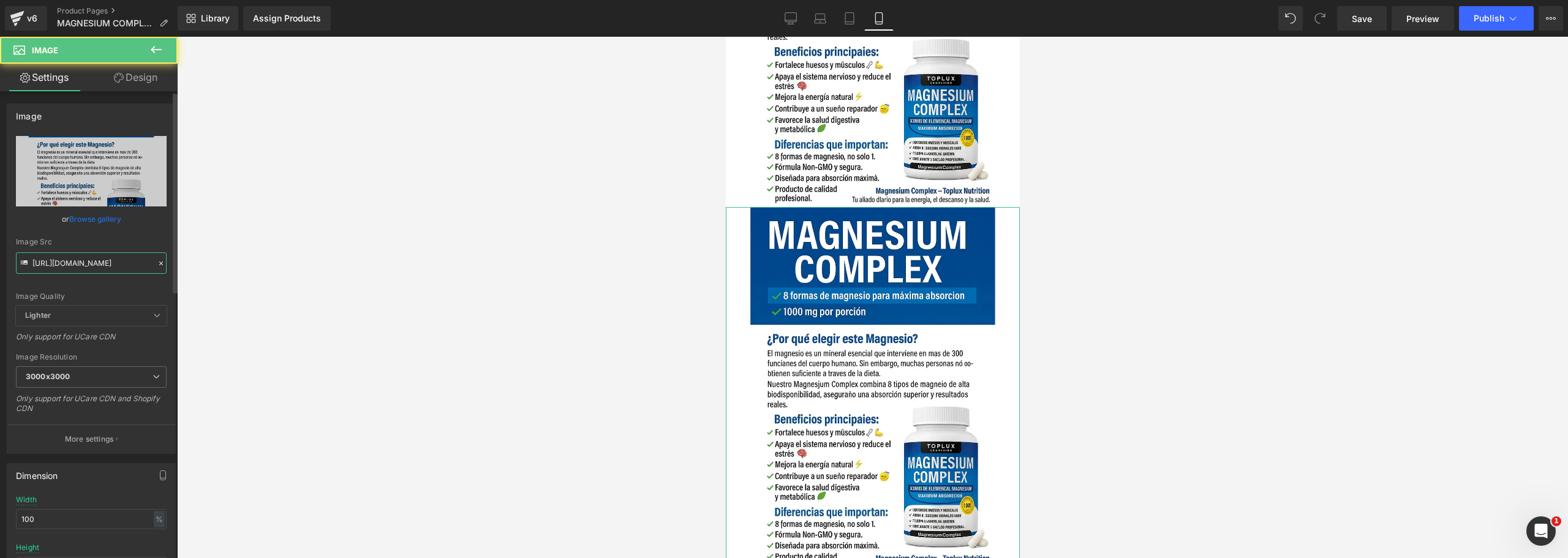
click at [55, 262] on input "[URL][DOMAIN_NAME]" at bounding box center [91, 263] width 151 height 21
paste input "GDJ6r1F/11"
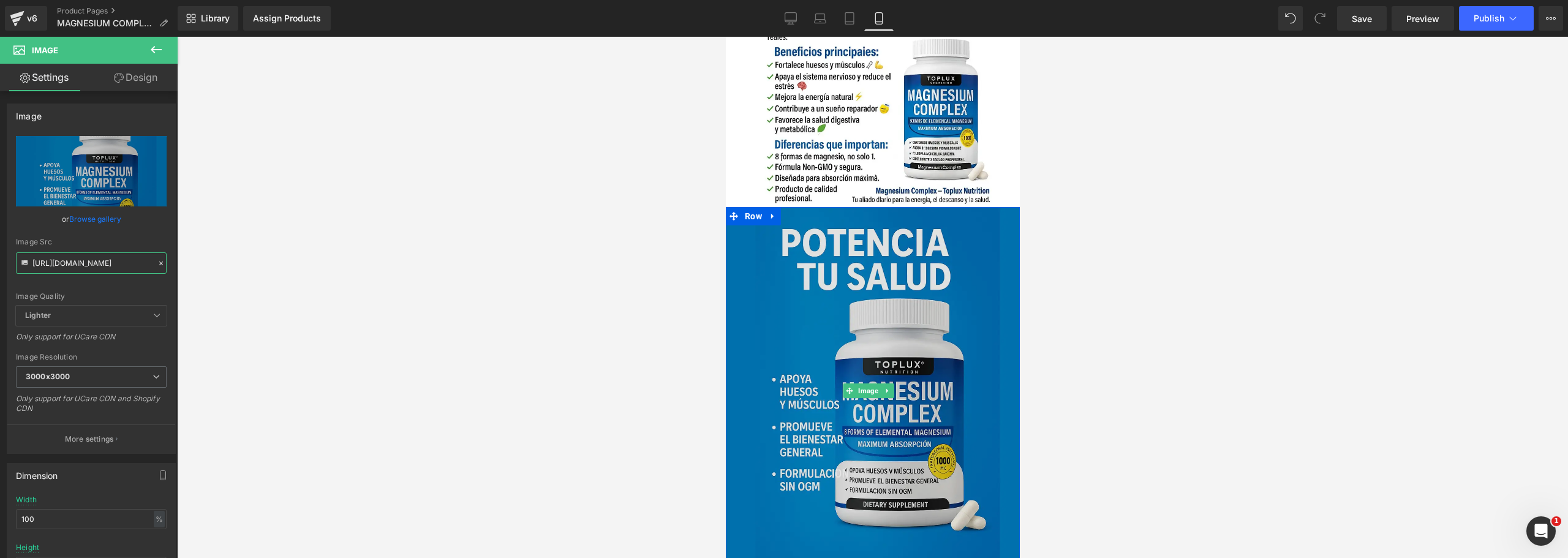
scroll to position [3611, 0]
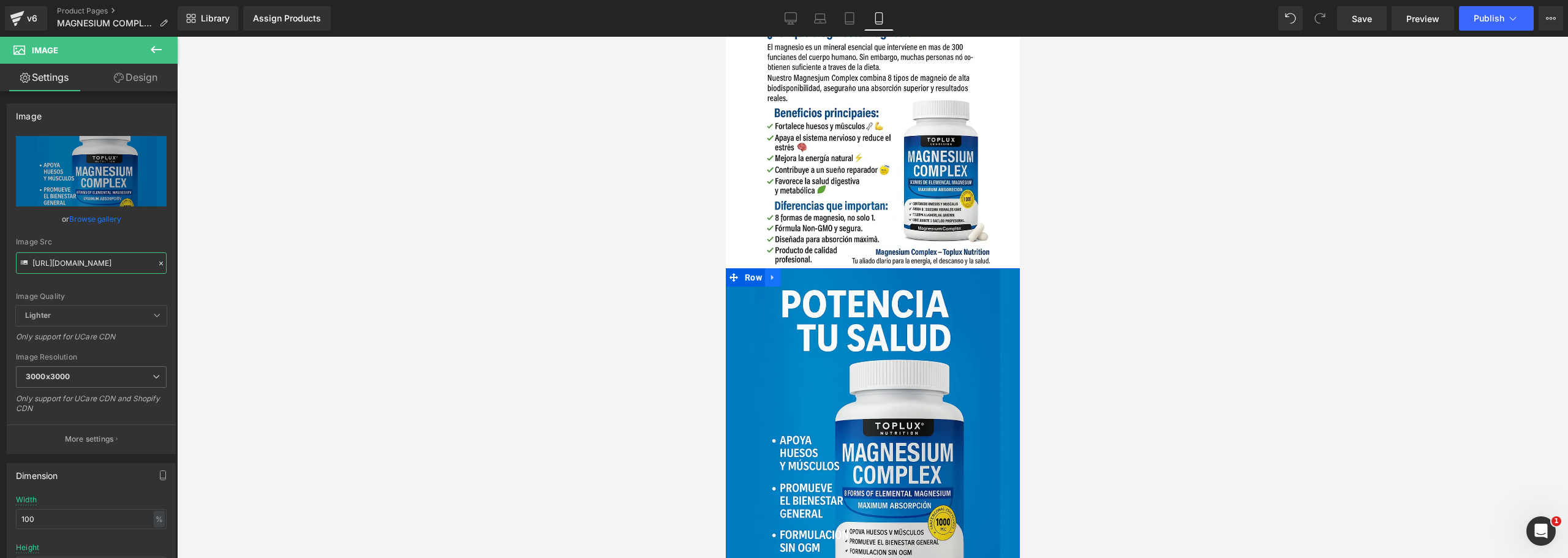
type input "[URL][DOMAIN_NAME]"
click at [779, 268] on link at bounding box center [772, 277] width 16 height 18
click at [788, 274] on icon at bounding box center [788, 278] width 9 height 9
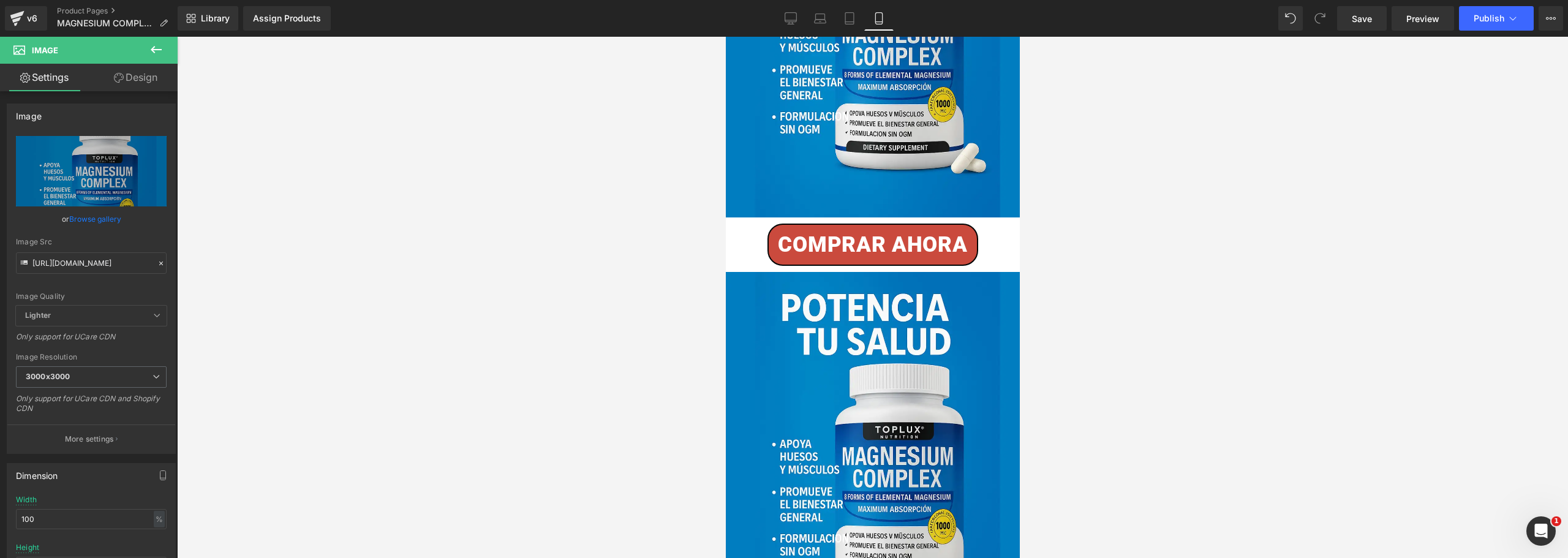
scroll to position [3959, 0]
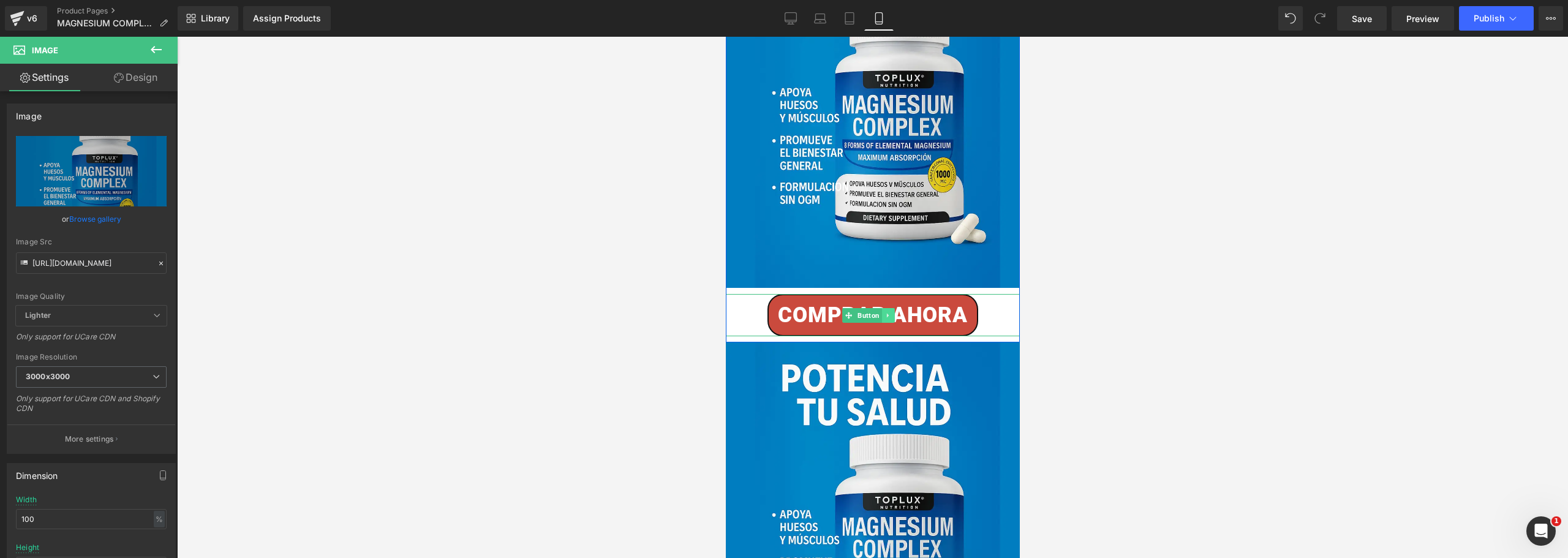
click at [892, 308] on link at bounding box center [887, 315] width 13 height 15
click at [891, 312] on icon at bounding box center [894, 314] width 7 height 7
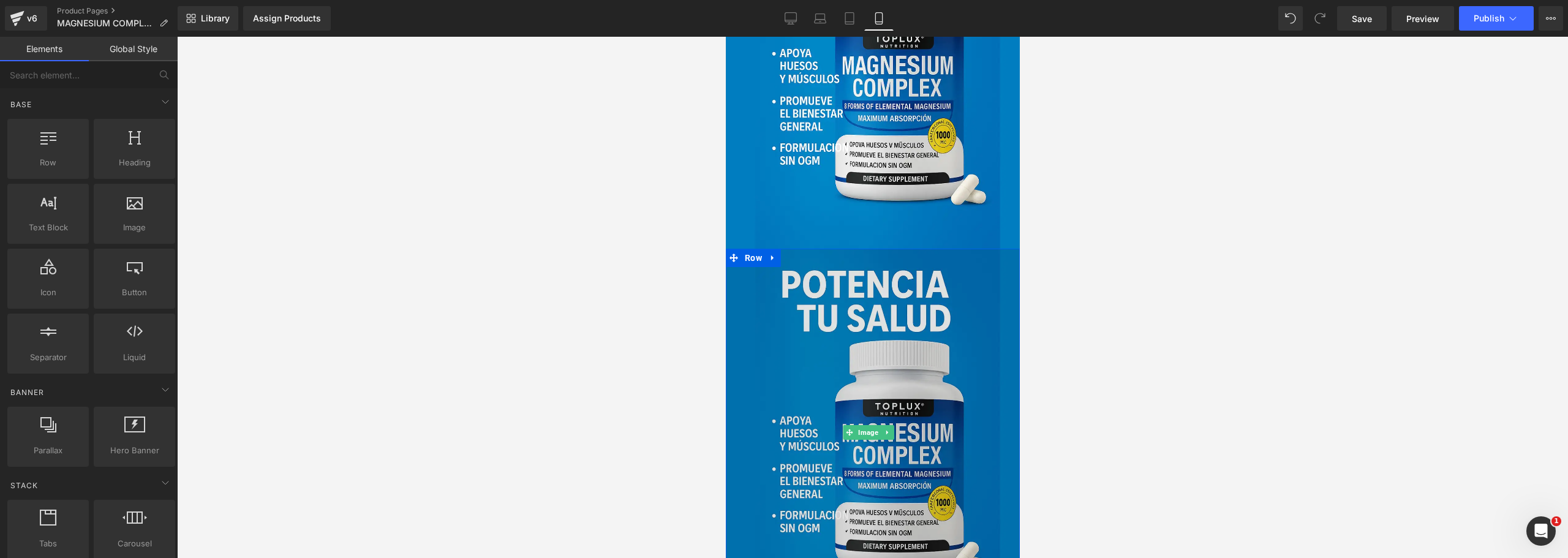
scroll to position [4019, 0]
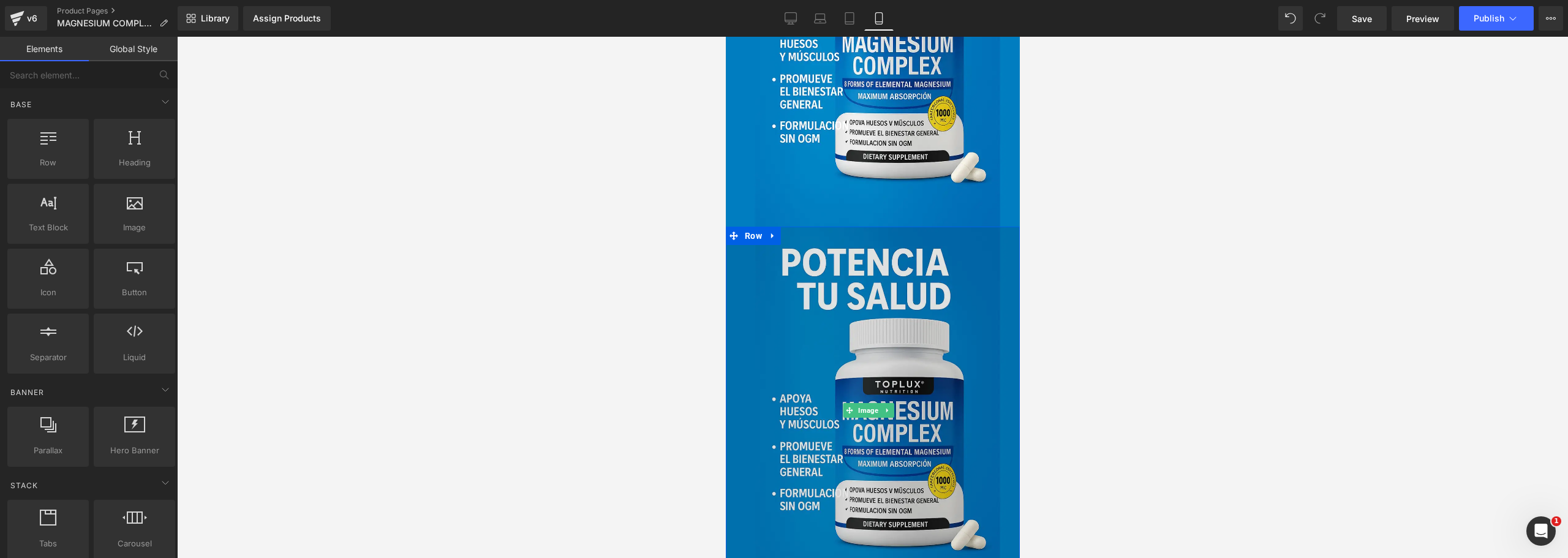
click at [837, 341] on img at bounding box center [872, 410] width 294 height 368
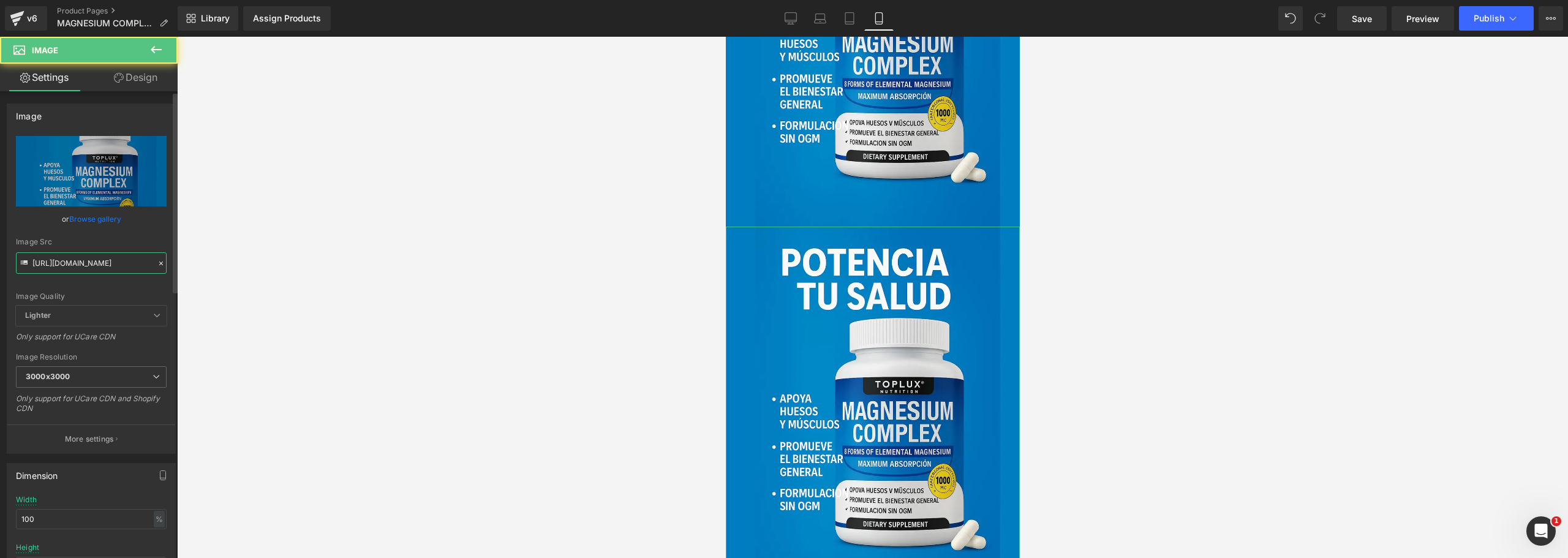
click at [88, 265] on input "[URL][DOMAIN_NAME]" at bounding box center [91, 263] width 151 height 21
paste input "tPJSJ1z9/12"
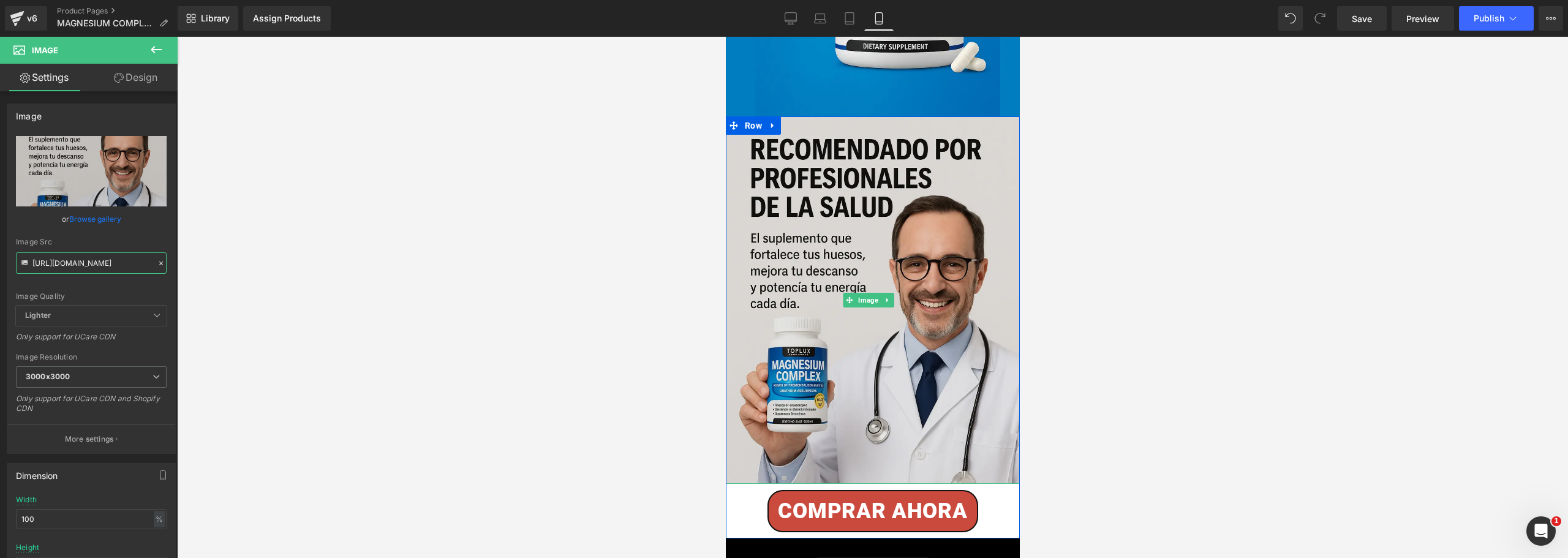
scroll to position [4142, 0]
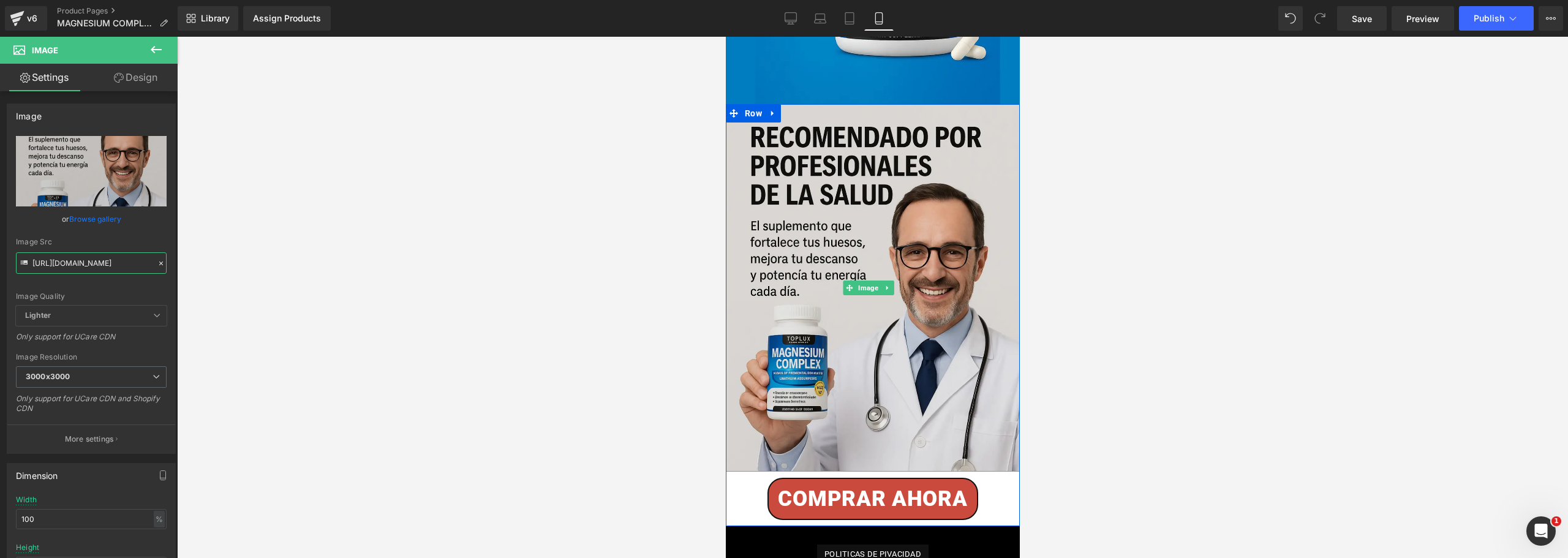
type input "[URL][DOMAIN_NAME]"
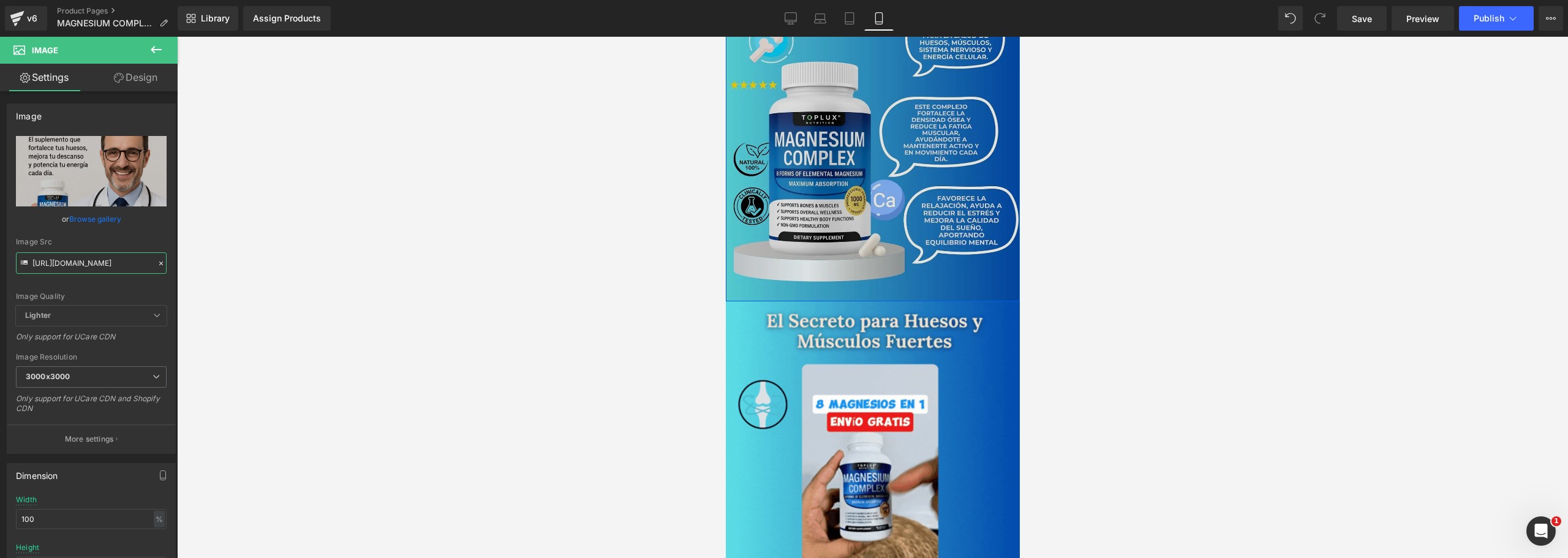
scroll to position [0, 0]
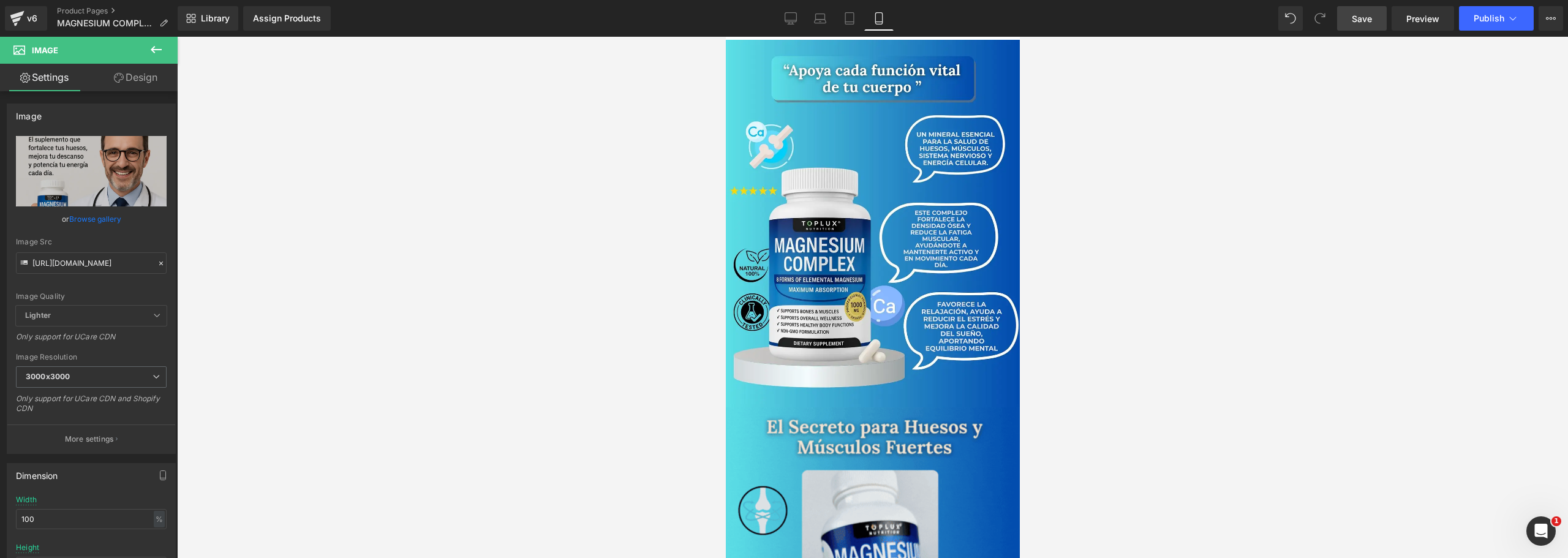
click at [1365, 26] on link "Save" at bounding box center [1362, 18] width 50 height 25
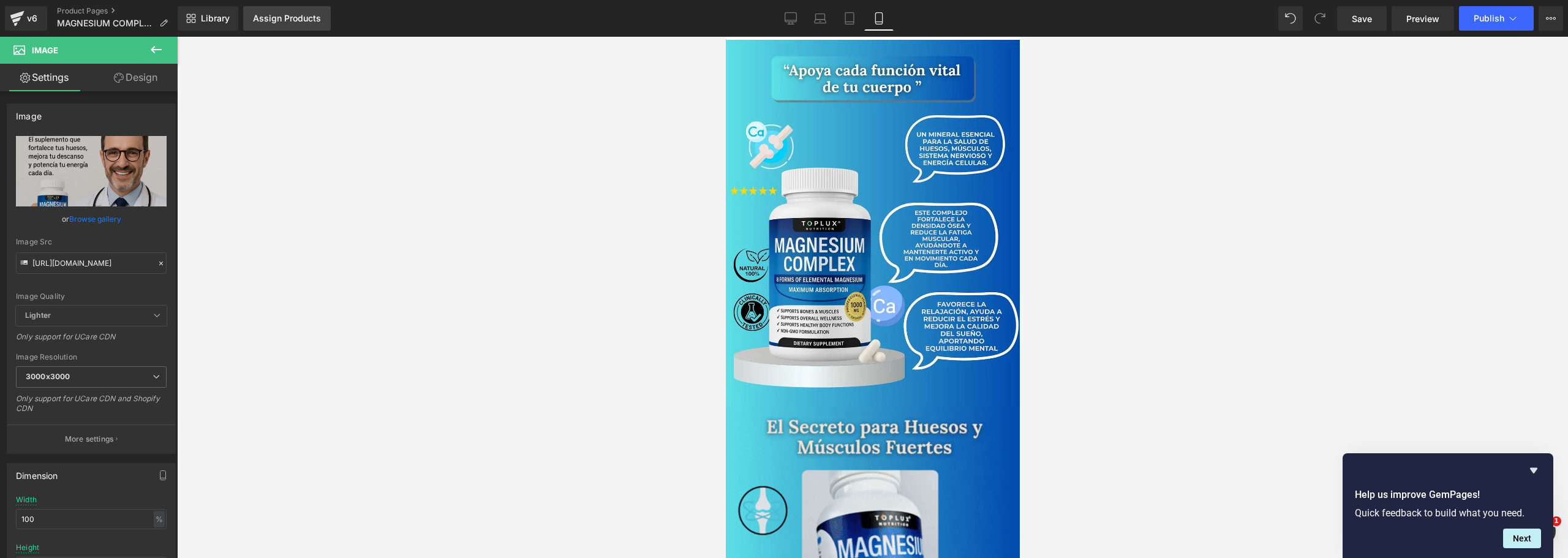
click at [281, 18] on div "Assign Products" at bounding box center [287, 18] width 68 height 10
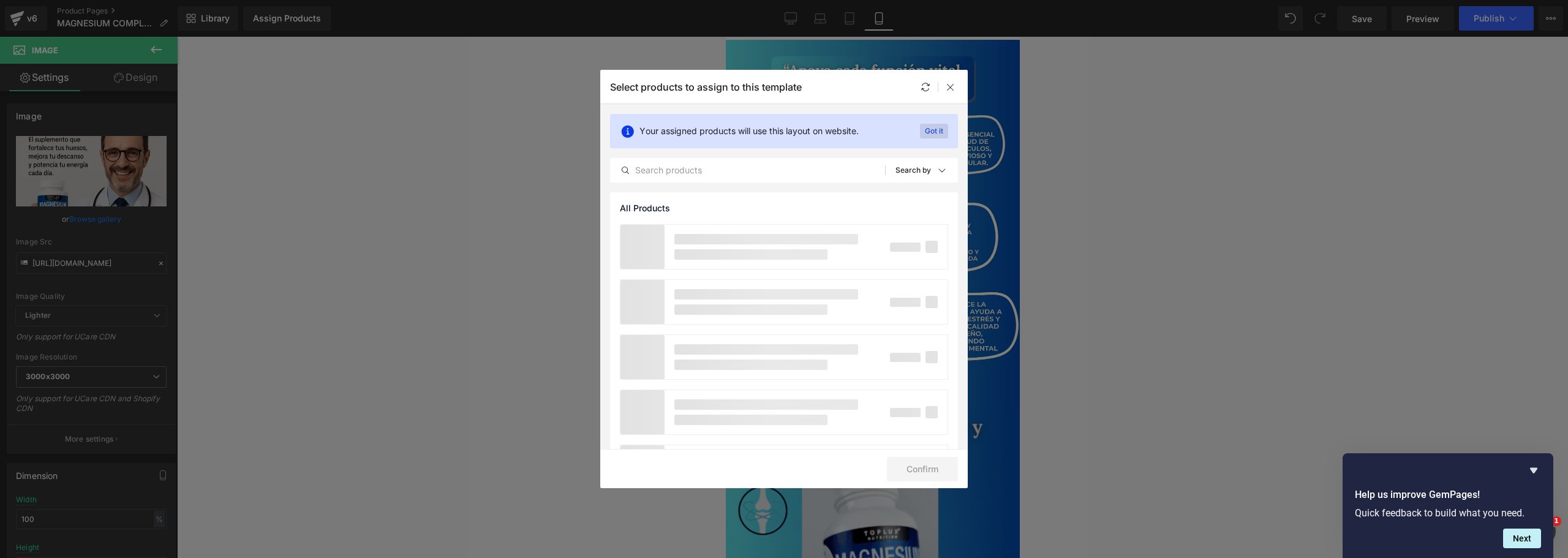
click at [936, 129] on p "Got it" at bounding box center [934, 131] width 29 height 15
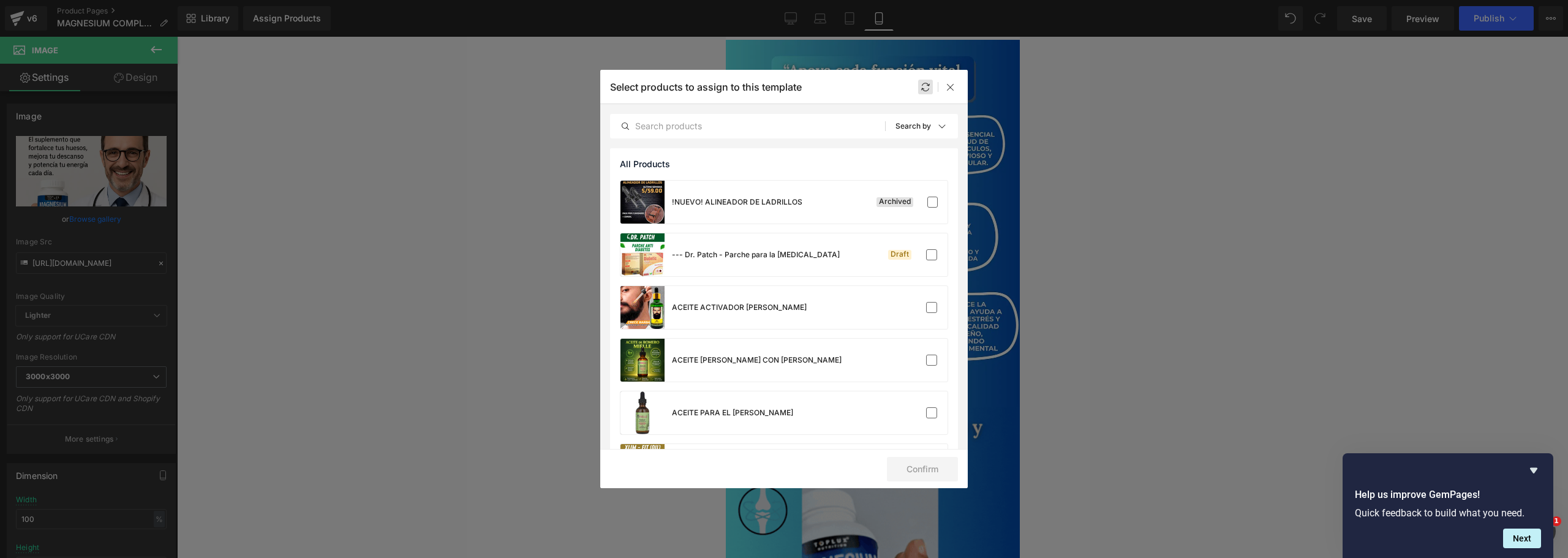
click at [925, 81] on div at bounding box center [926, 87] width 15 height 15
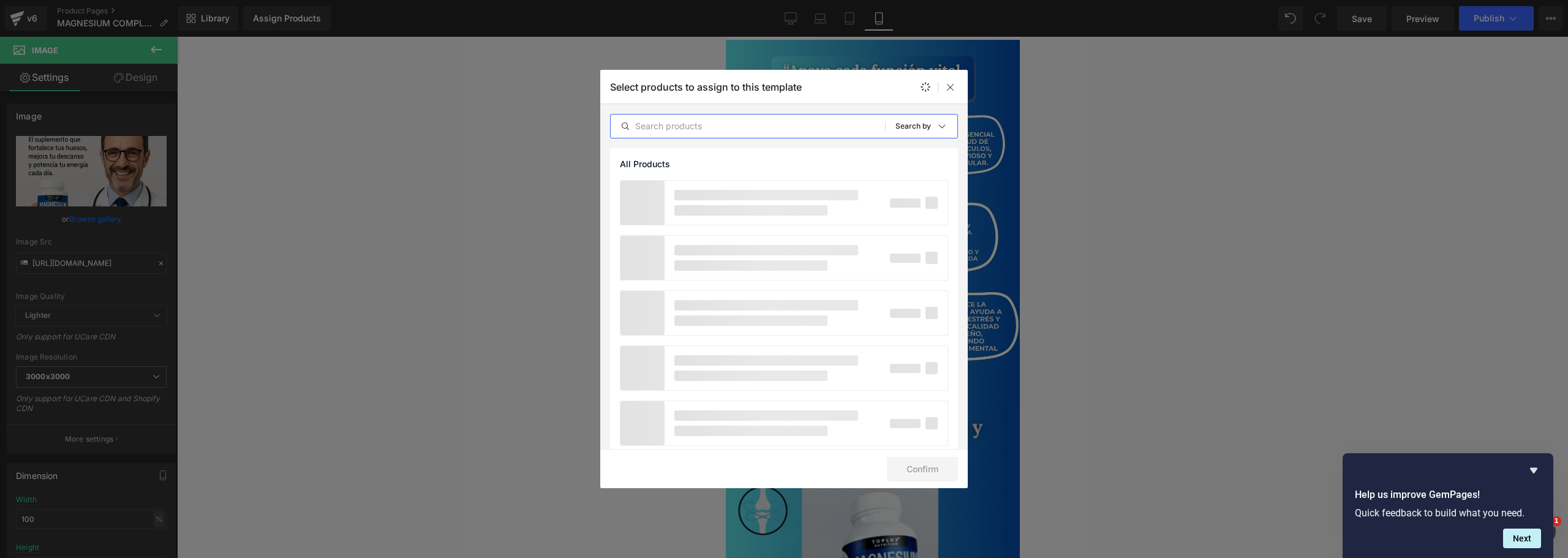
click at [731, 123] on input "text" at bounding box center [747, 126] width 274 height 15
type input "MAGN"
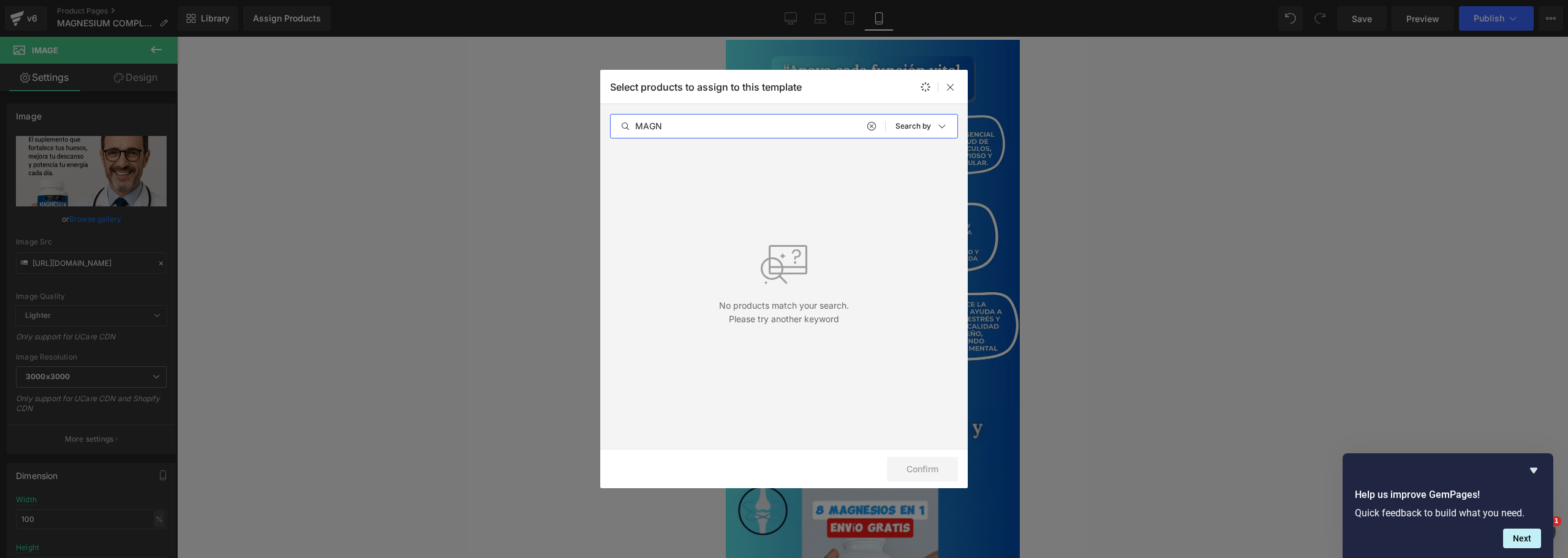
drag, startPoint x: 705, startPoint y: 127, endPoint x: 527, endPoint y: 113, distance: 178.5
click at [529, 113] on div "Select products to assign to this template MAGN All Products Shopify Collection…" at bounding box center [784, 279] width 1568 height 558
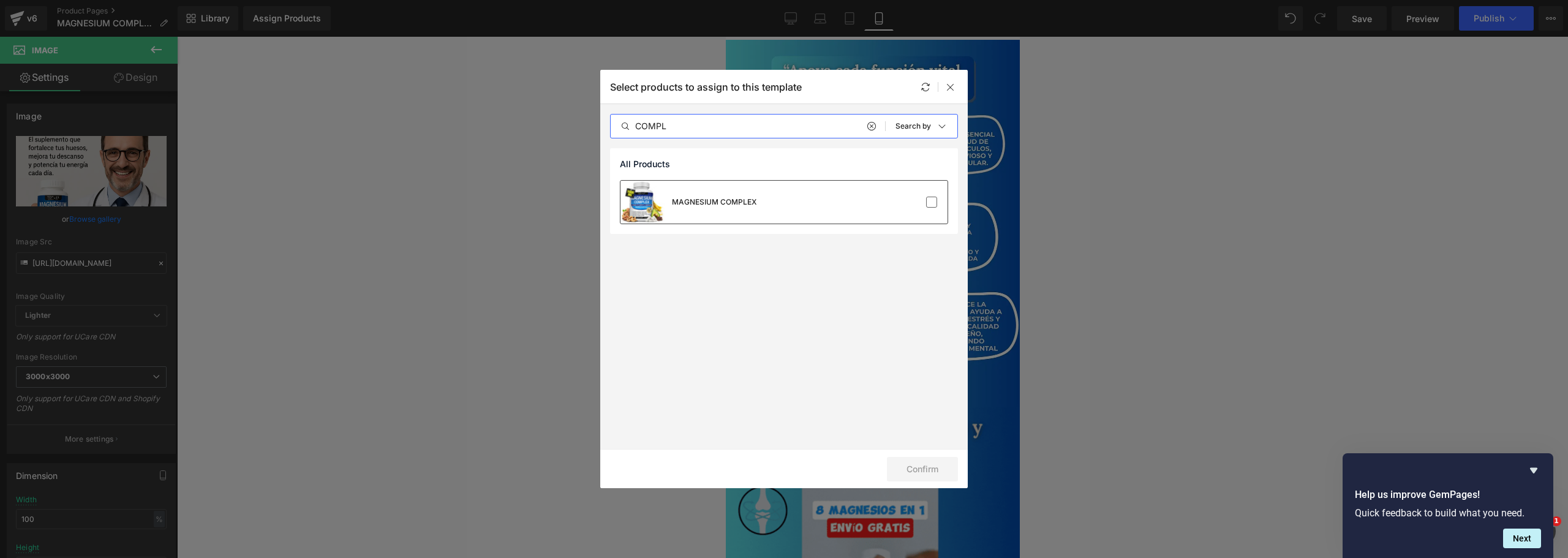
type input "COMPL"
click at [725, 203] on div "MAGNESIUM COMPLEX" at bounding box center [715, 202] width 85 height 11
click at [916, 462] on button "Confirm" at bounding box center [922, 470] width 71 height 25
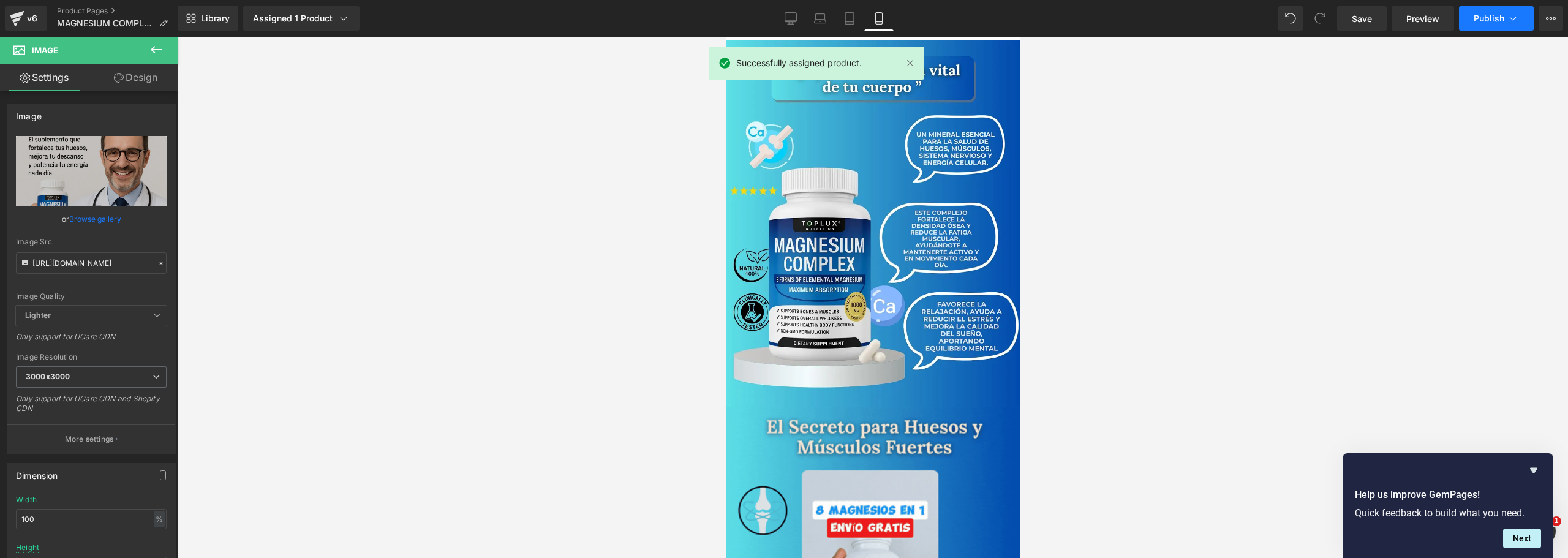
click at [1496, 21] on span "Publish" at bounding box center [1489, 18] width 31 height 10
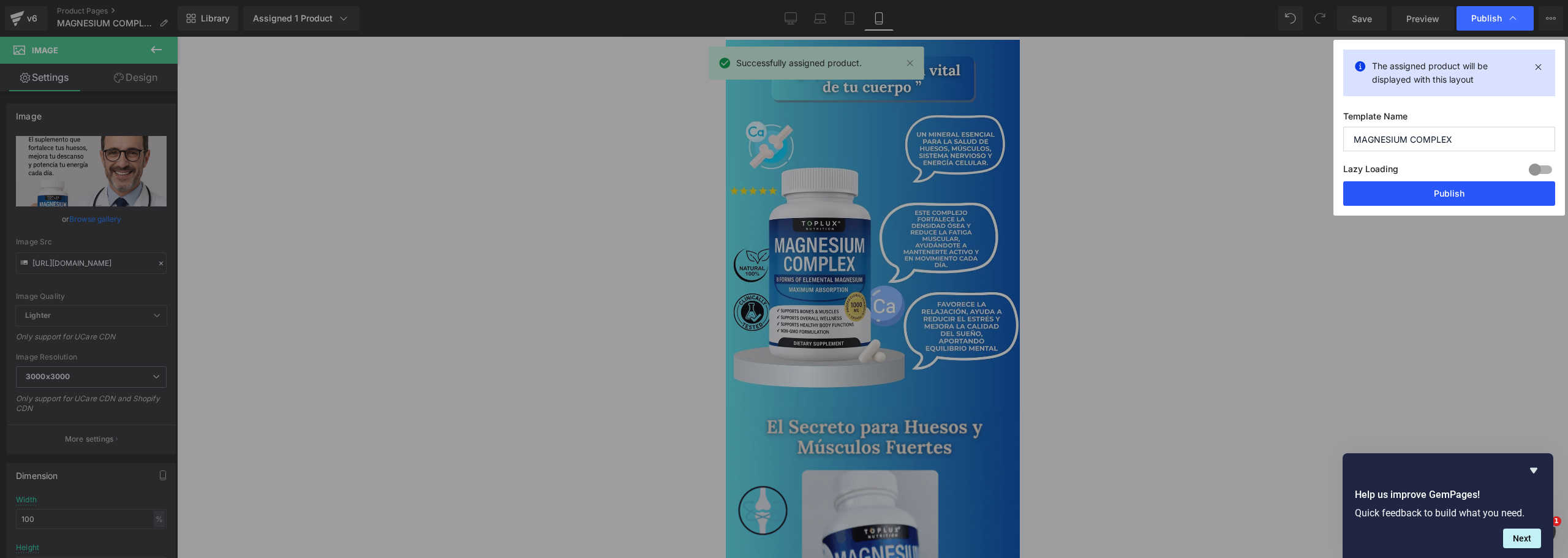
click at [1382, 194] on button "Publish" at bounding box center [1450, 194] width 212 height 25
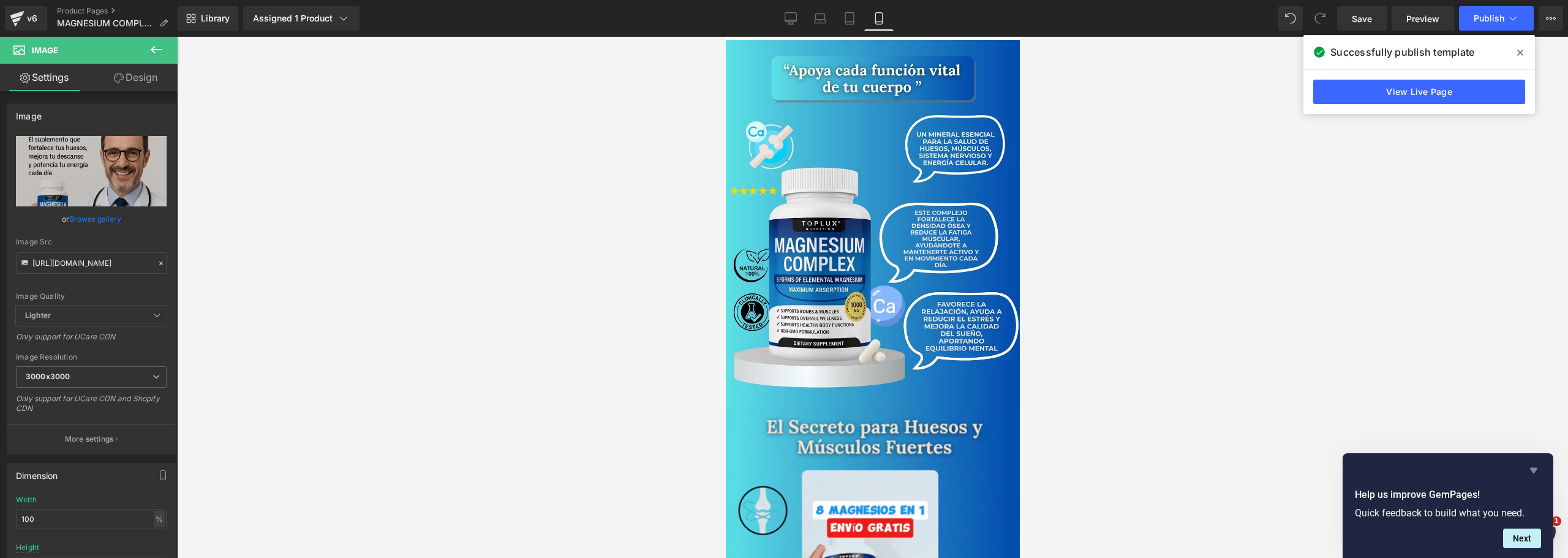
click at [1533, 467] on icon "Hide survey" at bounding box center [1534, 470] width 15 height 15
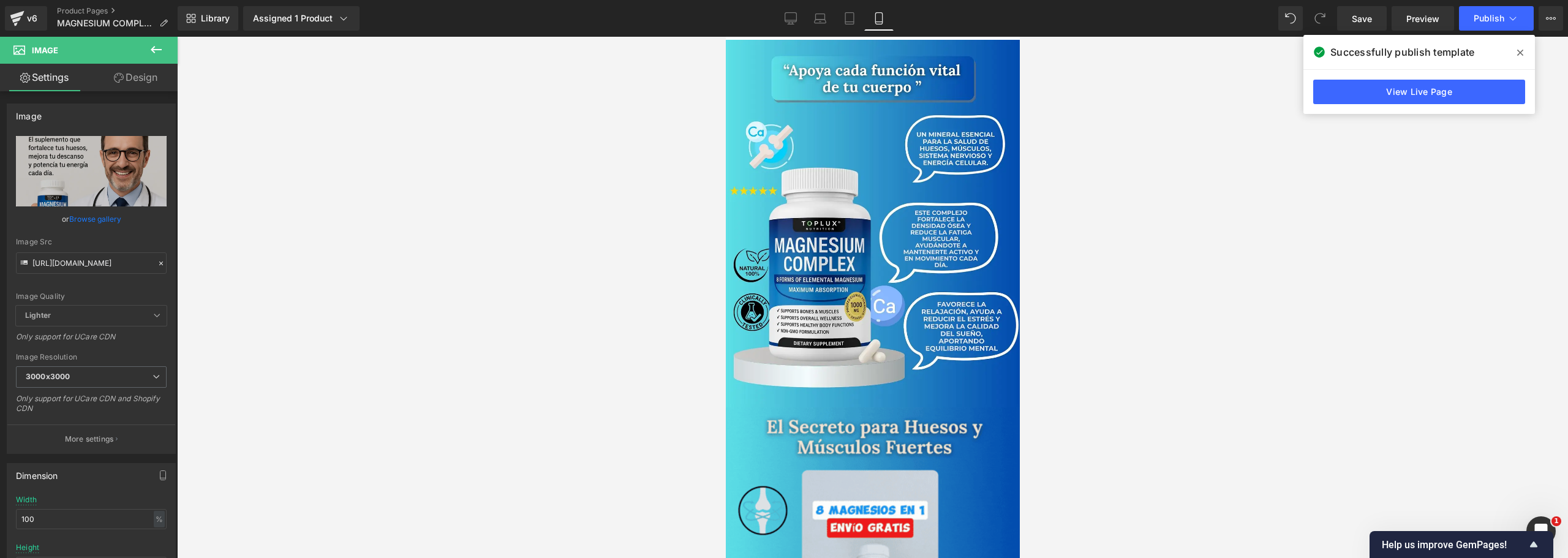
click at [1520, 48] on icon at bounding box center [1520, 52] width 6 height 10
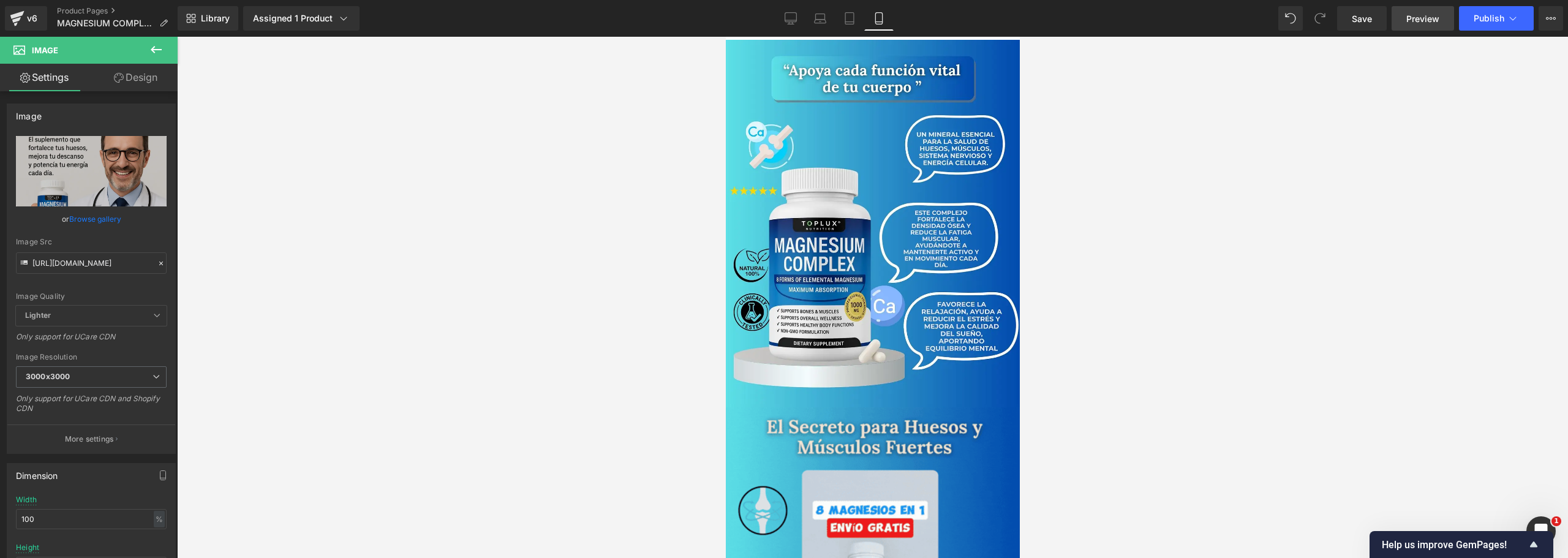
click at [1420, 18] on span "Preview" at bounding box center [1422, 19] width 33 height 13
click at [582, 192] on div at bounding box center [872, 297] width 1391 height 521
